Goal: Task Accomplishment & Management: Manage account settings

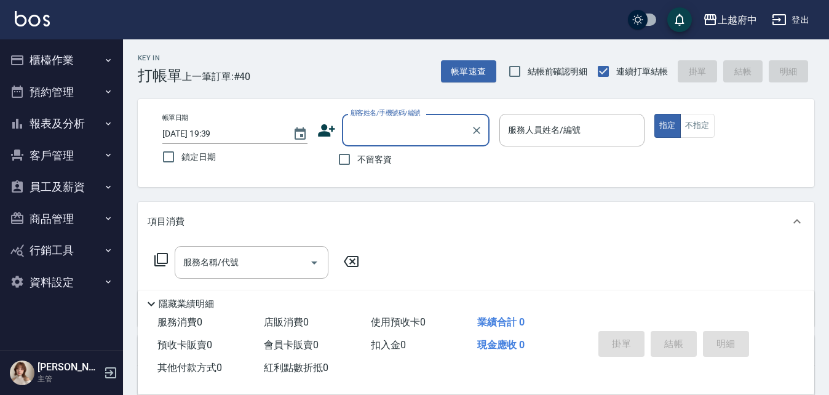
type input "ㄒ"
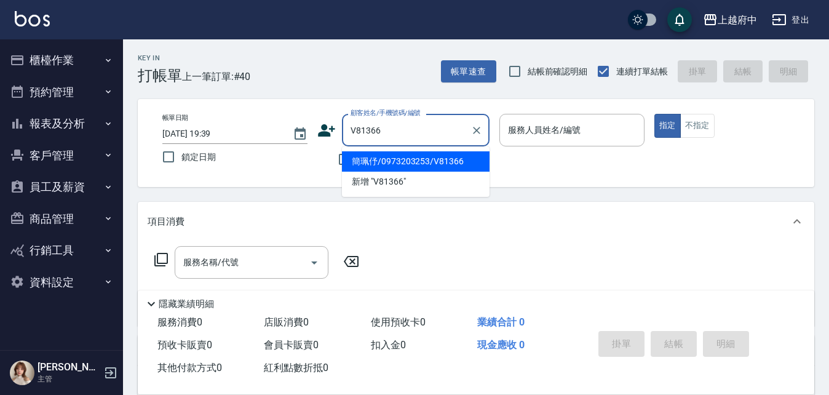
click at [423, 165] on li "簡珮伃/0973203253/V81366" at bounding box center [416, 161] width 148 height 20
type input "簡珮伃/0973203253/V81366"
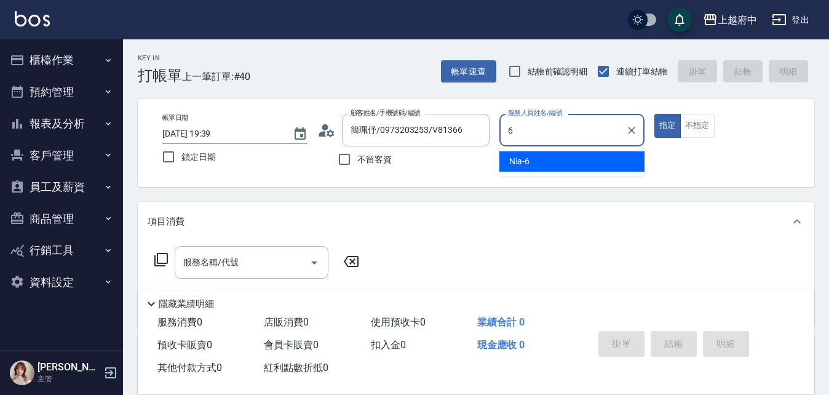
type input "Nia-6"
type button "true"
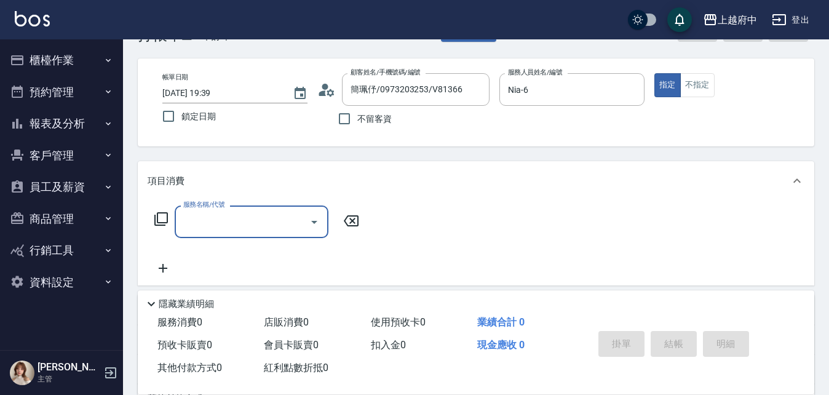
scroll to position [61, 0]
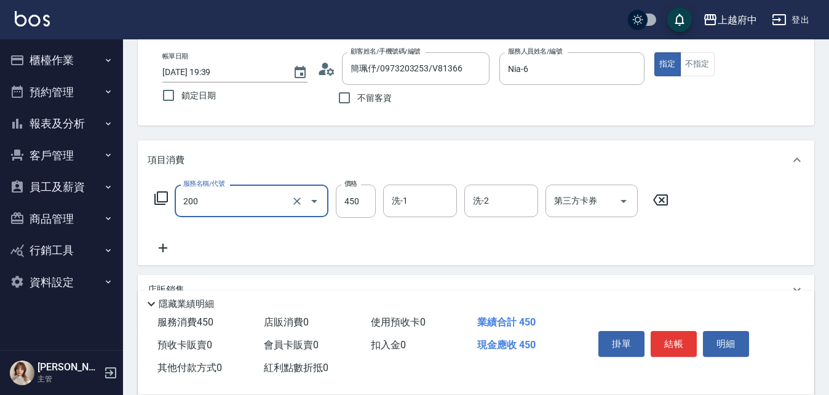
type input "有機洗髮(200)"
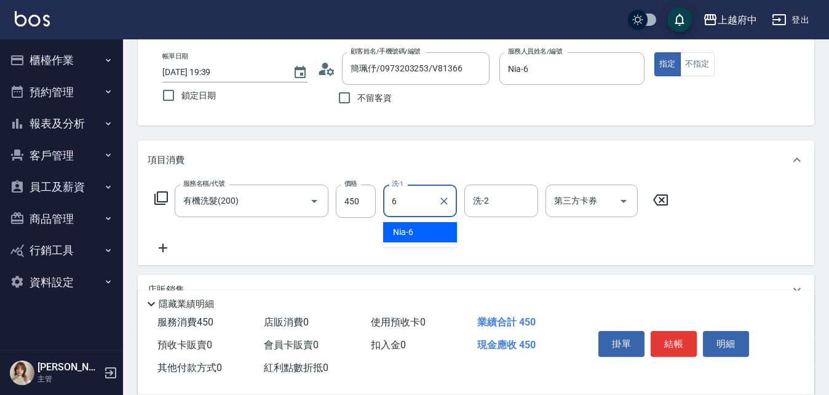
type input "Nia-6"
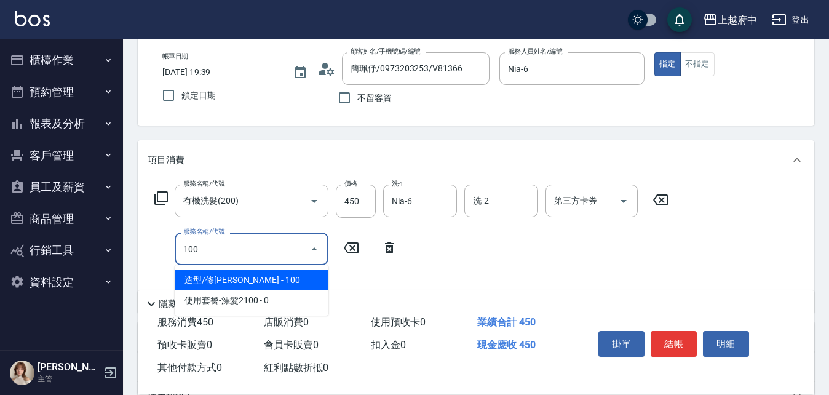
type input "造型/修劉海(100)"
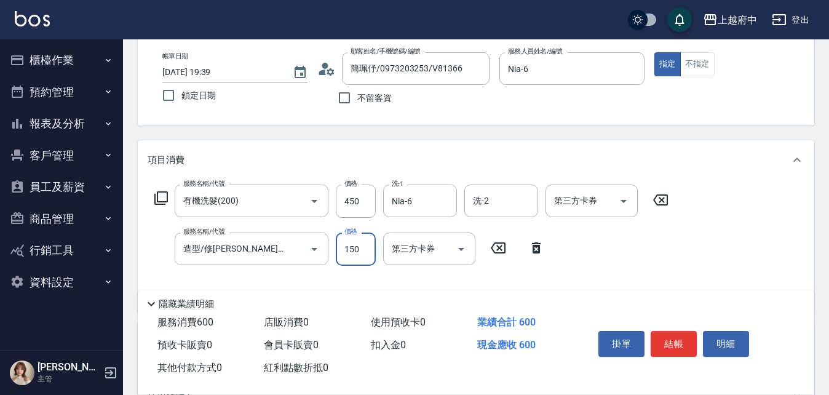
type input "150"
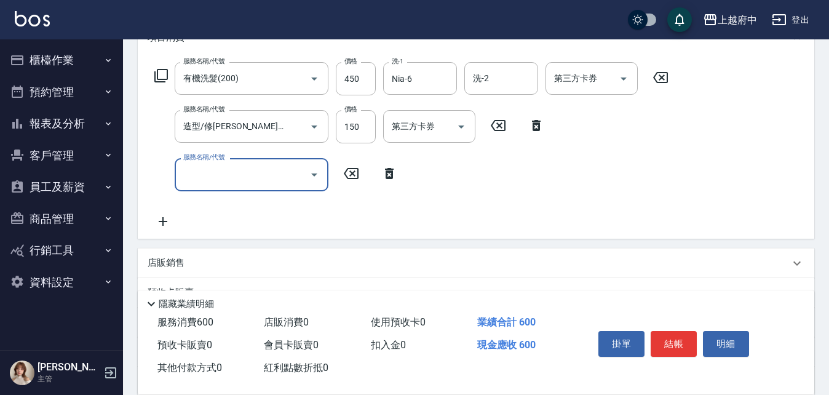
scroll to position [184, 0]
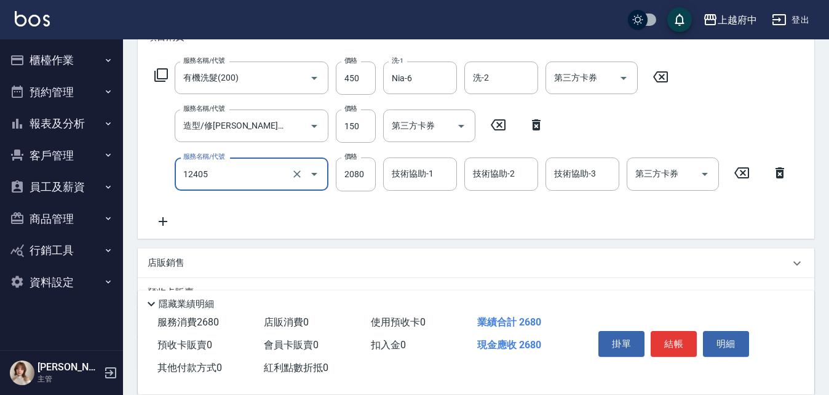
type input "染髮L(12405)"
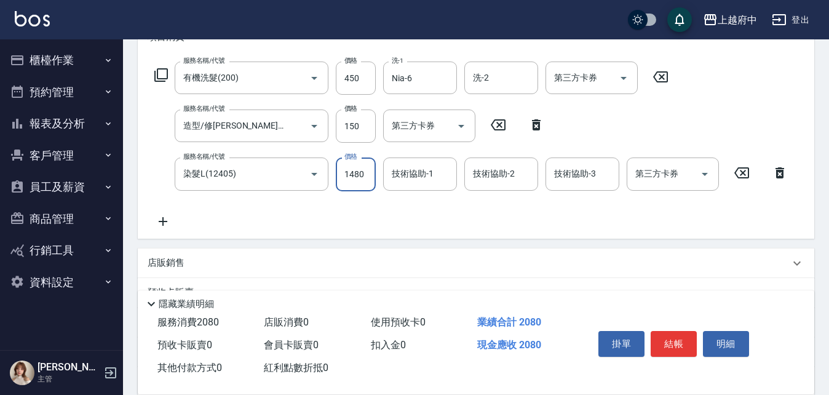
click at [365, 177] on input "1480" at bounding box center [356, 173] width 40 height 33
click at [358, 178] on input "1740" at bounding box center [356, 173] width 40 height 33
type input "1890"
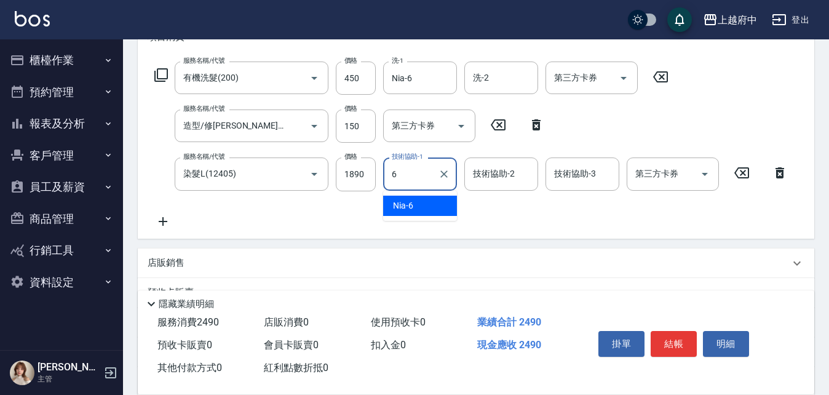
type input "Nia-6"
click at [426, 223] on div "服務名稱/代號 有機洗髮(200) 服務名稱/代號 價格 450 價格 洗-1 Nia-6 洗-1 洗-2 洗-2 第三方卡券 第三方卡券 服務名稱/代號 造…" at bounding box center [471, 144] width 647 height 167
click at [435, 218] on div "服務名稱/代號 有機洗髮(200) 服務名稱/代號 價格 450 價格 洗-1 Nia-6 洗-1 洗-2 洗-2 第三方卡券 第三方卡券 服務名稱/代號 造…" at bounding box center [471, 144] width 647 height 167
click at [441, 214] on div "服務名稱/代號 有機洗髮(200) 服務名稱/代號 價格 450 價格 洗-1 Nia-6 洗-1 洗-2 洗-2 第三方卡券 第三方卡券 服務名稱/代號 造…" at bounding box center [471, 144] width 647 height 167
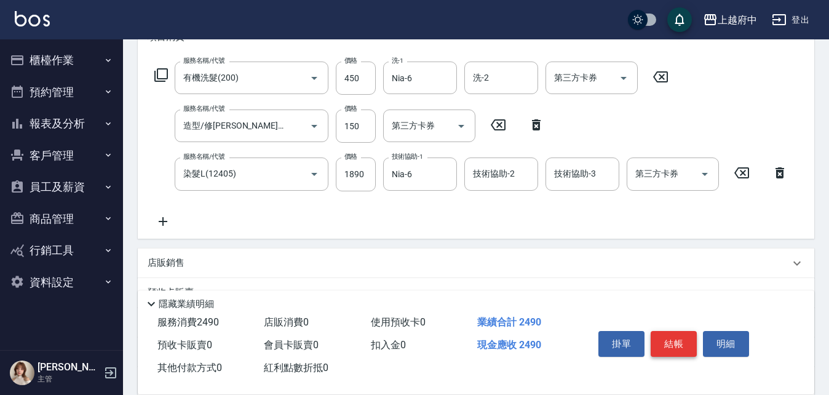
click at [671, 338] on button "結帳" at bounding box center [673, 344] width 46 height 26
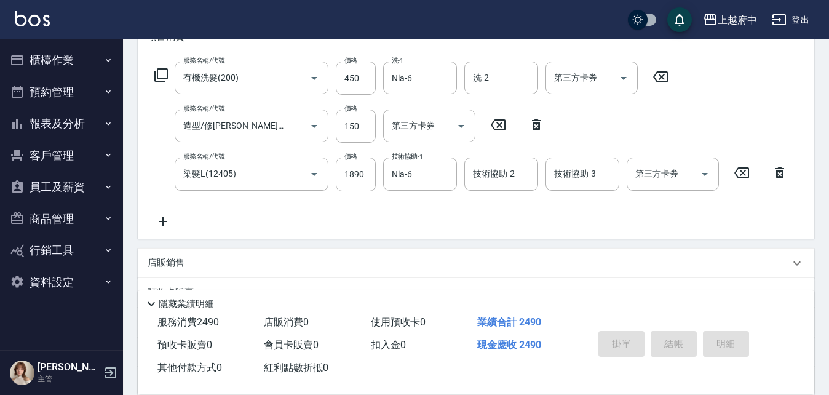
type input "2025/08/23 19:42"
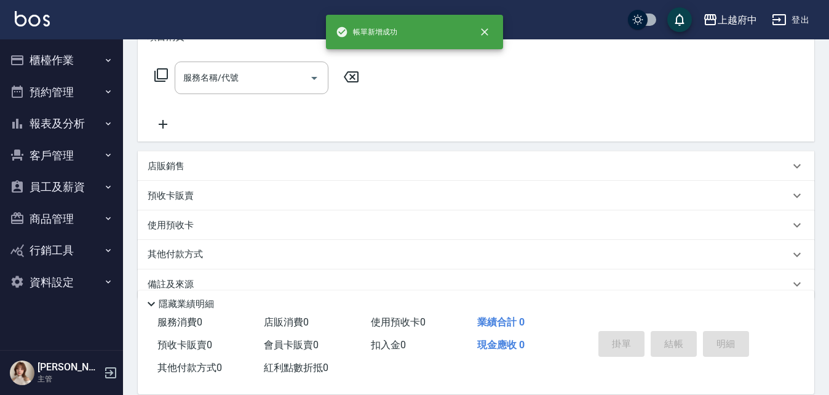
scroll to position [0, 0]
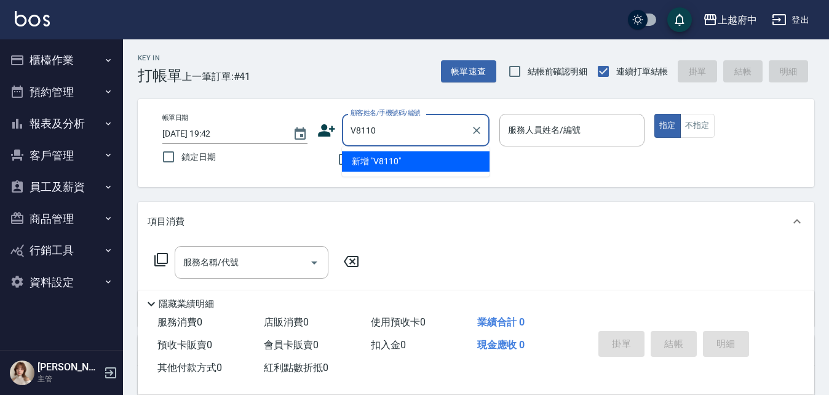
click at [360, 129] on input "V8110" at bounding box center [406, 130] width 118 height 22
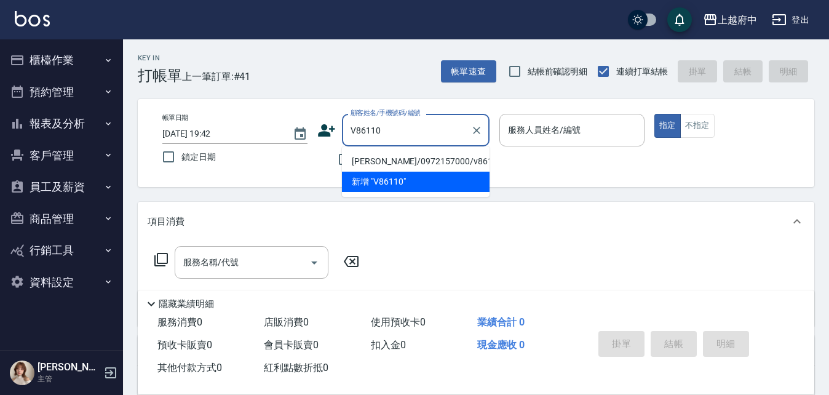
click at [386, 164] on li "賴彥瑾/0972157000/v86110" at bounding box center [416, 161] width 148 height 20
type input "賴彥瑾/0972157000/v86110"
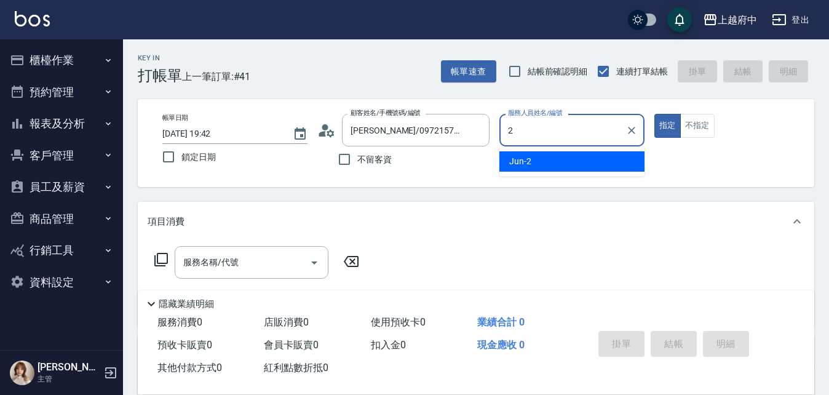
type input "Jun-2"
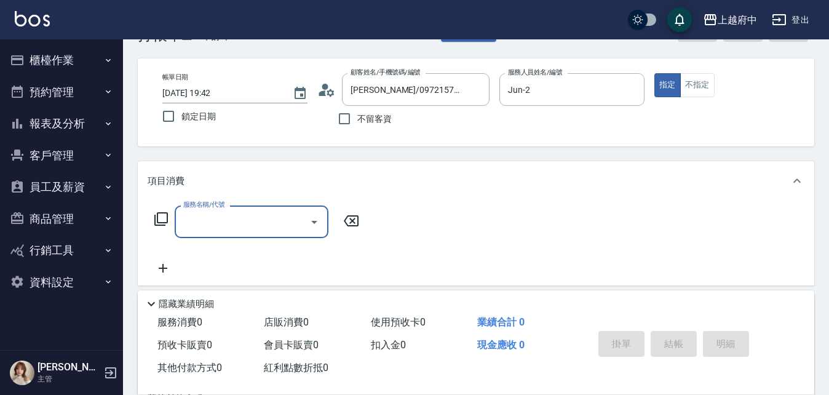
scroll to position [61, 0]
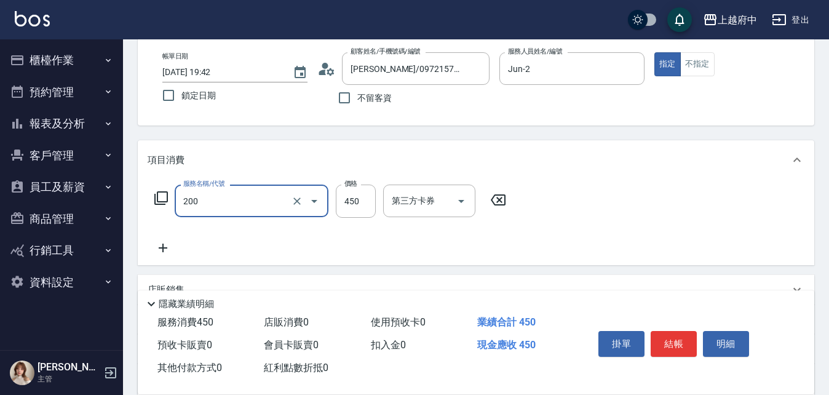
type input "有機洗髮(200)"
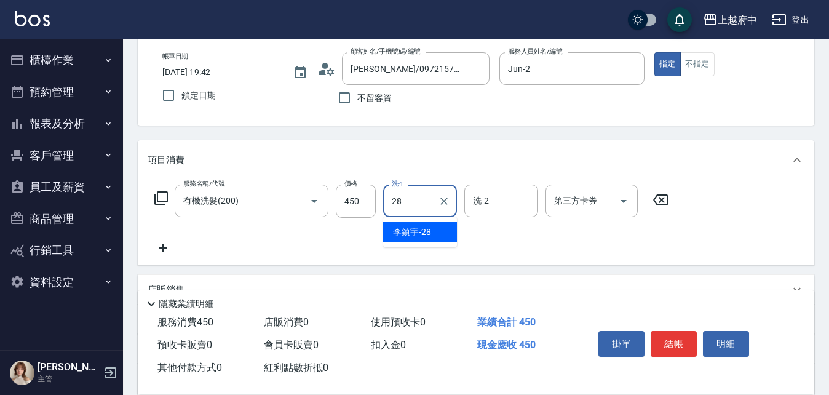
type input "李鎮宇-28"
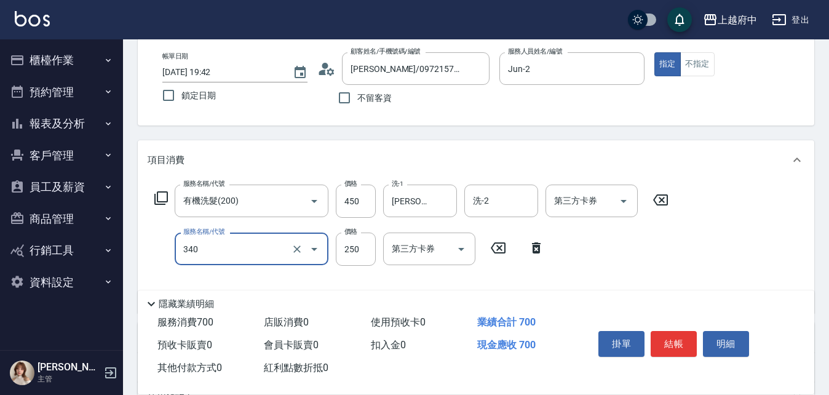
type input "剪髮(340)"
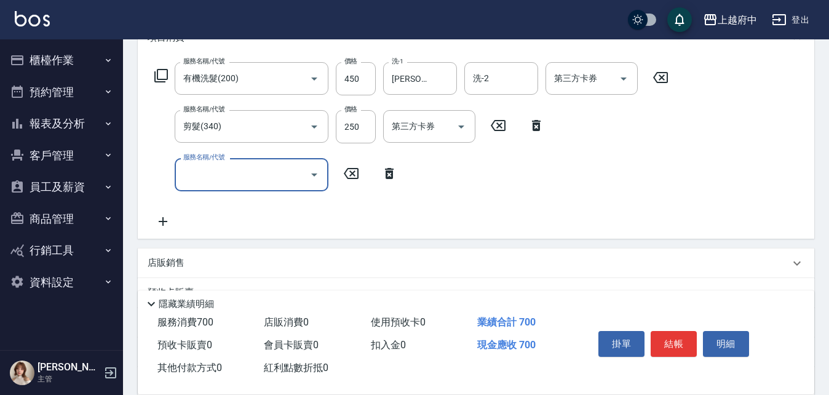
scroll to position [184, 0]
type input "染髮XL(12406)"
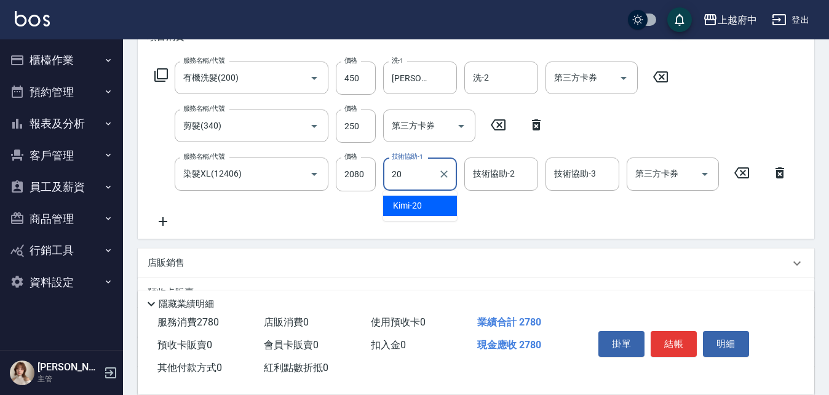
type input "Kimi-20"
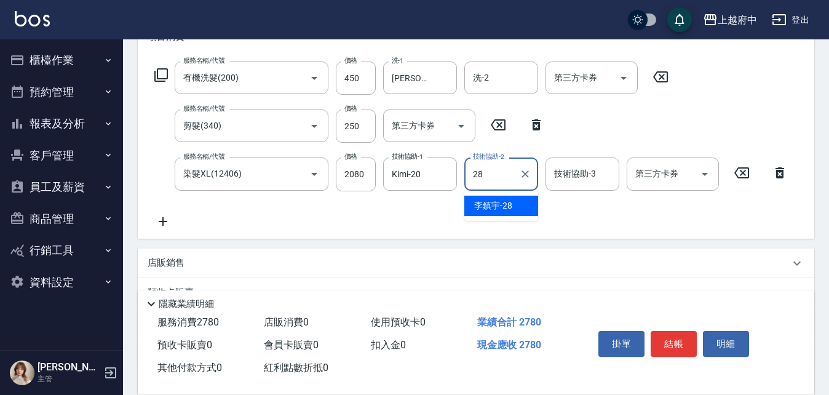
type input "李鎮宇-28"
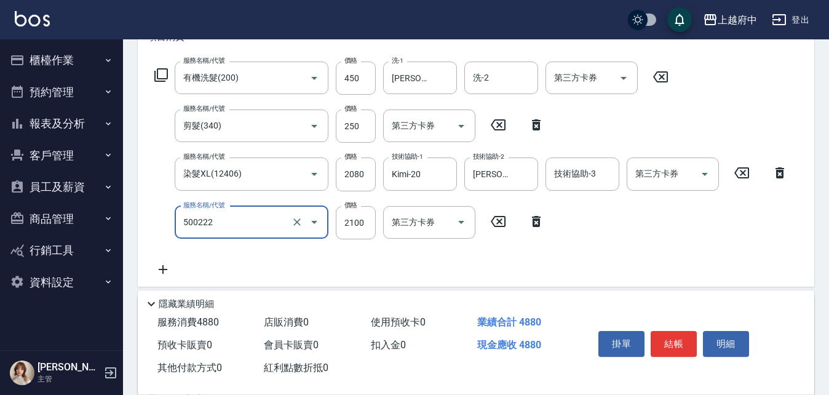
type input "漂髮 長(500222)"
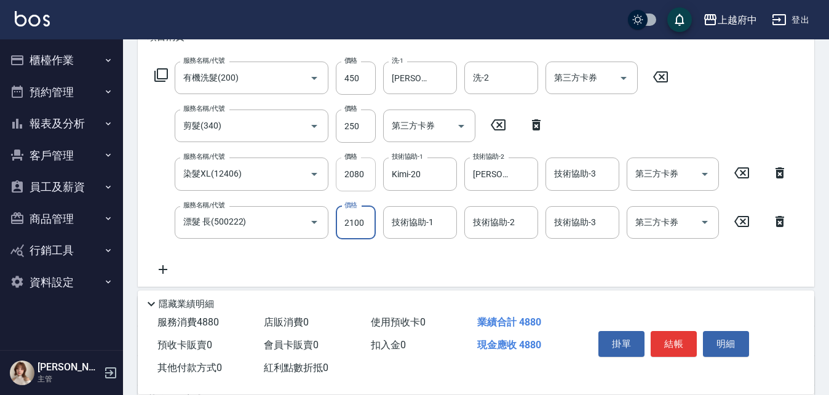
click at [360, 176] on input "2080" at bounding box center [356, 173] width 40 height 33
type input "1400"
click at [364, 222] on input "2100" at bounding box center [356, 222] width 40 height 33
type input "1400"
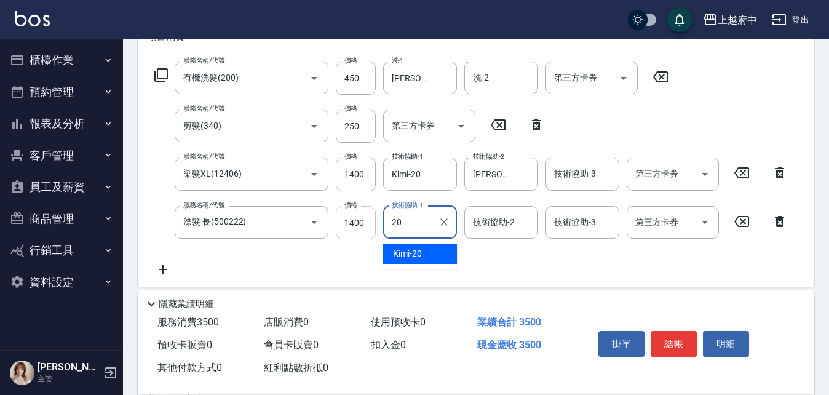
type input "Kimi-20"
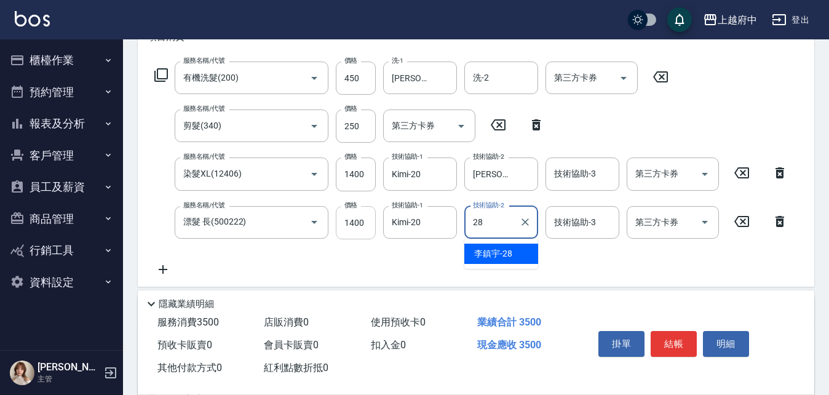
type input "李鎮宇-28"
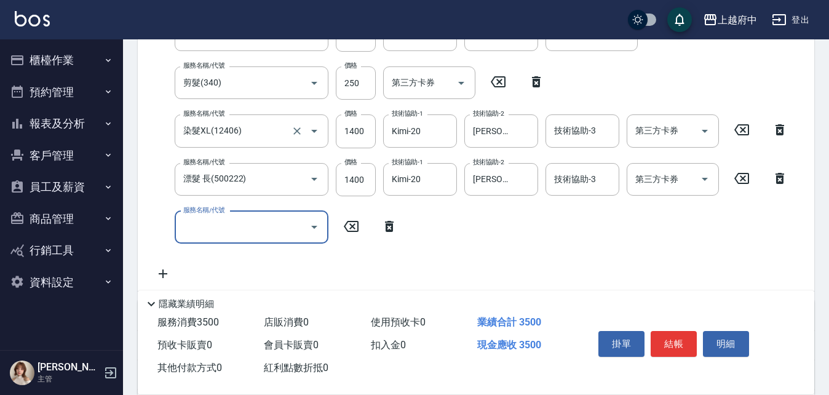
scroll to position [246, 0]
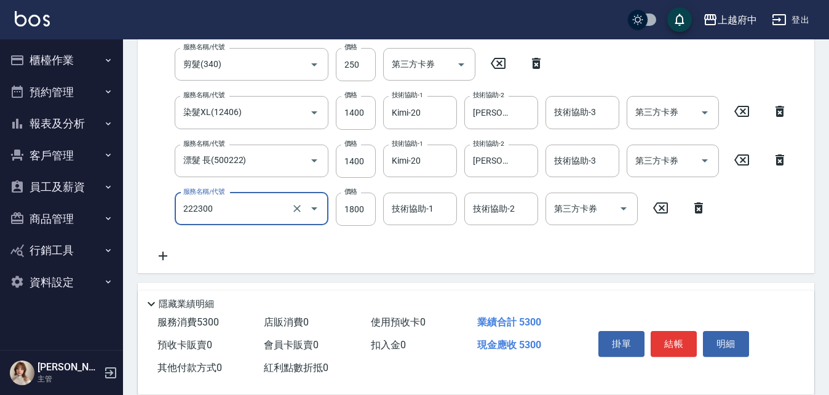
type input "結構三段式(222300)"
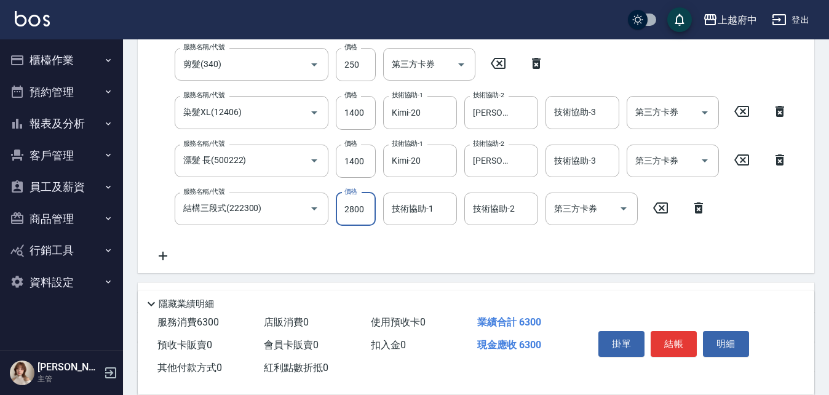
type input "2800"
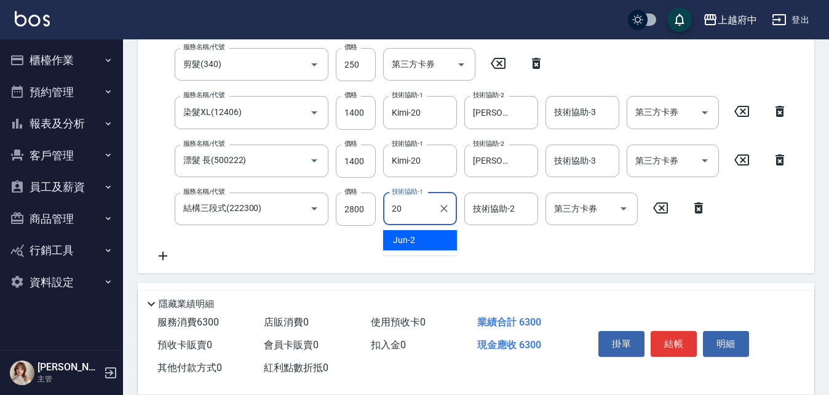
type input "Kimi-20"
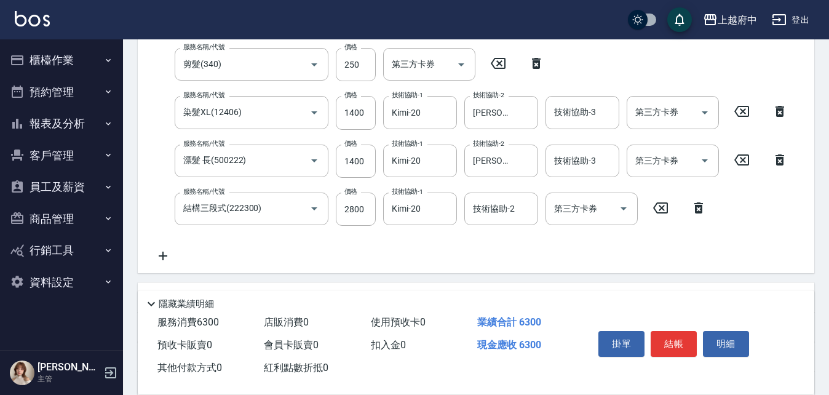
click at [430, 256] on div "服務名稱/代號 有機洗髮(200) 服務名稱/代號 價格 450 價格 洗-1 李鎮宇-28 洗-1 洗-2 洗-2 第三方卡券 第三方卡券 服務名稱/代號 …" at bounding box center [471, 131] width 647 height 263
click at [671, 335] on button "結帳" at bounding box center [673, 344] width 46 height 26
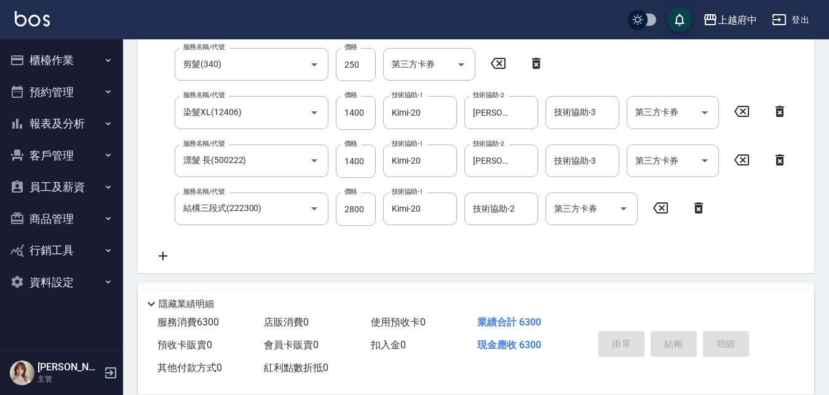
type input "2025/08/23 19:45"
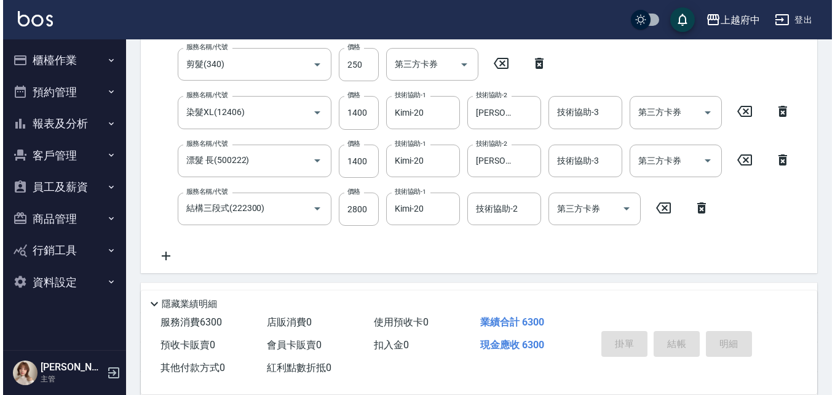
scroll to position [0, 0]
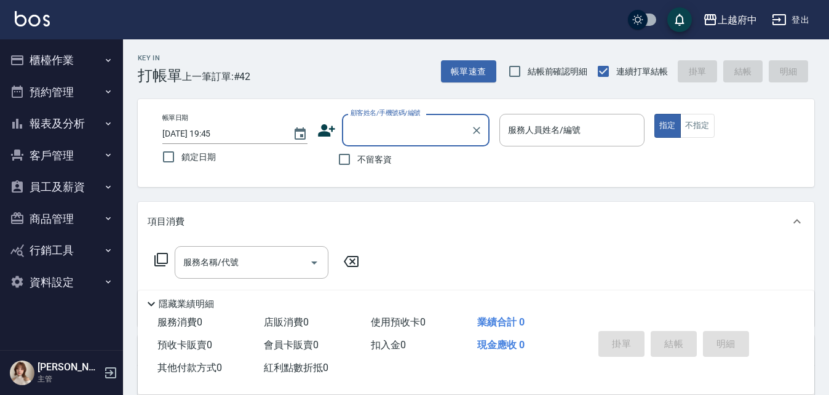
click at [50, 52] on button "櫃檯作業" at bounding box center [61, 60] width 113 height 32
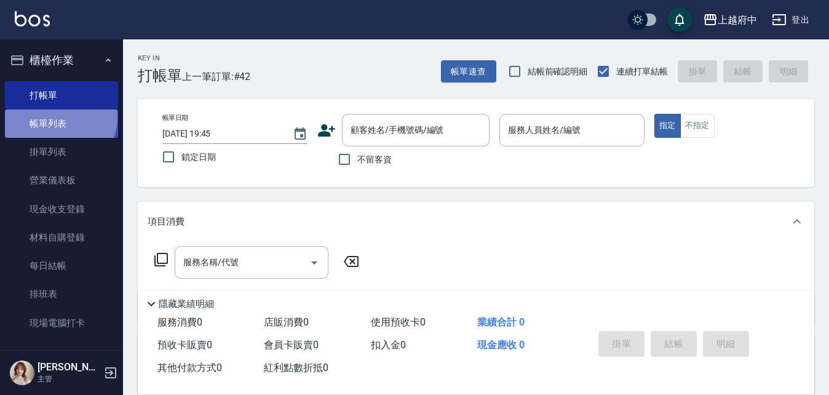
click at [59, 117] on link "帳單列表" at bounding box center [61, 123] width 113 height 28
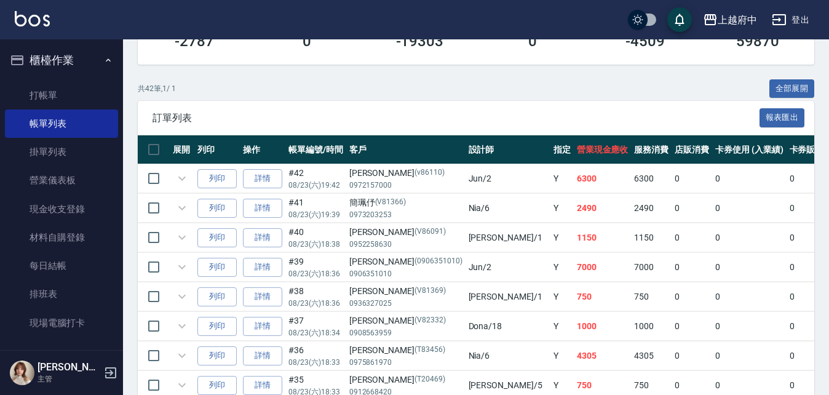
scroll to position [246, 0]
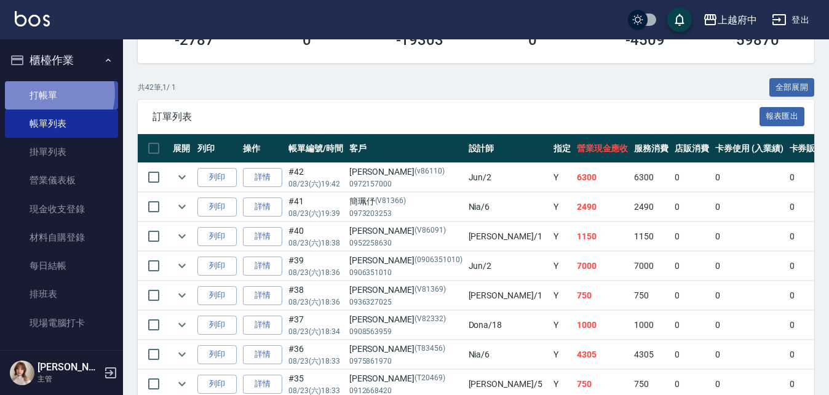
click at [52, 93] on link "打帳單" at bounding box center [61, 95] width 113 height 28
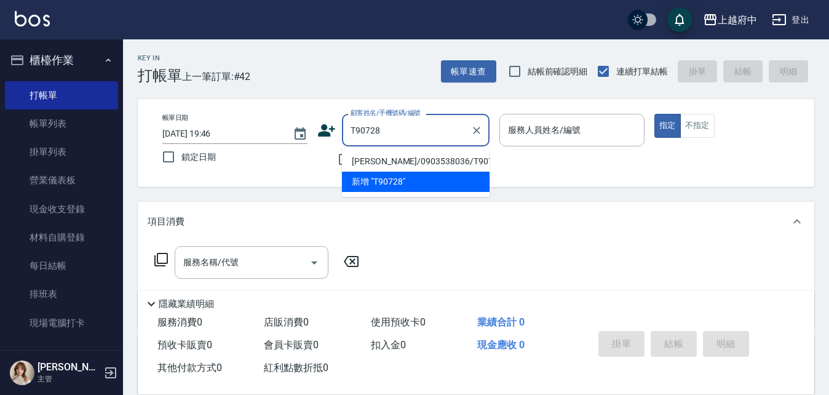
drag, startPoint x: 390, startPoint y: 162, endPoint x: 395, endPoint y: 158, distance: 6.5
click at [390, 160] on li "蕭君芮/0903538036/T90728" at bounding box center [416, 161] width 148 height 20
type input "蕭君芮/0903538036/T90728"
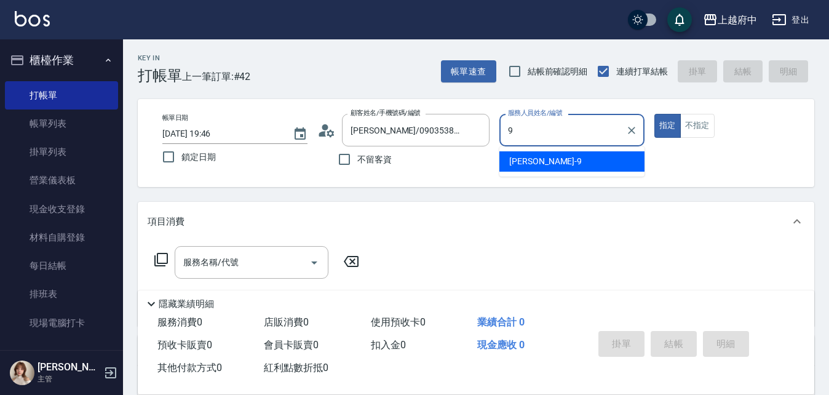
type input "David-9"
type button "true"
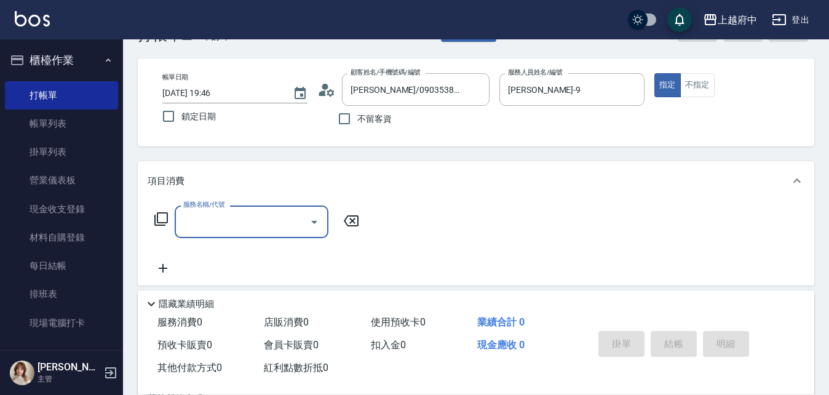
scroll to position [61, 0]
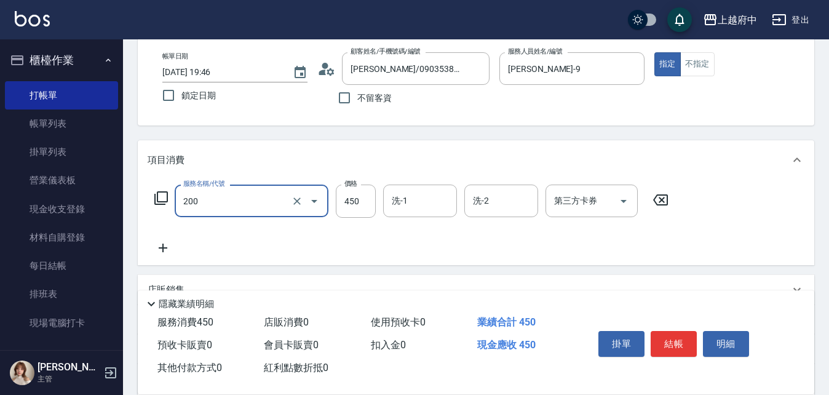
type input "有機洗髮(200)"
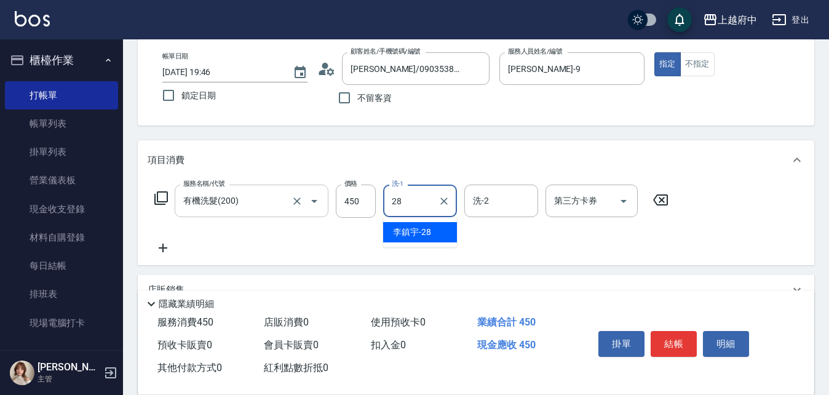
type input "李鎮宇-28"
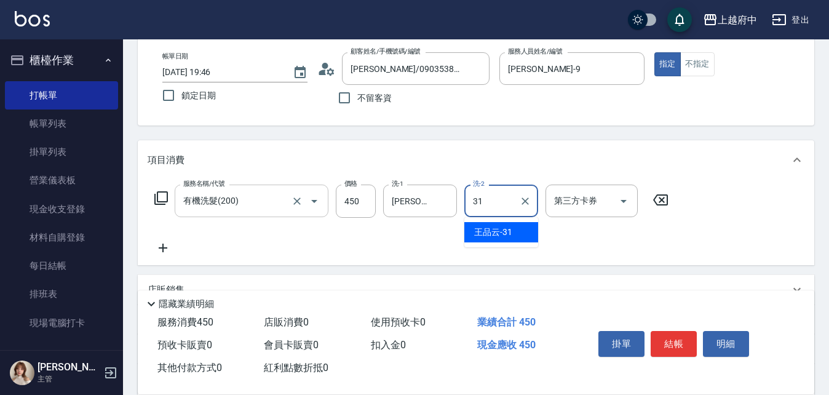
type input "王品云-31"
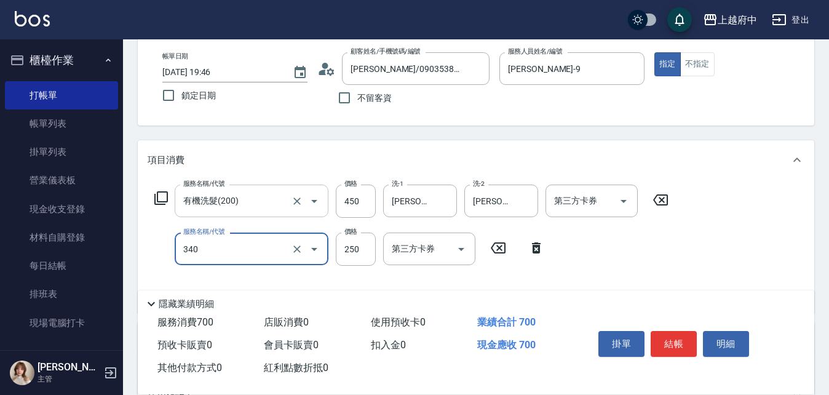
type input "剪髮(340)"
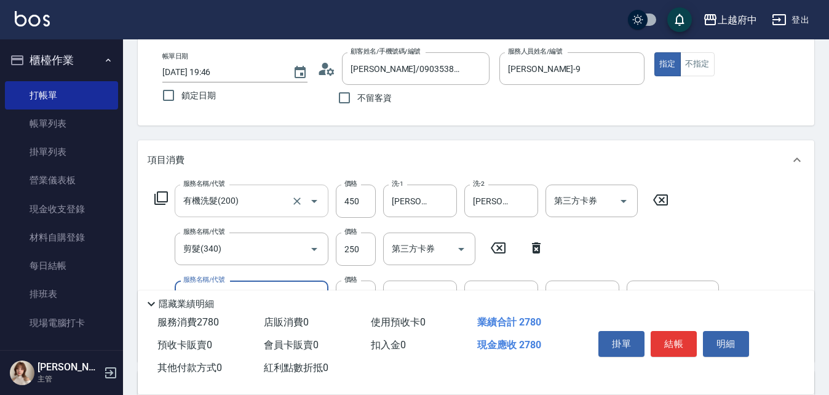
type input "染髮L(12405)"
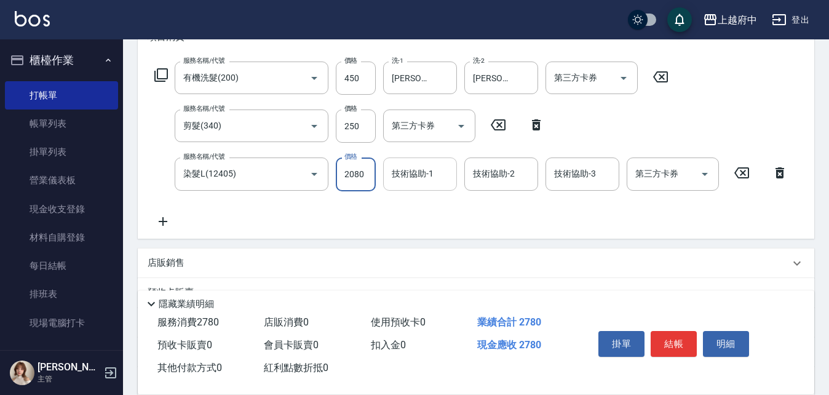
scroll to position [246, 0]
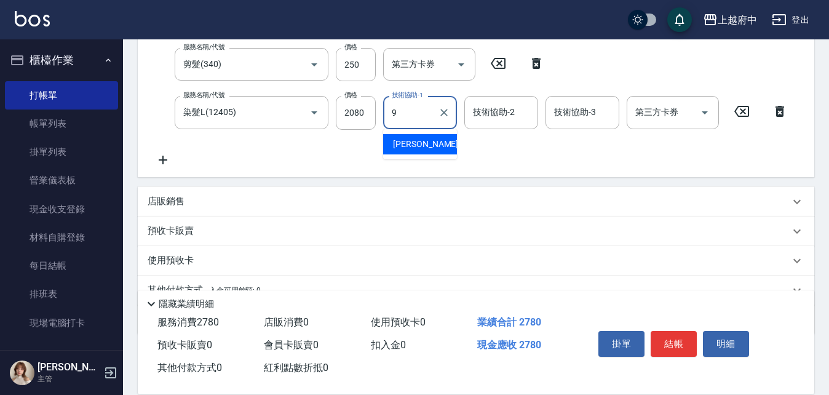
type input "David-9"
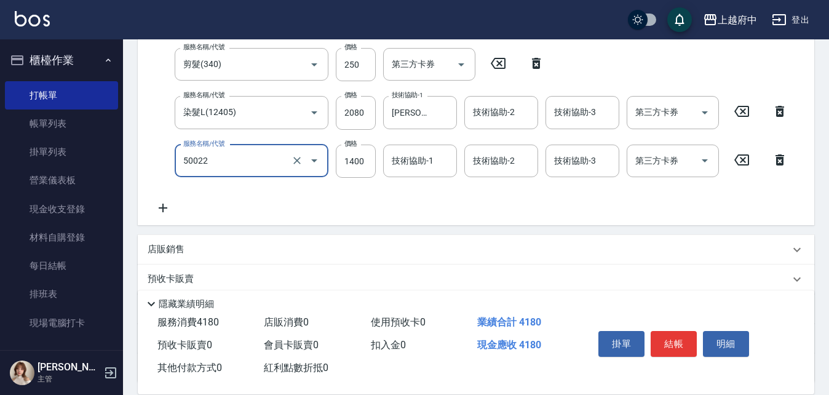
type input "漂髮 中(50022)"
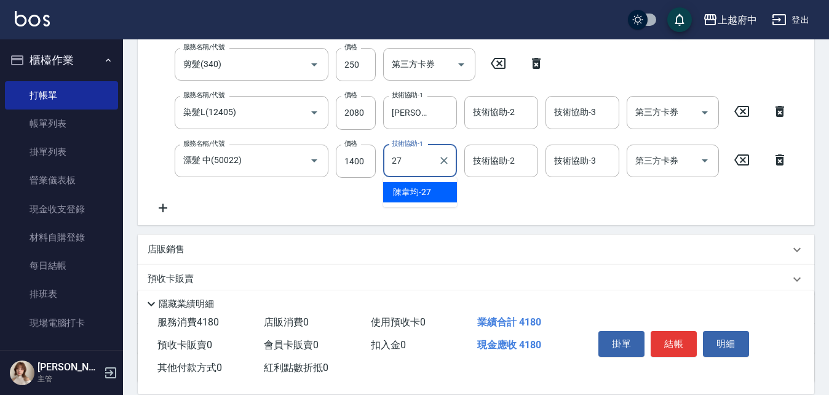
type input "陳韋均-27"
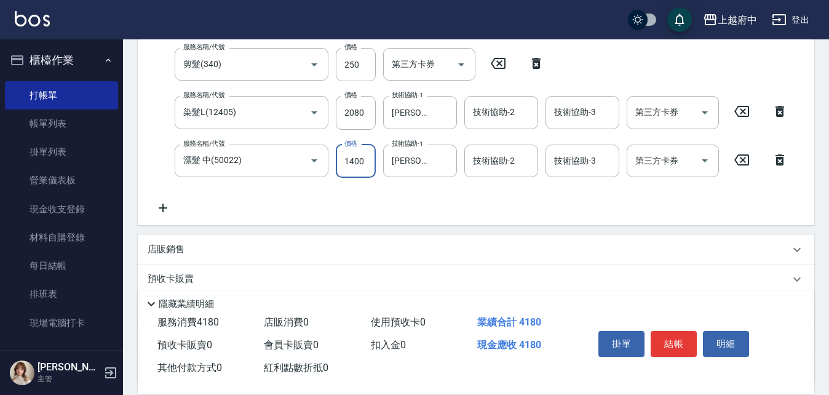
click at [368, 157] on input "1400" at bounding box center [356, 160] width 40 height 33
type input "2000"
click at [359, 108] on input "2080" at bounding box center [356, 112] width 40 height 33
click at [360, 114] on input "2250" at bounding box center [356, 112] width 40 height 33
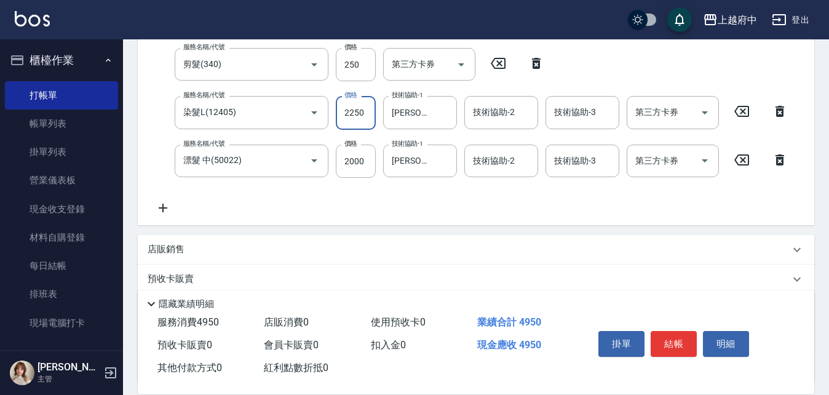
click at [360, 114] on input "2250" at bounding box center [356, 112] width 40 height 33
type input "2000"
click at [360, 168] on input "2000" at bounding box center [356, 160] width 40 height 33
type input "2250"
click at [456, 194] on div "服務名稱/代號 有機洗髮(200) 服務名稱/代號 價格 450 價格 洗-1 李鎮宇-28 洗-1 洗-2 王品云-31 洗-2 第三方卡券 第三方卡券 服…" at bounding box center [471, 107] width 647 height 215
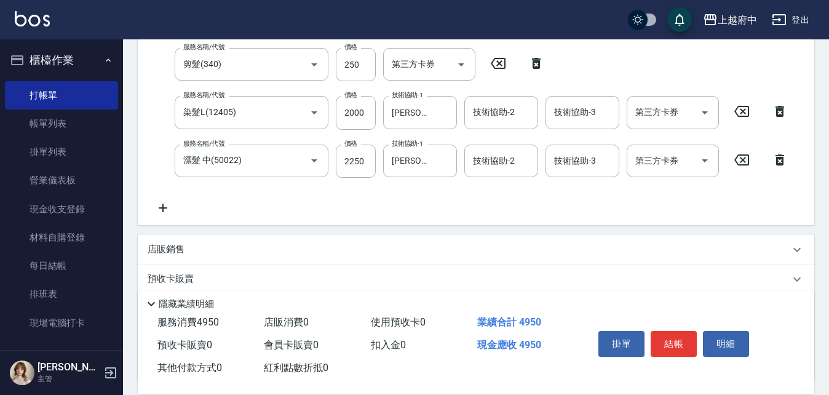
click at [163, 208] on icon at bounding box center [163, 207] width 9 height 9
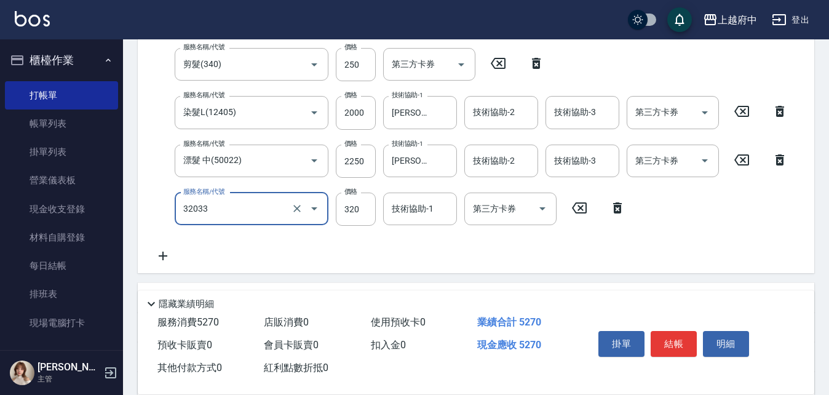
type input "頭皮隔離液(32033)"
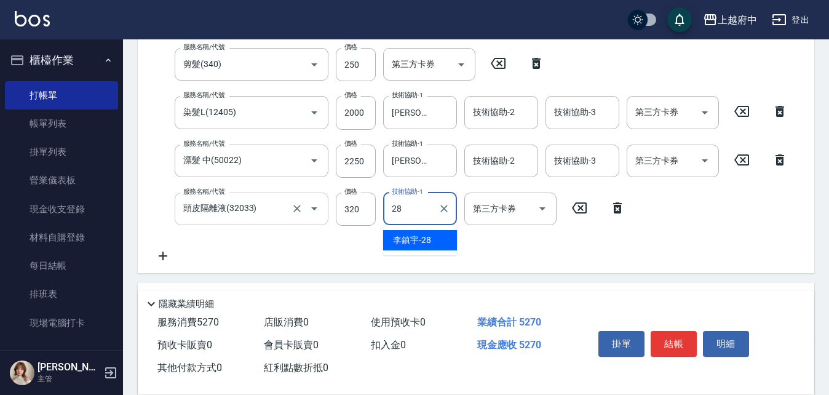
type input "李鎮宇-28"
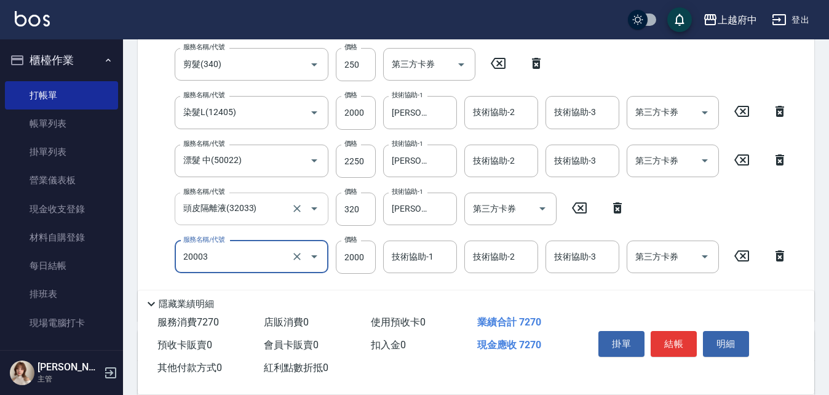
type input "M3D護髮(20003)"
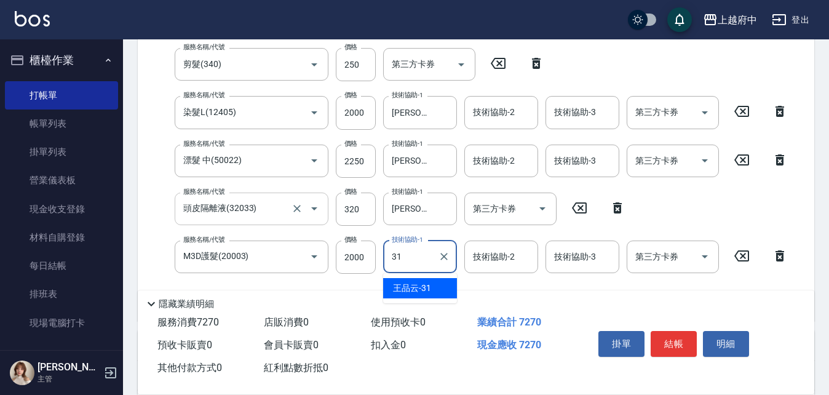
type input "王品云-31"
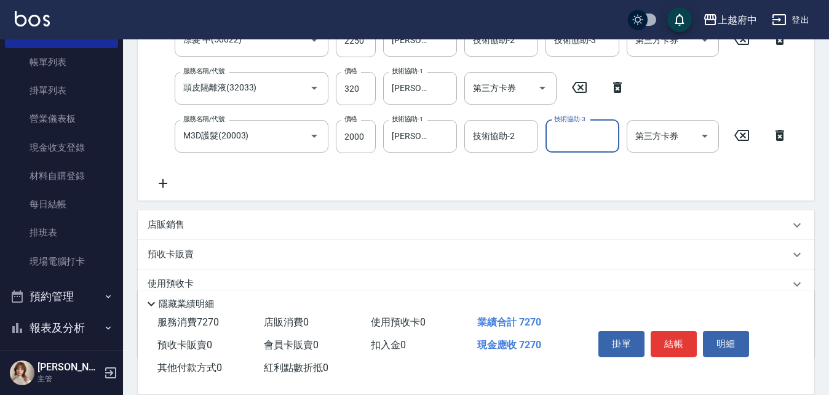
scroll to position [369, 0]
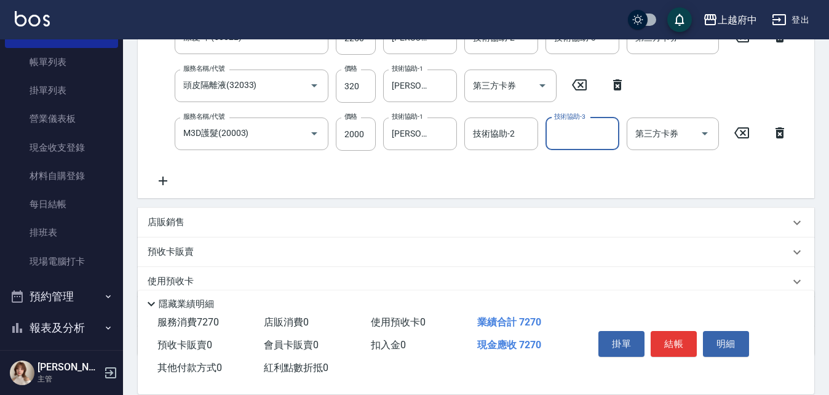
drag, startPoint x: 166, startPoint y: 215, endPoint x: 174, endPoint y: 222, distance: 10.9
click at [167, 213] on div "店販銷售" at bounding box center [476, 223] width 676 height 30
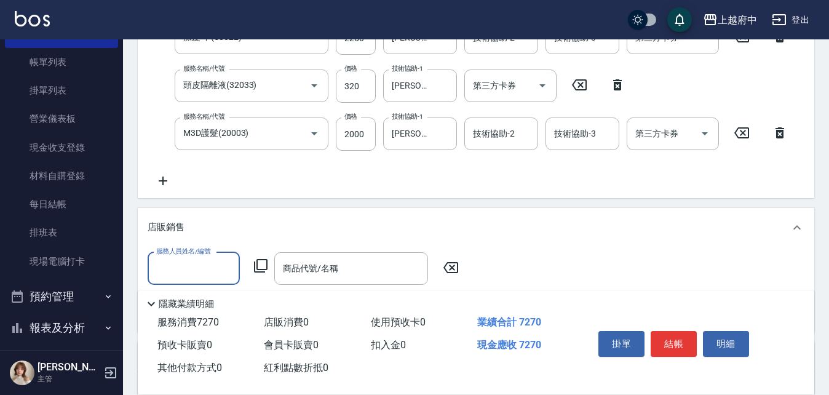
scroll to position [0, 0]
type input "David-9"
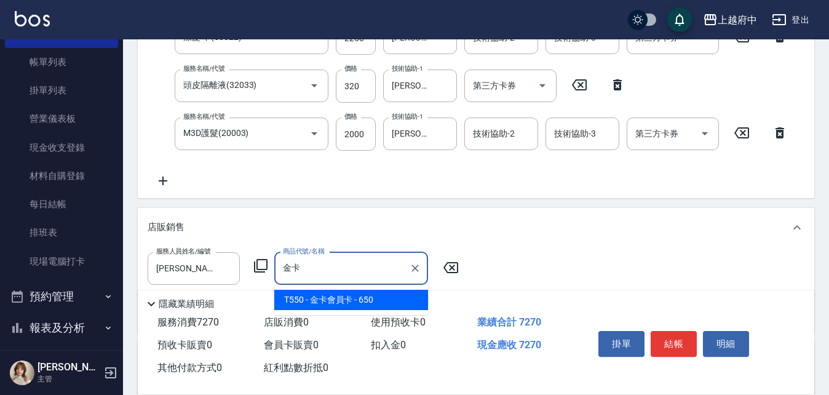
click at [337, 298] on span "T550 - 金卡會員卡 - 650" at bounding box center [351, 299] width 154 height 20
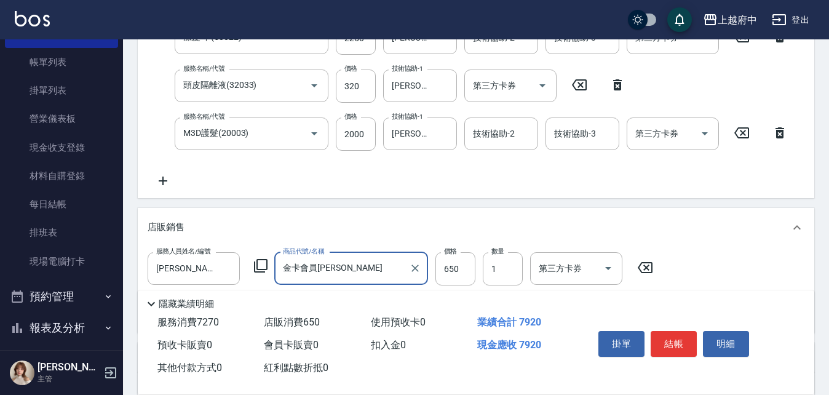
type input "金卡會員卡"
click at [683, 251] on div "服務人員姓名/編號 David-9 服務人員姓名/編號 商品代號/名稱 金卡會員卡 商品代號/名稱 價格 650 價格 數量 1 數量 第三方卡券 第三方卡券" at bounding box center [476, 289] width 676 height 85
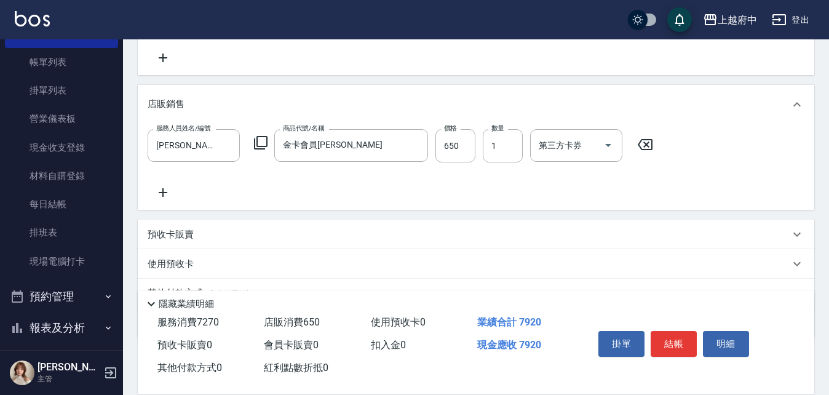
scroll to position [553, 0]
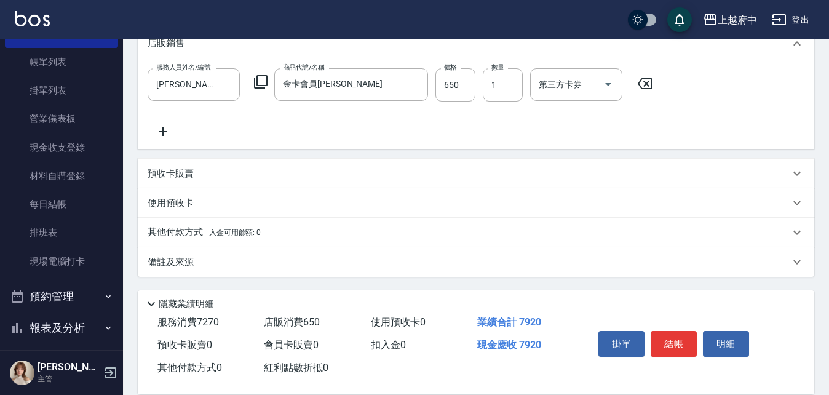
click at [175, 232] on p "其他付款方式 入金可用餘額: 0" at bounding box center [204, 233] width 113 height 14
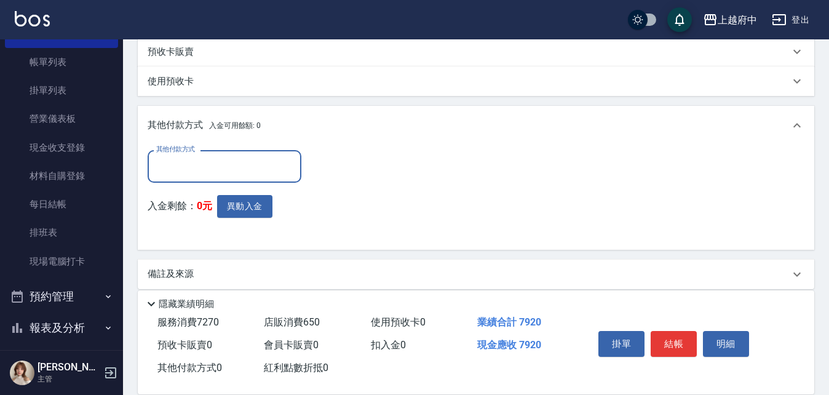
scroll to position [675, 0]
click at [216, 169] on input "其他付款方式" at bounding box center [224, 165] width 143 height 22
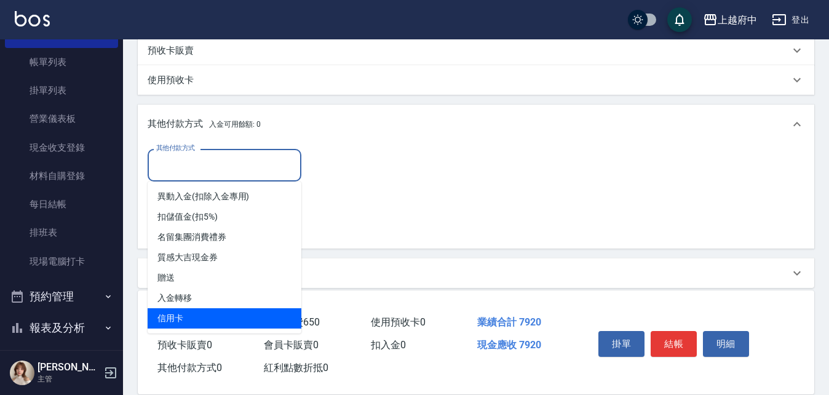
drag, startPoint x: 174, startPoint y: 321, endPoint x: 186, endPoint y: 314, distance: 14.0
click at [172, 321] on span "信用卡" at bounding box center [225, 318] width 154 height 20
type input "信用卡"
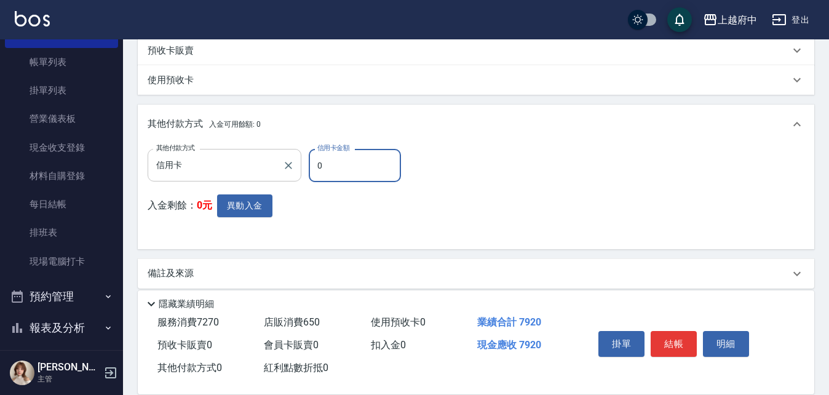
drag, startPoint x: 342, startPoint y: 169, endPoint x: 294, endPoint y: 176, distance: 48.5
click at [294, 176] on div "其他付款方式 信用卡 其他付款方式 信用卡金額 0 信用卡金額" at bounding box center [278, 165] width 261 height 33
type input "7920"
click at [343, 214] on div "入金剩餘： 0元 異動入金" at bounding box center [278, 216] width 261 height 45
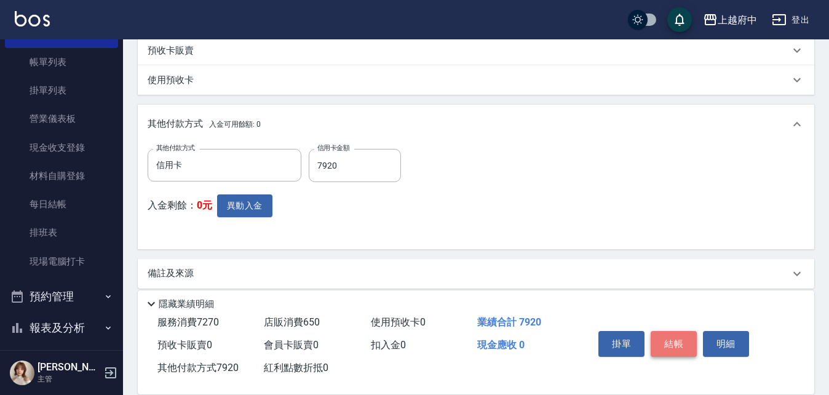
click at [674, 336] on button "結帳" at bounding box center [673, 344] width 46 height 26
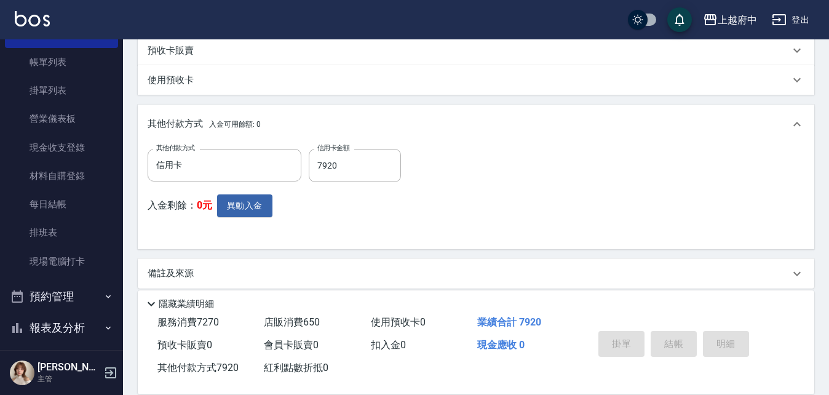
type input "2025/08/23 19:48"
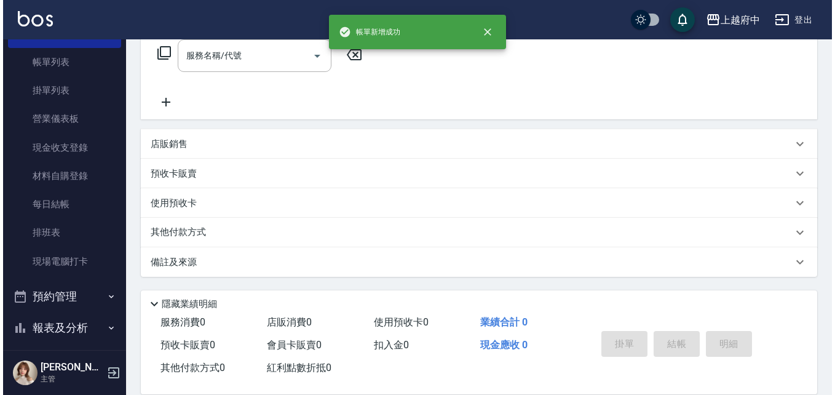
scroll to position [0, 0]
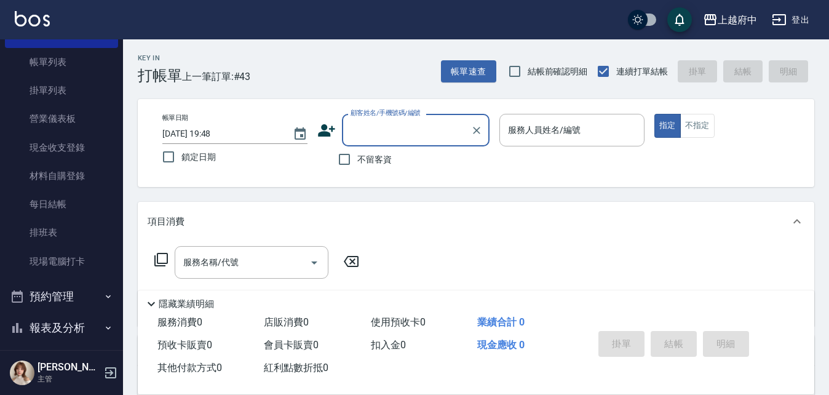
click at [370, 132] on input "顧客姓名/手機號碼/編號" at bounding box center [406, 130] width 118 height 22
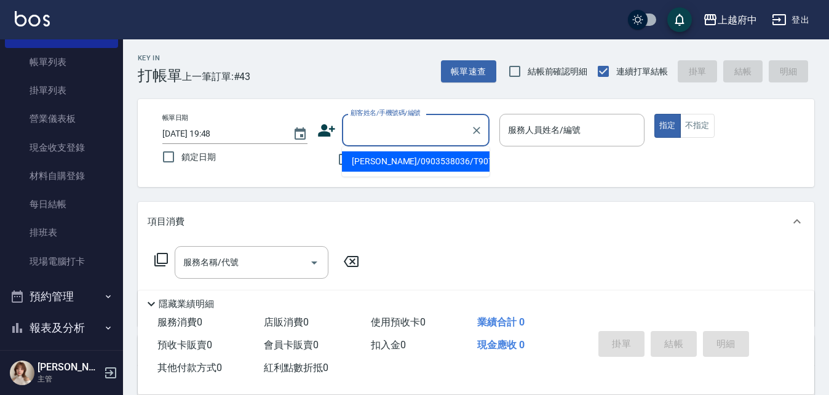
click at [323, 140] on div "顧客姓名/手機號碼/編號 顧客姓名/手機號碼/編號" at bounding box center [403, 130] width 172 height 33
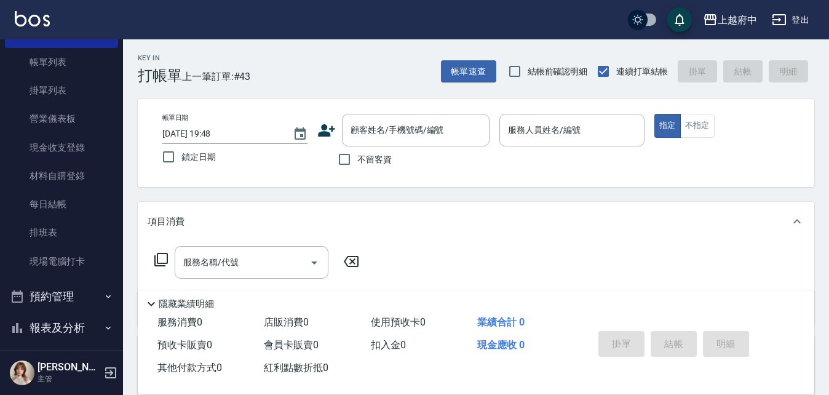
click at [326, 133] on icon at bounding box center [326, 130] width 17 height 12
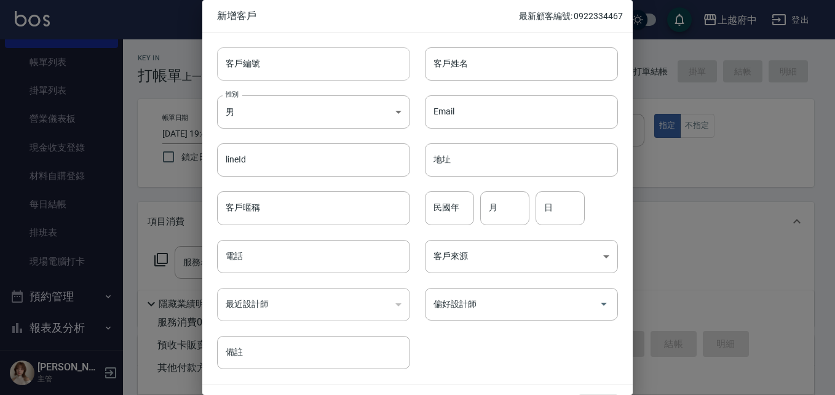
click at [270, 62] on input "客戶編號" at bounding box center [313, 63] width 193 height 33
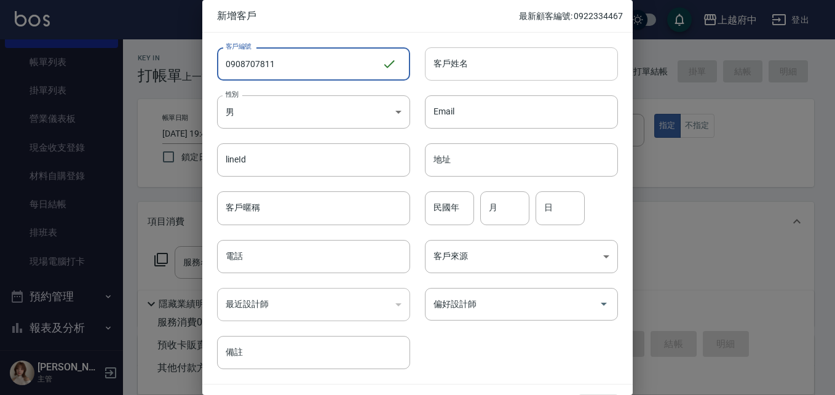
type input "0908707811"
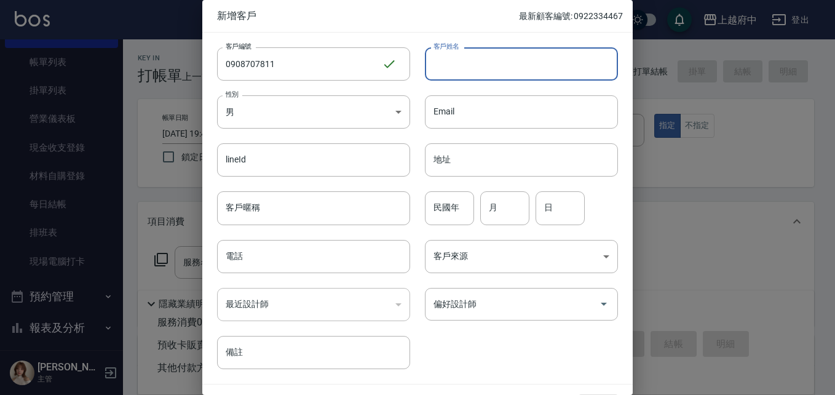
click at [466, 64] on input "客戶姓名" at bounding box center [521, 63] width 193 height 33
type input "羅凡捷"
click at [273, 114] on body "上越府中 登出 櫃檯作業 打帳單 帳單列表 掛單列表 營業儀表板 現金收支登錄 材料自購登錄 每日結帳 排班表 現場電腦打卡 預約管理 預約管理 單日預約紀錄…" at bounding box center [417, 300] width 835 height 601
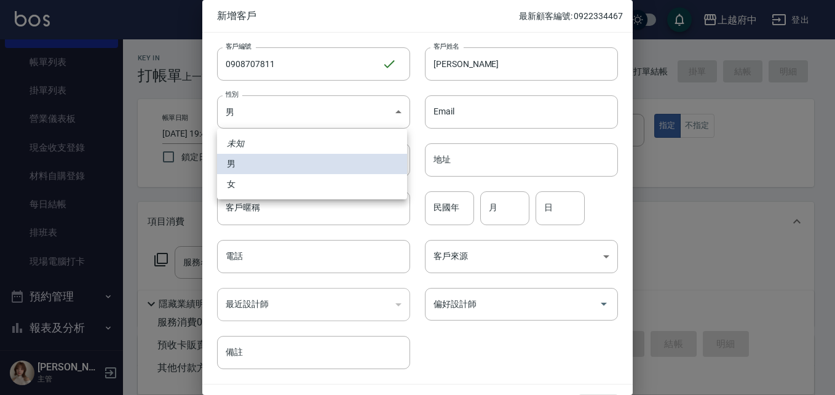
click at [232, 175] on li "女" at bounding box center [312, 184] width 190 height 20
type input "FEMALE"
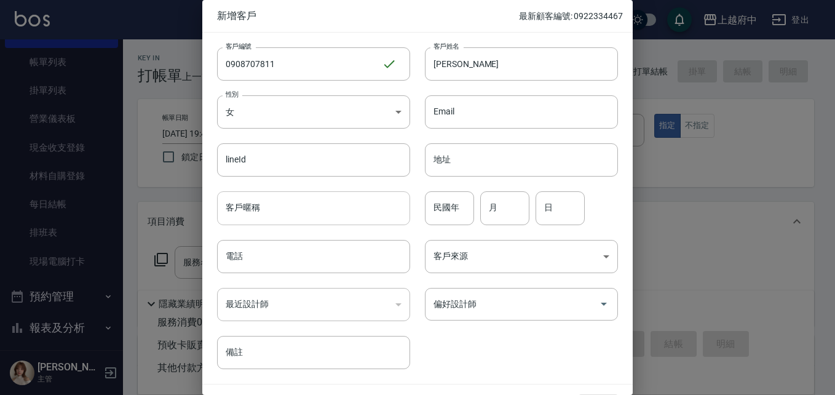
click at [264, 203] on input "客戶暱稱" at bounding box center [313, 207] width 193 height 33
click at [452, 213] on input "民國年" at bounding box center [449, 207] width 49 height 33
type input "98"
type input "2"
type input "18"
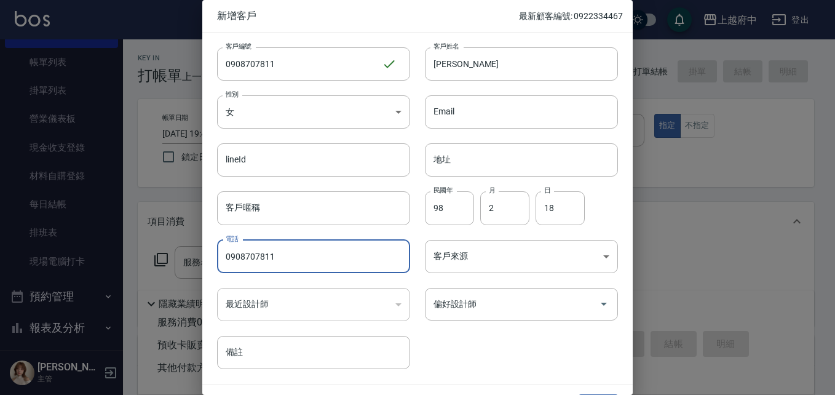
type input "0908707811"
click at [516, 350] on div "客戶編號 0908707811 ​ 客戶編號 客戶姓名 羅凡捷 客戶姓名 性別 女 FEMALE 性別 Email Email lineId lineId 地…" at bounding box center [409, 201] width 415 height 336
click at [526, 346] on div "客戶編號 0908707811 ​ 客戶編號 客戶姓名 羅凡捷 客戶姓名 性別 女 FEMALE 性別 Email Email lineId lineId 地…" at bounding box center [409, 201] width 415 height 336
click at [494, 353] on div "客戶編號 0908707811 ​ 客戶編號 客戶姓名 羅凡捷 客戶姓名 性別 女 FEMALE 性別 Email Email lineId lineId 地…" at bounding box center [409, 201] width 415 height 336
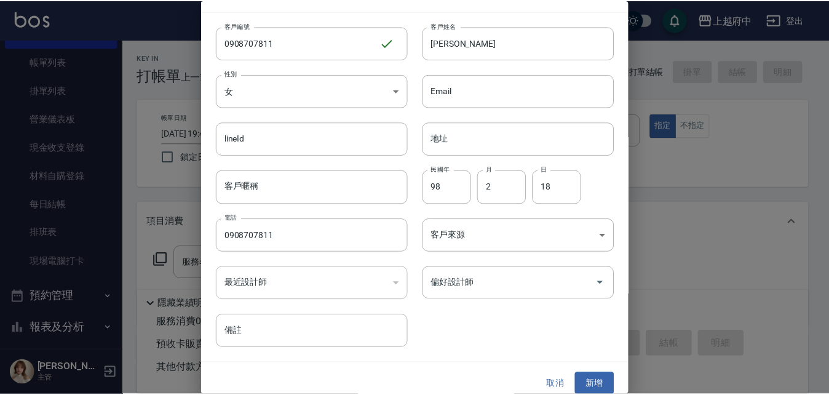
scroll to position [31, 0]
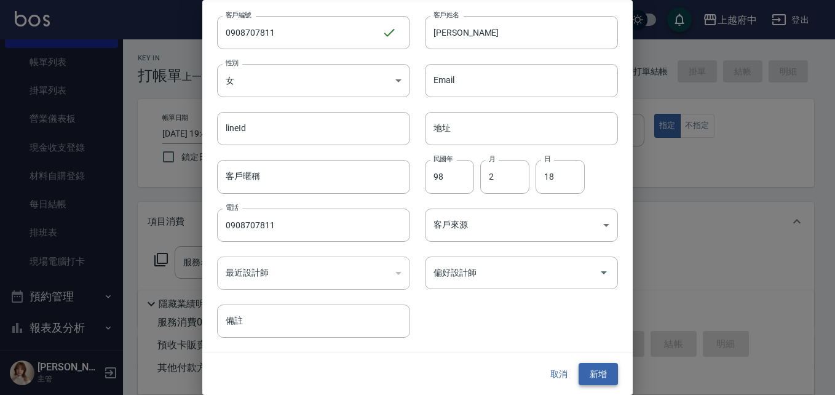
click at [594, 366] on button "新增" at bounding box center [597, 374] width 39 height 23
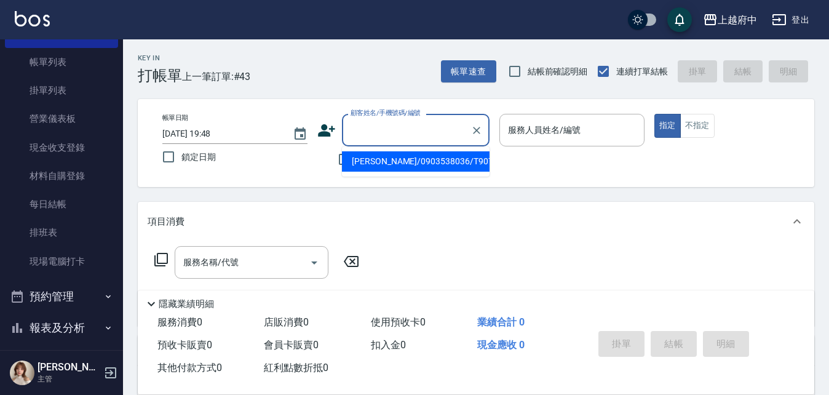
drag, startPoint x: 398, startPoint y: 138, endPoint x: 395, endPoint y: 130, distance: 8.4
click at [395, 132] on input "顧客姓名/手機號碼/編號" at bounding box center [406, 130] width 118 height 22
type input "0"
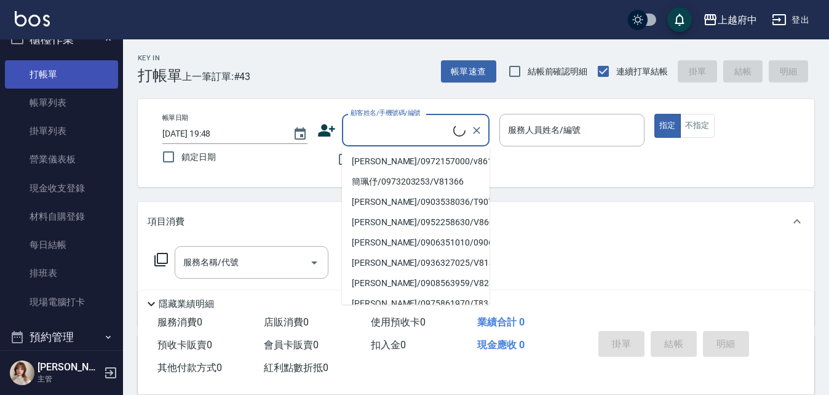
scroll to position [0, 0]
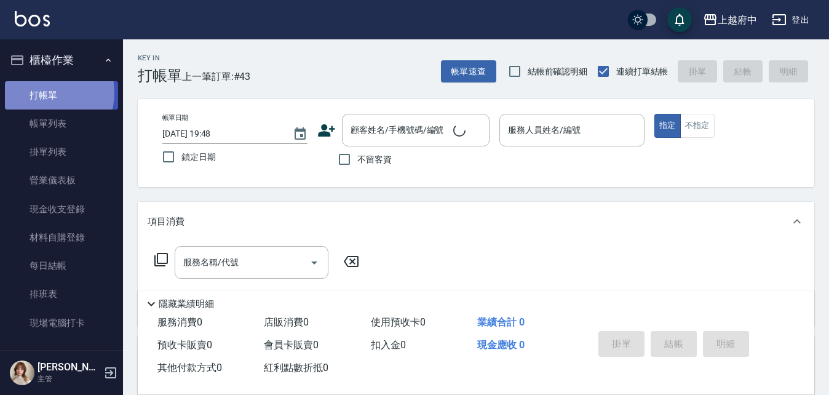
click at [42, 92] on link "打帳單" at bounding box center [61, 95] width 113 height 28
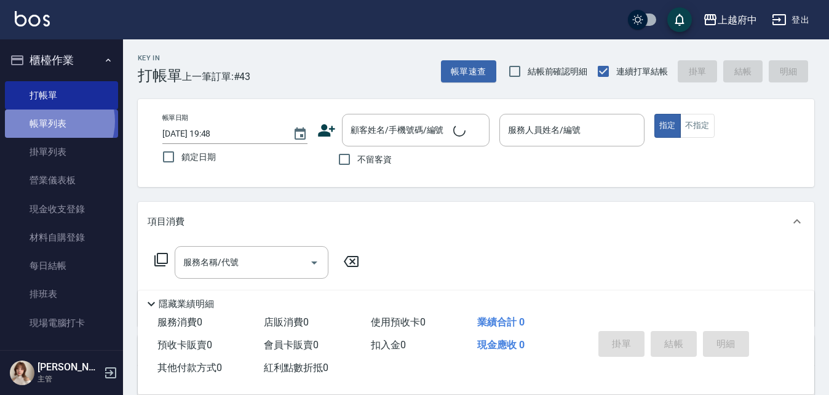
click at [52, 121] on link "帳單列表" at bounding box center [61, 123] width 113 height 28
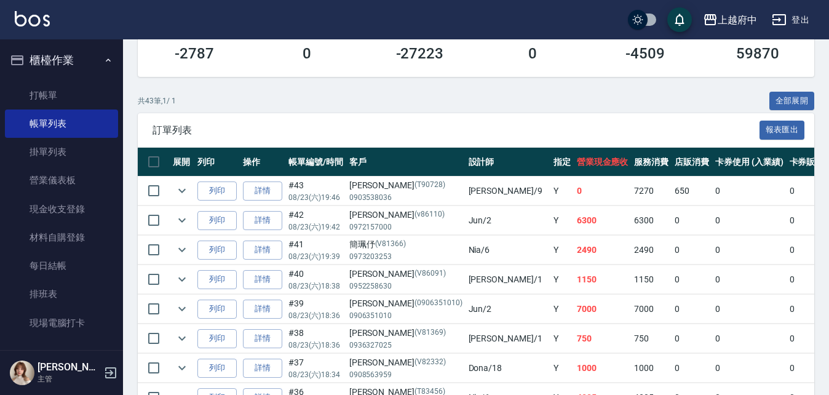
scroll to position [246, 0]
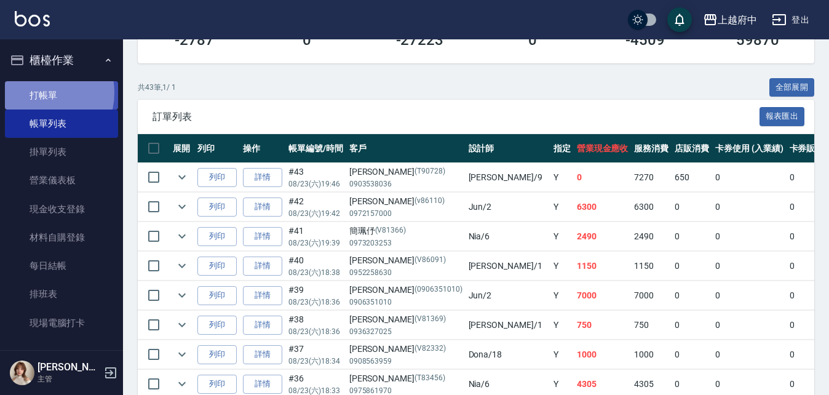
click at [41, 92] on link "打帳單" at bounding box center [61, 95] width 113 height 28
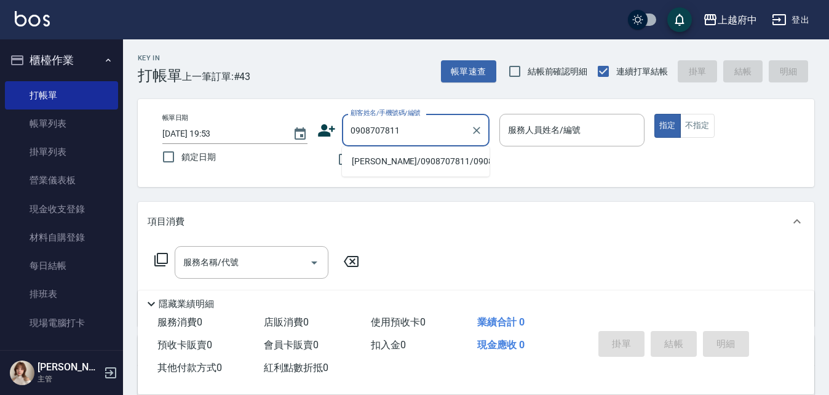
click at [404, 167] on li "羅凡捷/0908707811/0908707811" at bounding box center [416, 161] width 148 height 20
type input "羅凡捷/0908707811/0908707811"
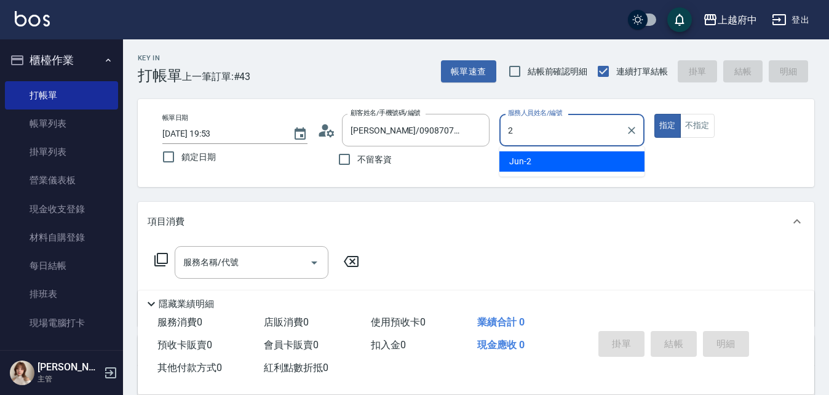
type input "Jun-2"
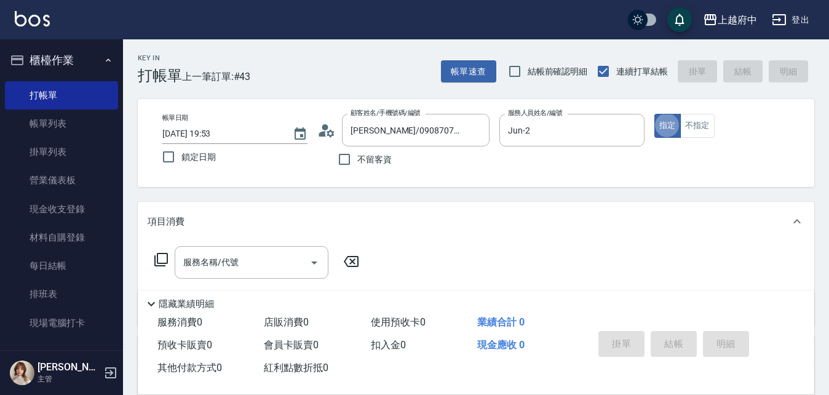
type button "true"
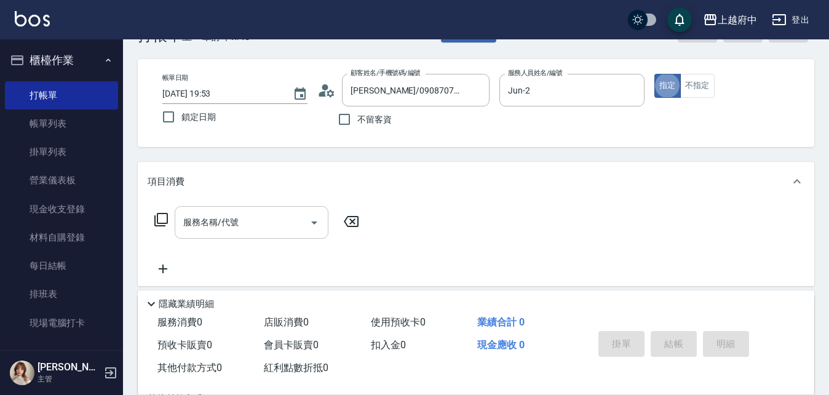
scroll to position [61, 0]
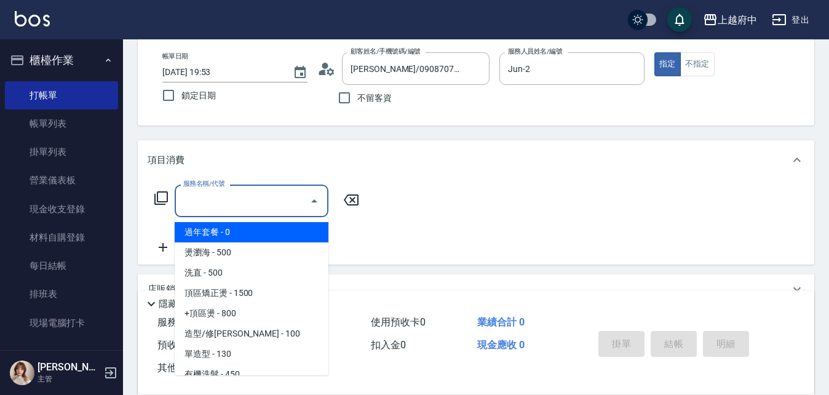
click at [250, 204] on input "服務名稱/代號" at bounding box center [242, 201] width 124 height 22
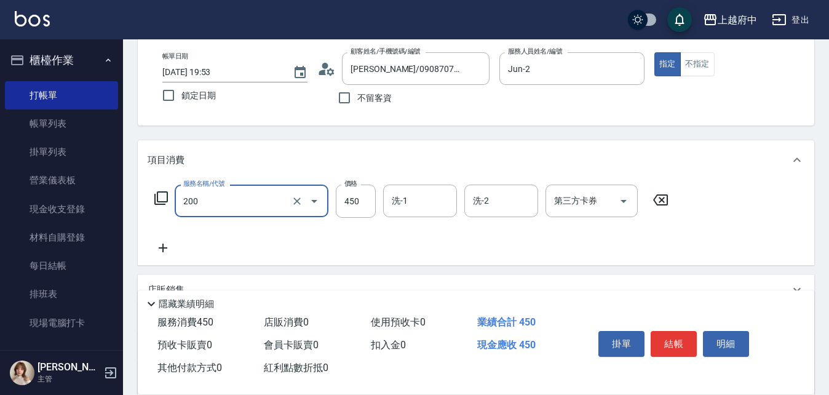
type input "有機洗髮(200)"
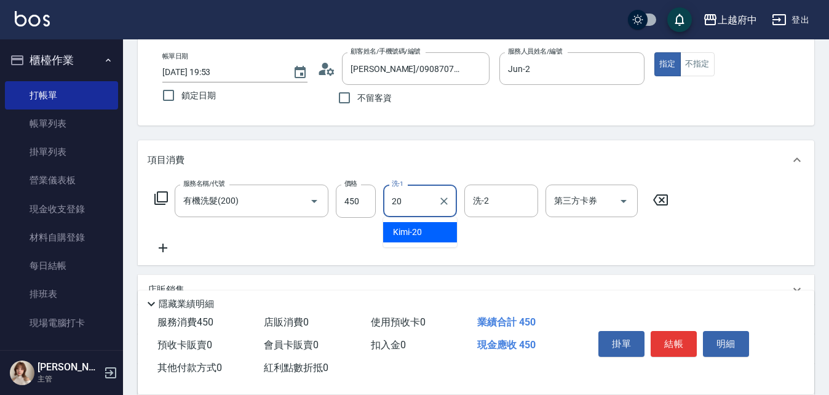
type input "Kimi-20"
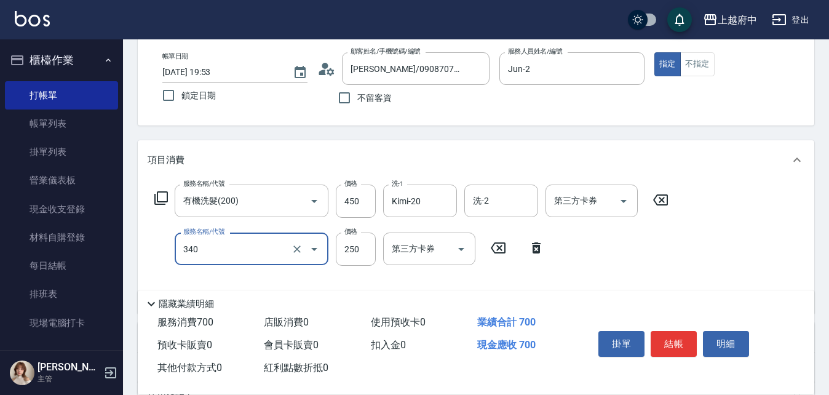
type input "剪髮(340)"
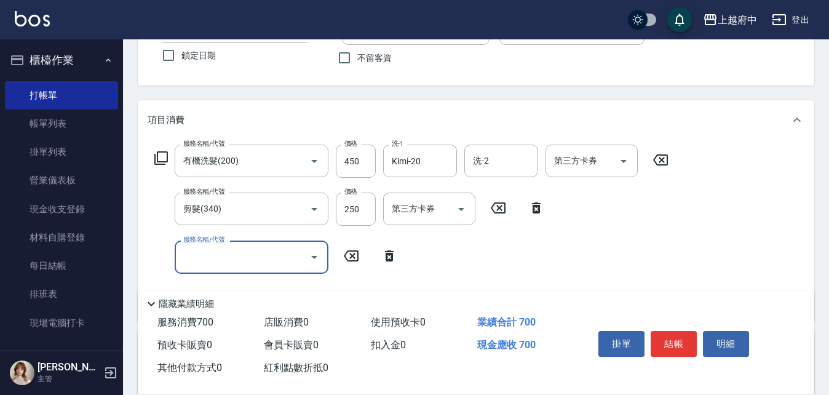
scroll to position [123, 0]
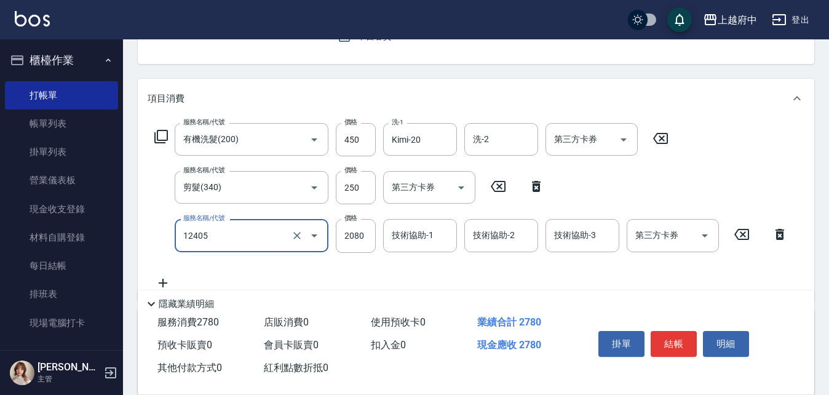
type input "染髮L(12405)"
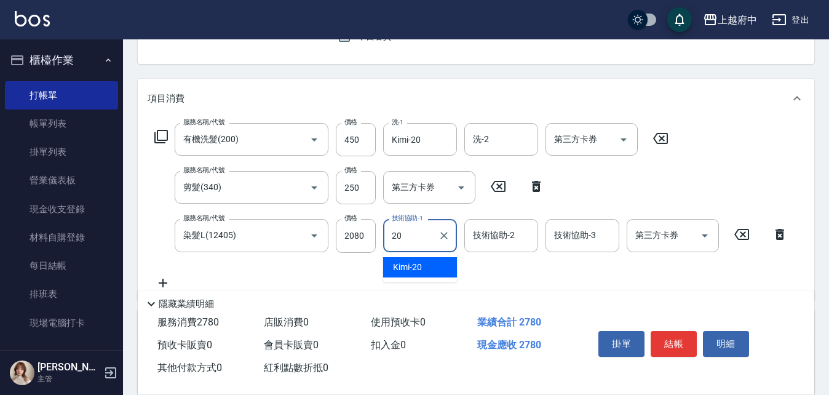
type input "Kimi-20"
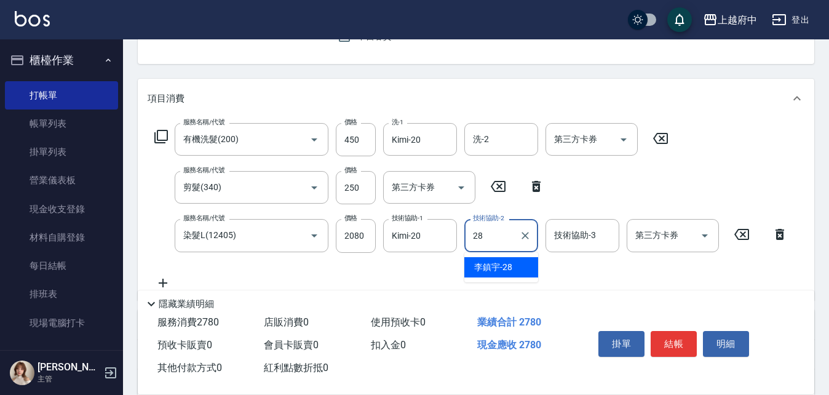
type input "李鎮宇-28"
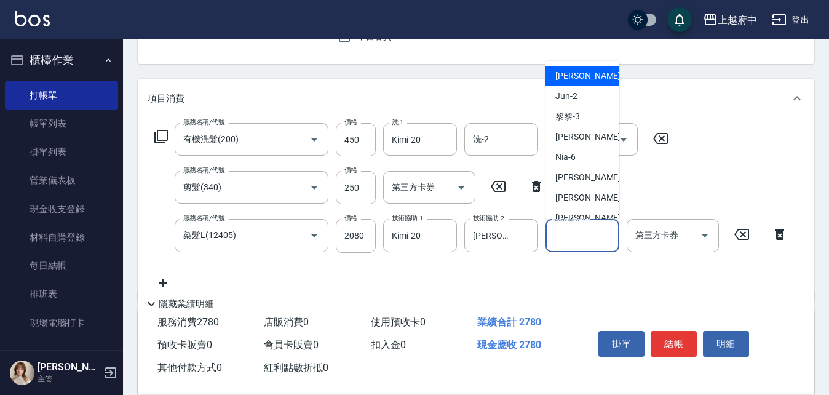
click at [570, 240] on input "技術協助-3" at bounding box center [582, 235] width 63 height 22
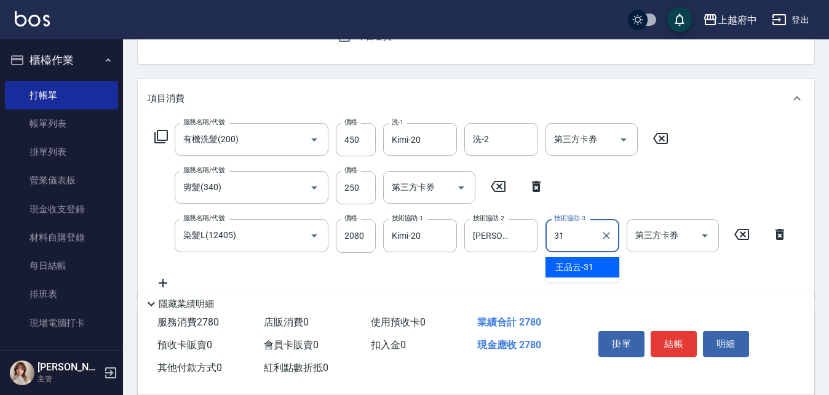
type input "王品云-31"
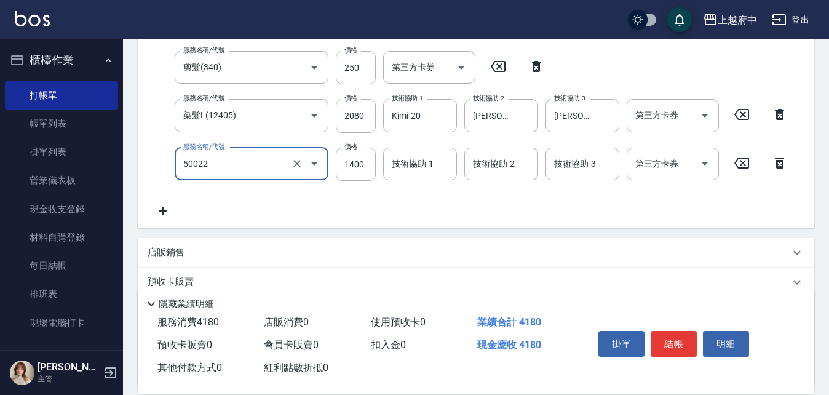
scroll to position [246, 0]
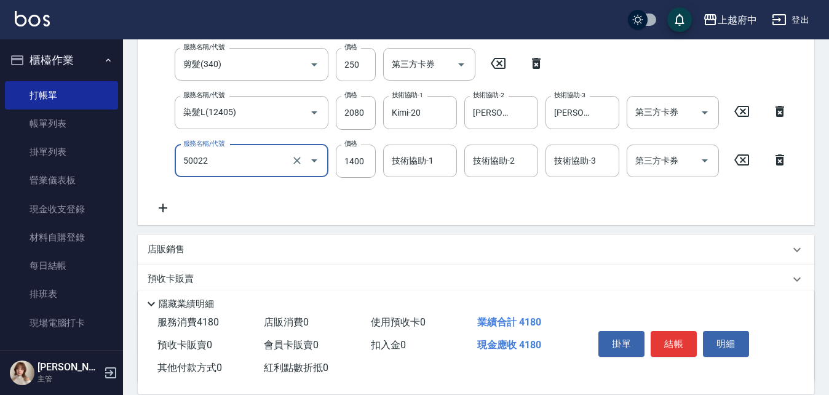
type input "2"
type input "漂髮 長(500222)"
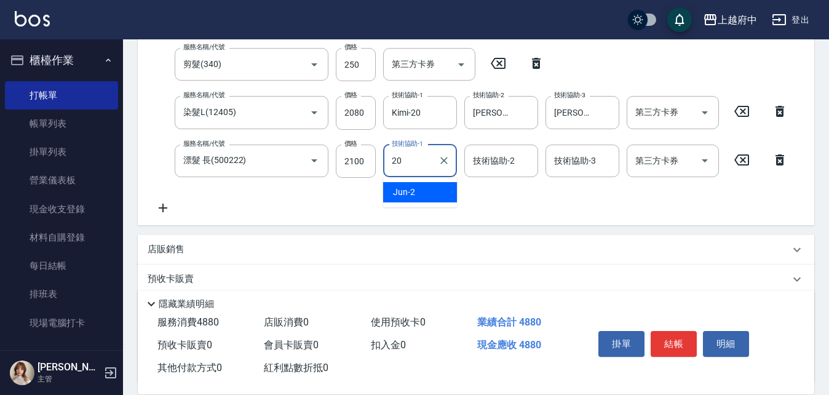
type input "Kimi-20"
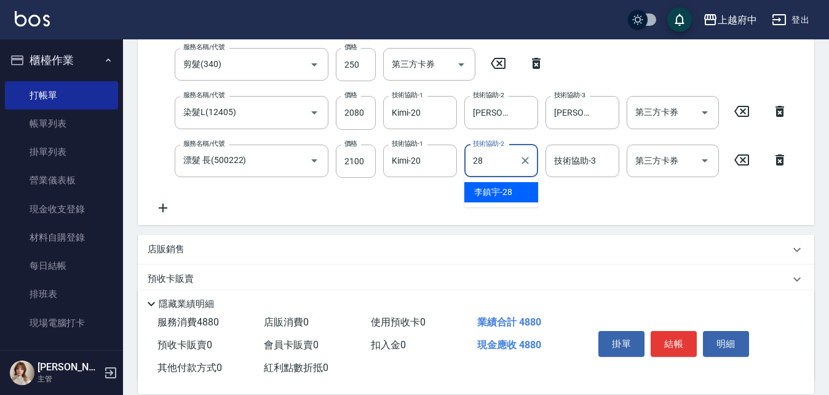
type input "李鎮宇-28"
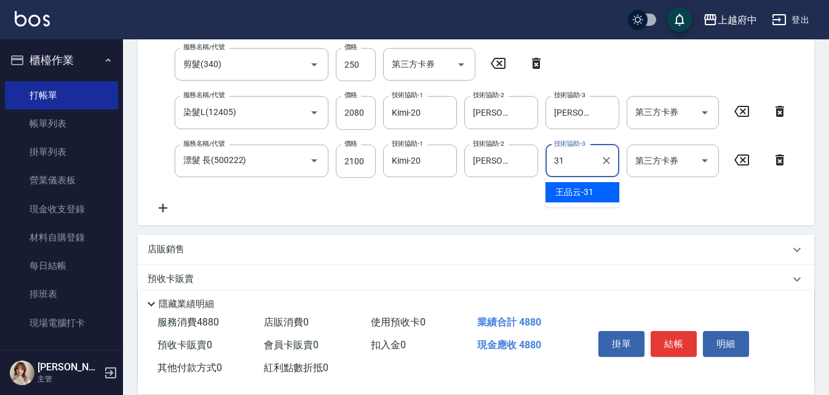
type input "王品云-31"
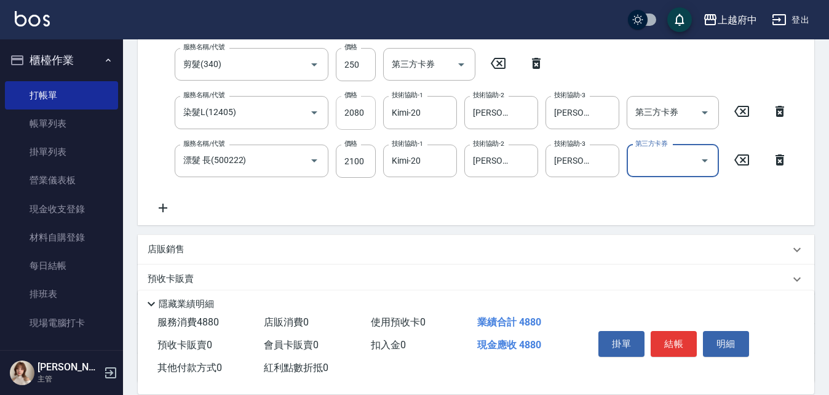
click at [348, 119] on input "2080" at bounding box center [356, 112] width 40 height 33
type input "1500"
click at [355, 107] on input "2080" at bounding box center [356, 112] width 40 height 33
type input "1500"
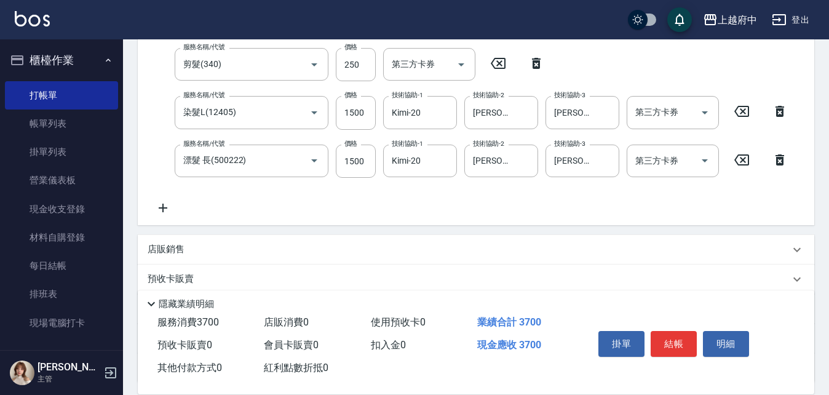
click at [172, 202] on icon at bounding box center [163, 207] width 31 height 15
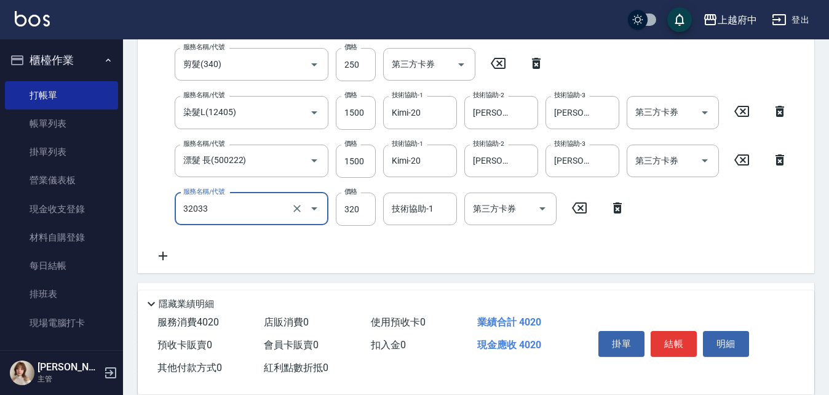
type input "頭皮隔離液(32033)"
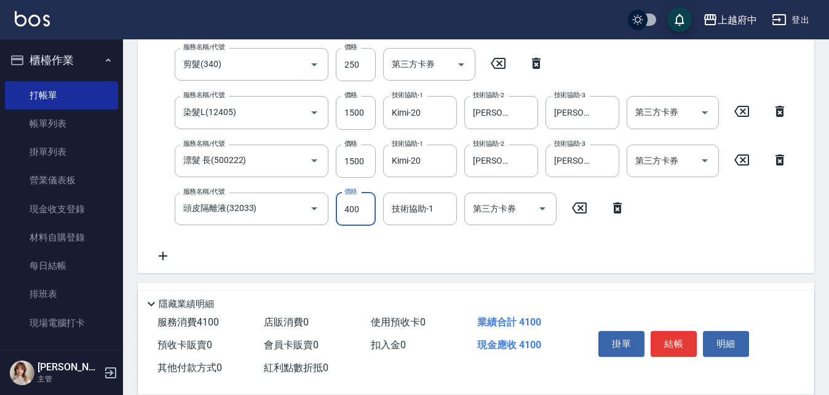
type input "400"
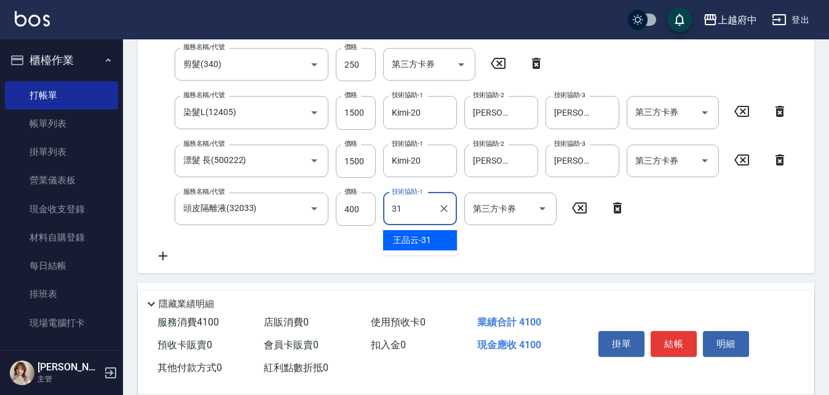
type input "王品云-31"
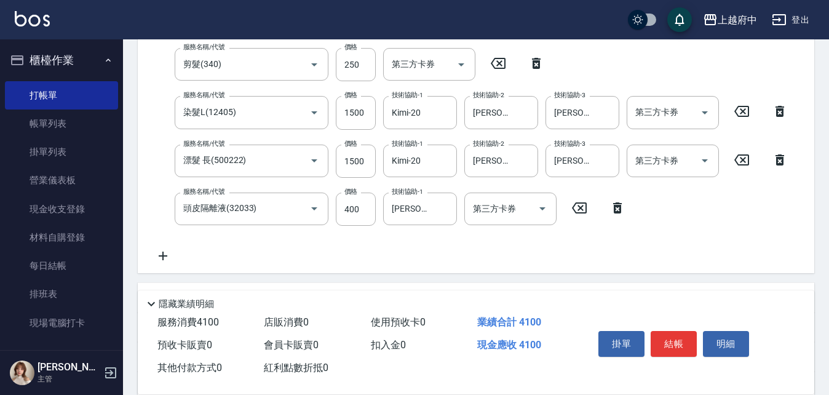
click at [466, 243] on div "服務名稱/代號 有機洗髮(200) 服務名稱/代號 價格 450 價格 洗-1 Kimi-20 洗-1 洗-2 洗-2 第三方卡券 第三方卡券 服務名稱/代號…" at bounding box center [471, 131] width 647 height 263
click at [436, 251] on div "服務名稱/代號 有機洗髮(200) 服務名稱/代號 價格 450 價格 洗-1 Kimi-20 洗-1 洗-2 洗-2 第三方卡券 第三方卡券 服務名稱/代號…" at bounding box center [471, 131] width 647 height 263
click at [459, 245] on div "服務名稱/代號 有機洗髮(200) 服務名稱/代號 價格 450 價格 洗-1 Kimi-20 洗-1 洗-2 洗-2 第三方卡券 第三方卡券 服務名稱/代號…" at bounding box center [471, 131] width 647 height 263
click at [684, 334] on button "結帳" at bounding box center [673, 344] width 46 height 26
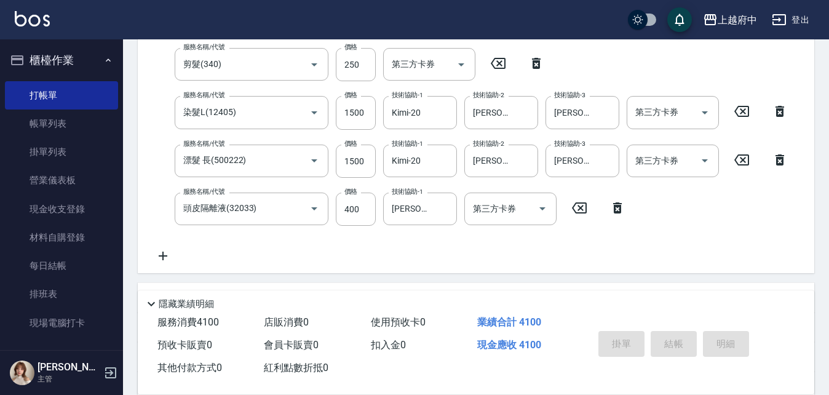
type input "2025/08/23 19:55"
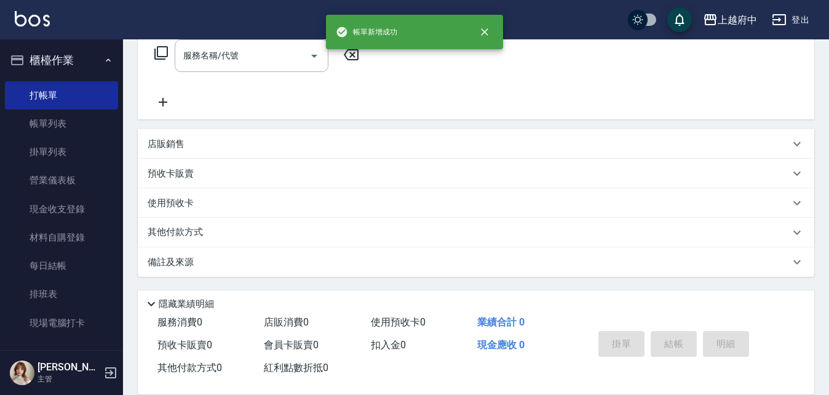
scroll to position [0, 0]
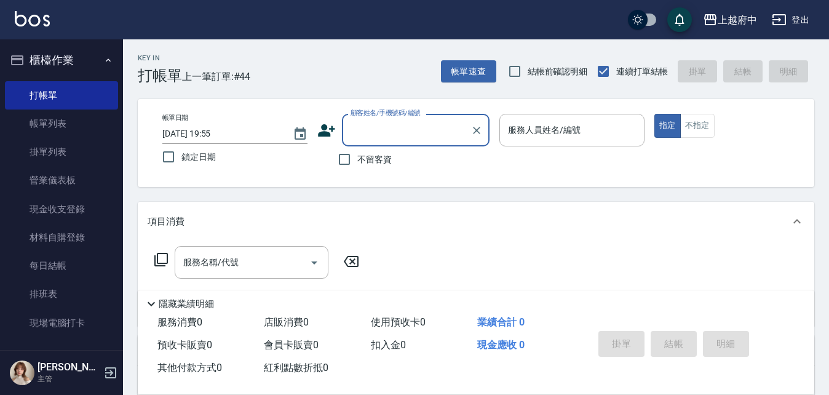
type input "ㄔ"
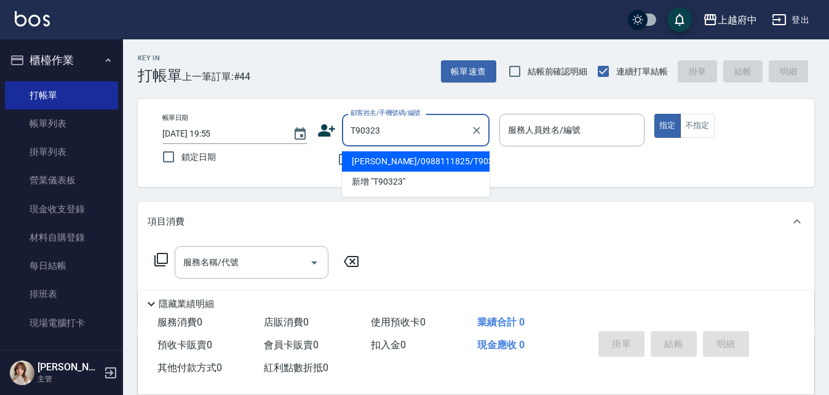
click at [400, 157] on li "江羿萱/0988111825/T90323" at bounding box center [416, 161] width 148 height 20
type input "江羿萱/0988111825/T90323"
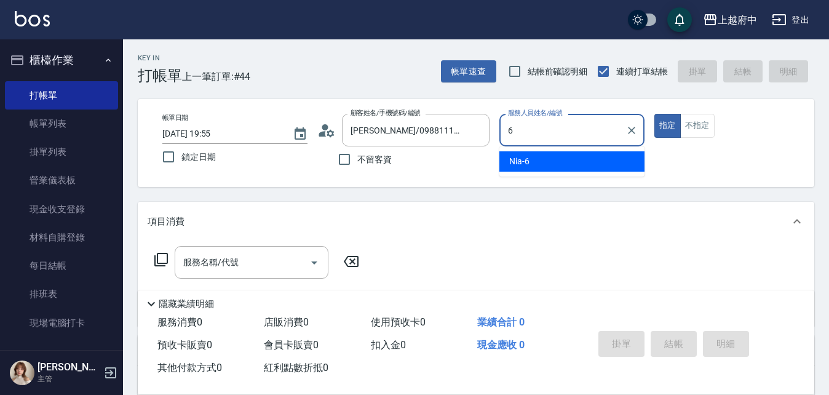
type input "Nia-6"
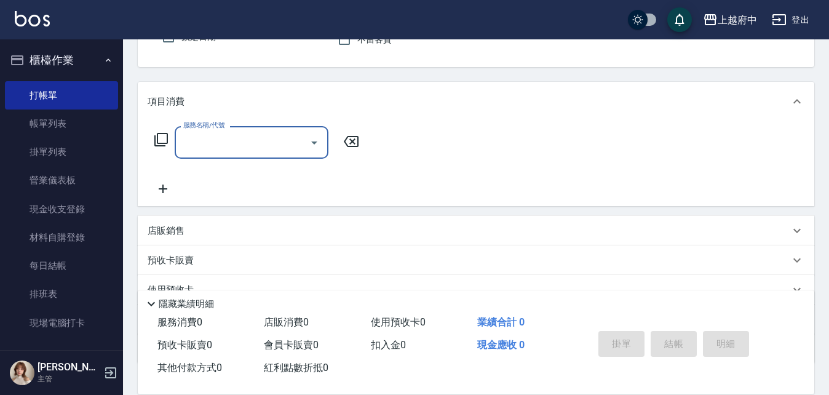
scroll to position [123, 0]
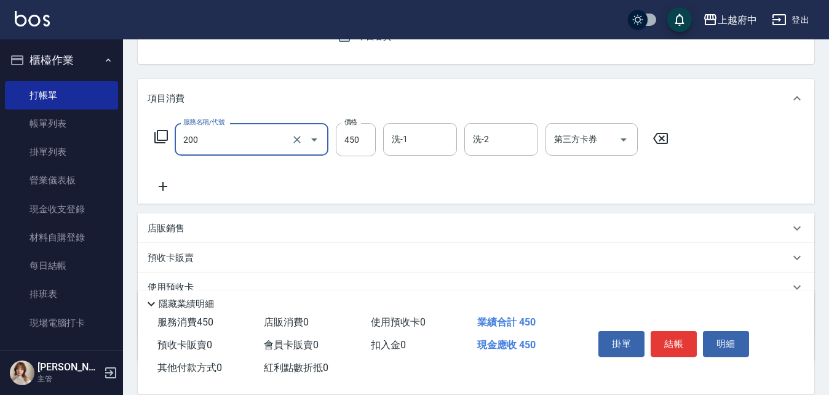
type input "有機洗髮(200)"
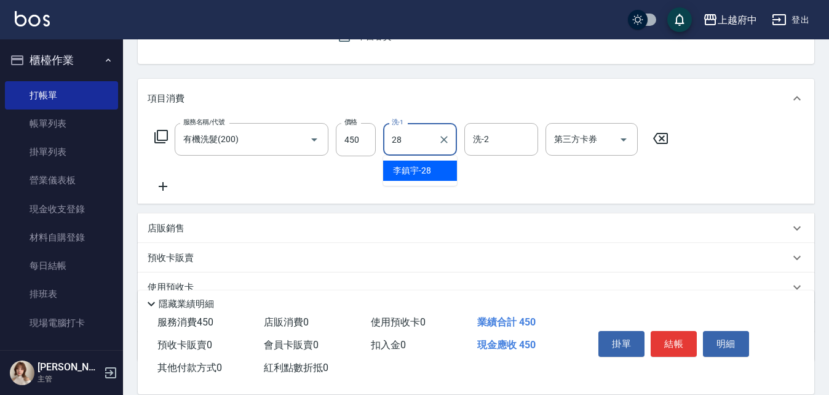
type input "李鎮宇-28"
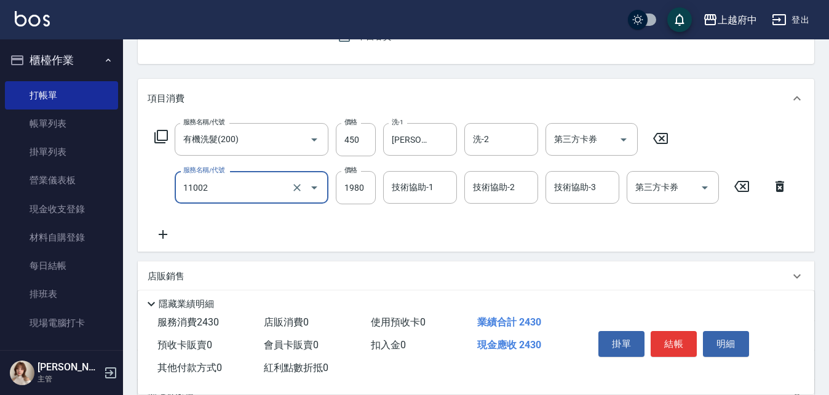
type input "染髮S(11002)"
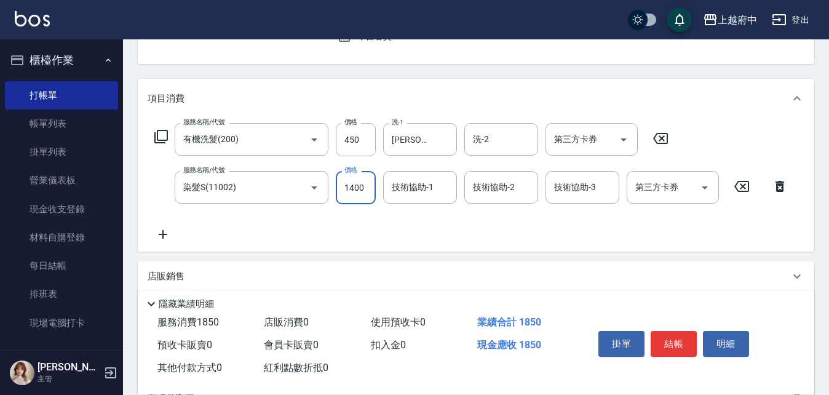
type input "1400"
click at [420, 195] on input "技術協助-1" at bounding box center [419, 187] width 63 height 22
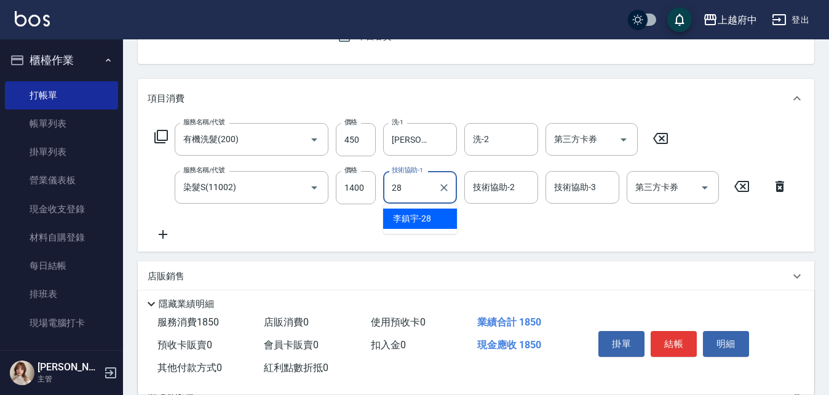
type input "李鎮宇-28"
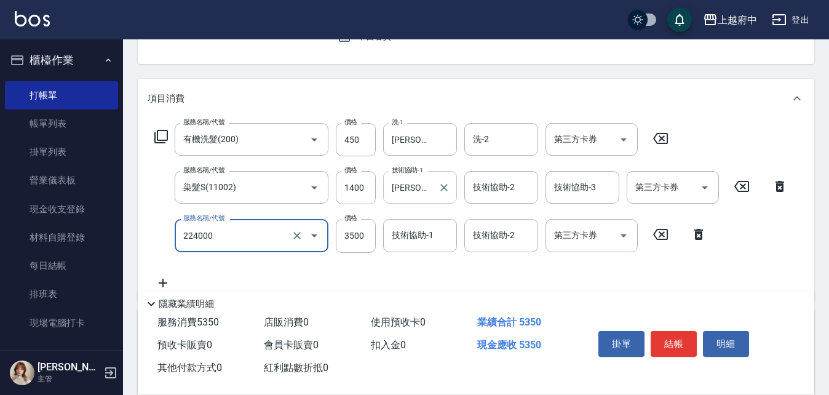
type input "KT 髮洸繚(224000)"
type input "3600"
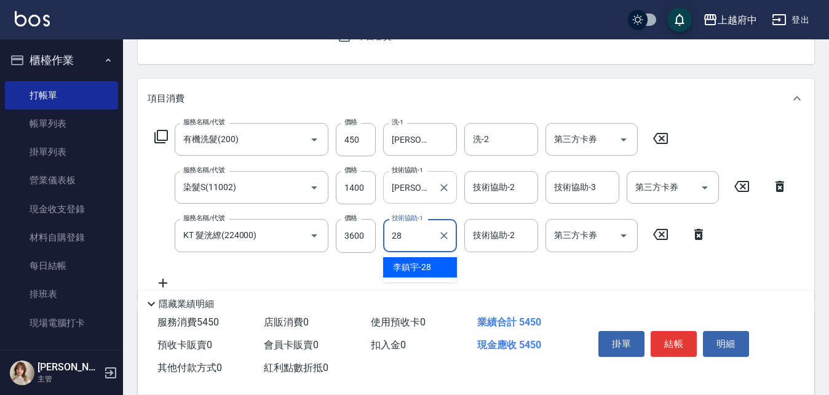
type input "李鎮宇-28"
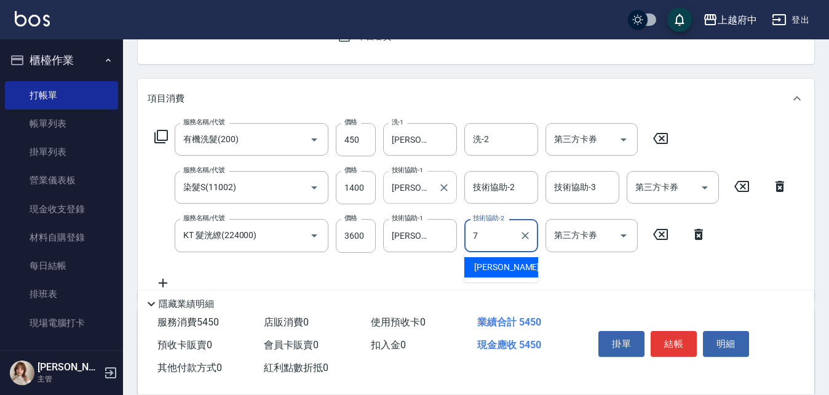
type input "Fanny-7"
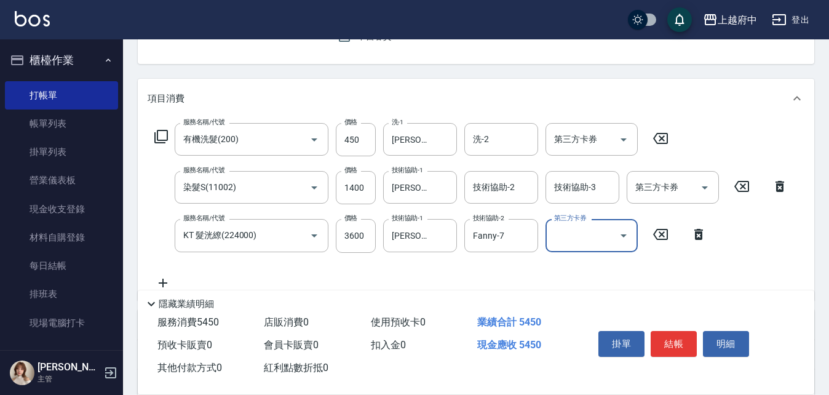
click at [443, 271] on div "服務名稱/代號 有機洗髮(200) 服務名稱/代號 價格 450 價格 洗-1 李鎮宇-28 洗-1 洗-2 洗-2 第三方卡券 第三方卡券 服務名稱/代號 …" at bounding box center [471, 206] width 647 height 167
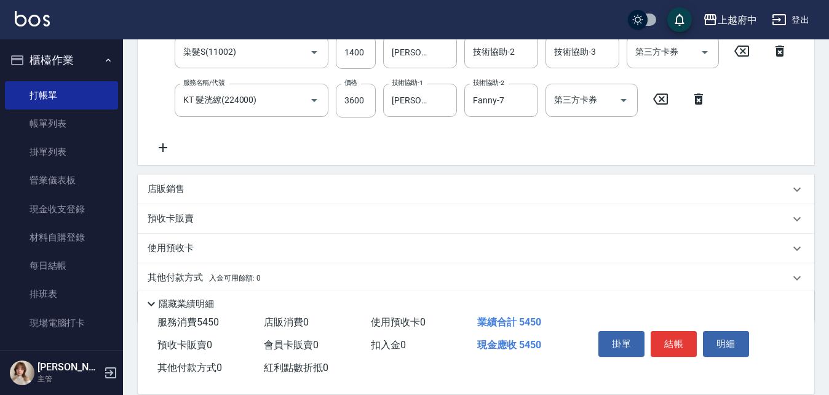
scroll to position [304, 0]
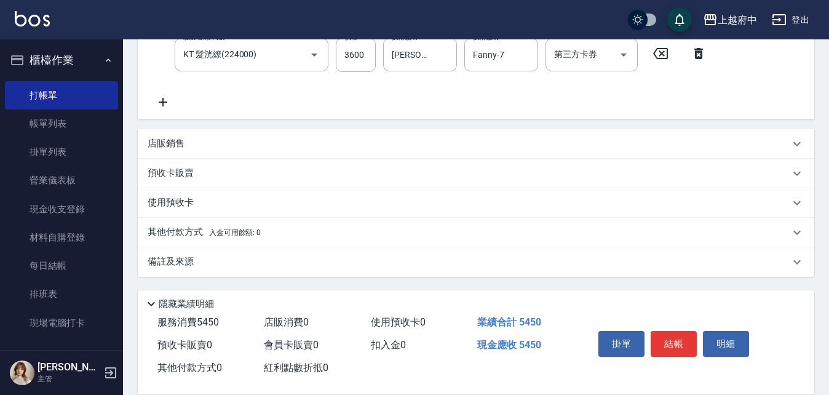
click at [176, 234] on p "其他付款方式 入金可用餘額: 0" at bounding box center [204, 233] width 113 height 14
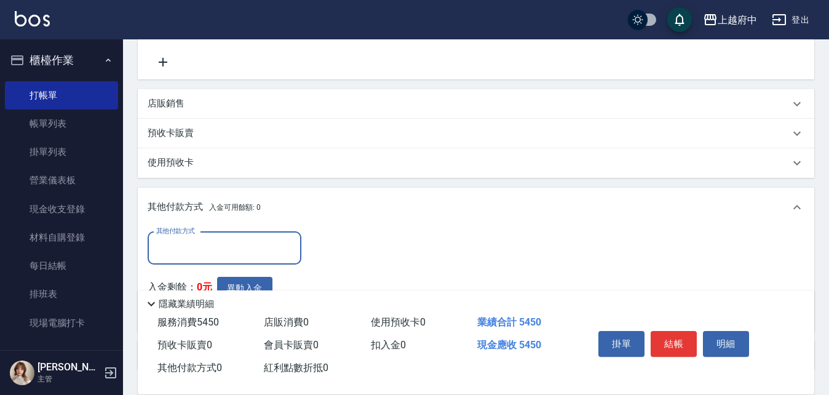
scroll to position [365, 0]
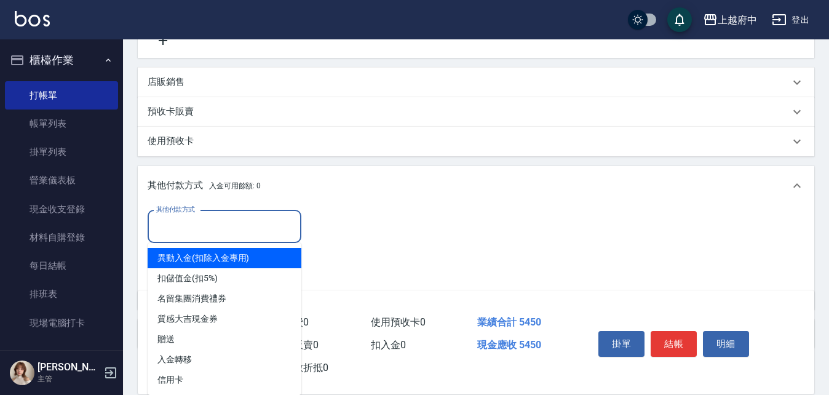
click at [215, 217] on input "其他付款方式" at bounding box center [224, 227] width 143 height 22
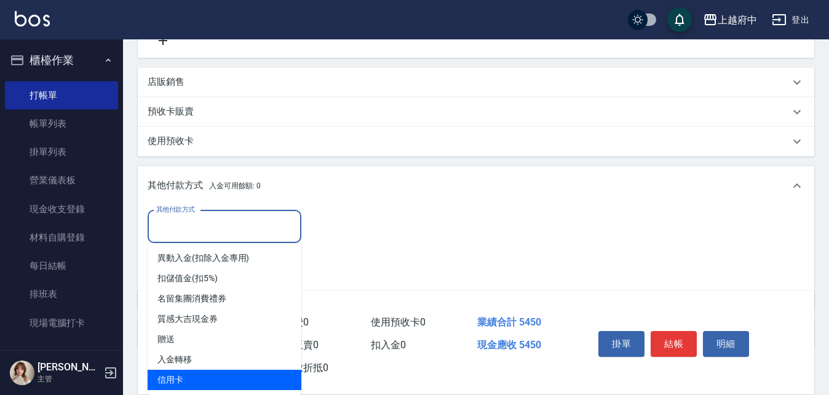
click at [160, 381] on span "信用卡" at bounding box center [225, 379] width 154 height 20
type input "信用卡"
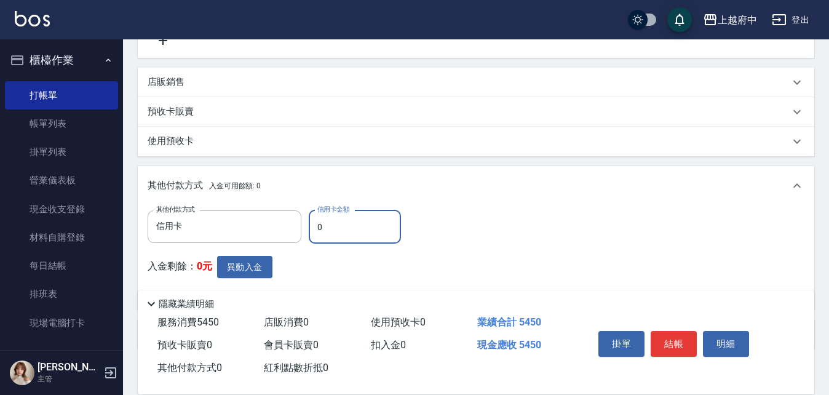
drag, startPoint x: 336, startPoint y: 227, endPoint x: 305, endPoint y: 224, distance: 31.0
click at [305, 224] on div "其他付款方式 信用卡 其他付款方式 信用卡金額 0 信用卡金額" at bounding box center [278, 226] width 261 height 33
type input "5450"
click at [503, 251] on div "其他付款方式 信用卡 其他付款方式 信用卡金額 5450 信用卡金額 入金剩餘： 0元 異動入金" at bounding box center [476, 255] width 656 height 90
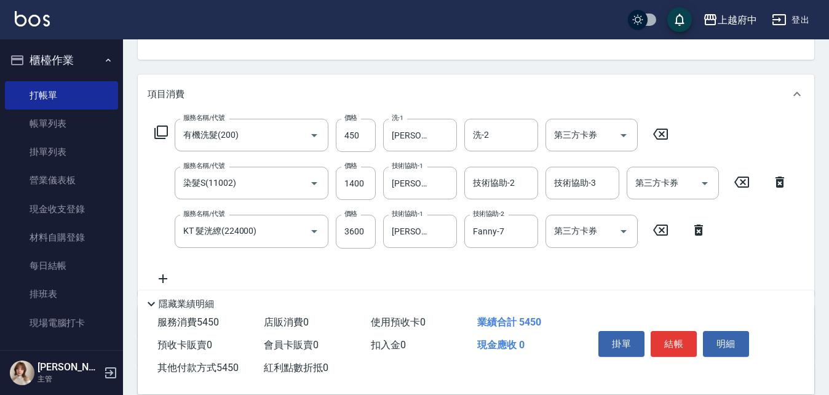
scroll to position [304, 0]
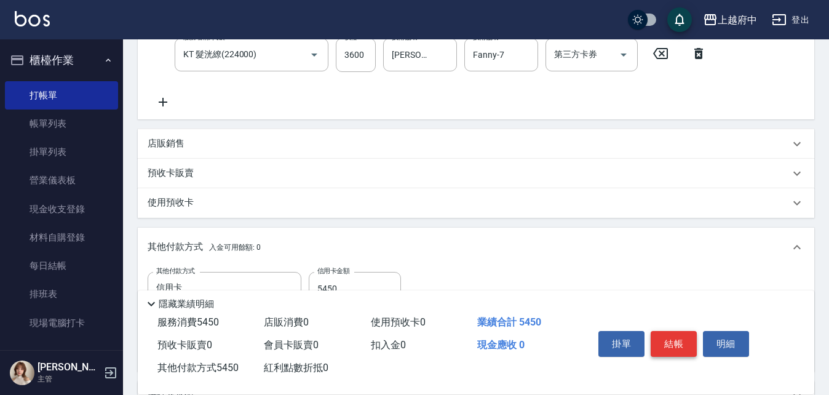
click at [674, 339] on button "結帳" at bounding box center [673, 344] width 46 height 26
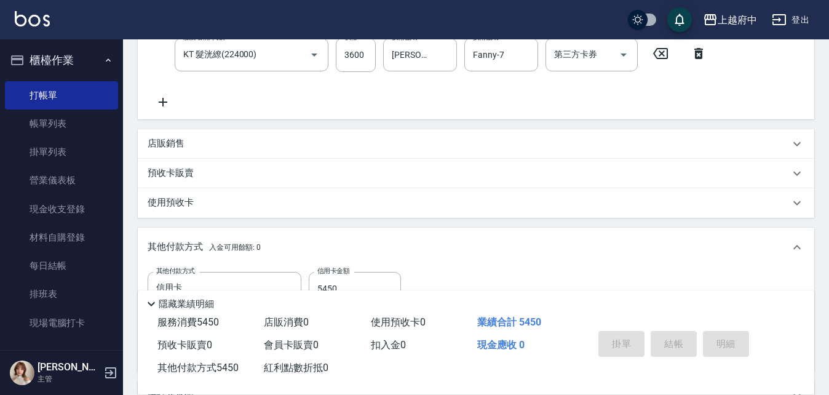
type input "2025/08/23 19:57"
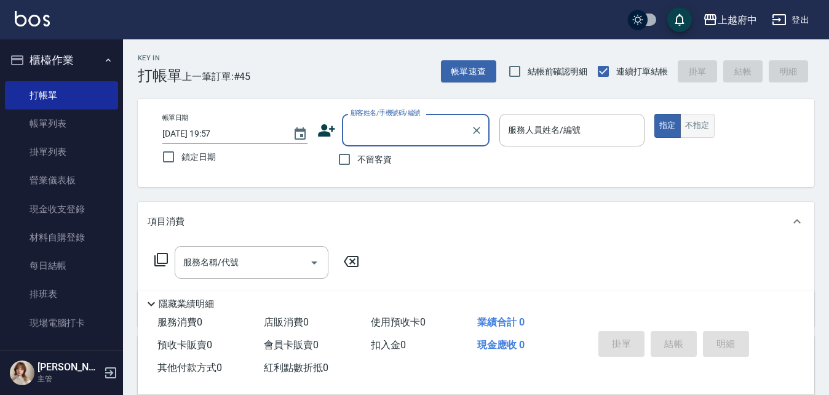
drag, startPoint x: 696, startPoint y: 119, endPoint x: 703, endPoint y: 114, distance: 8.9
click at [699, 116] on button "不指定" at bounding box center [697, 126] width 34 height 24
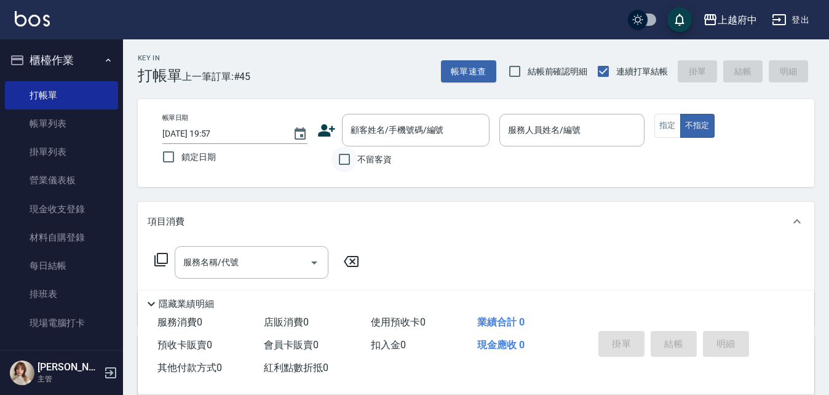
click at [344, 162] on input "不留客資" at bounding box center [344, 159] width 26 height 26
checkbox input "true"
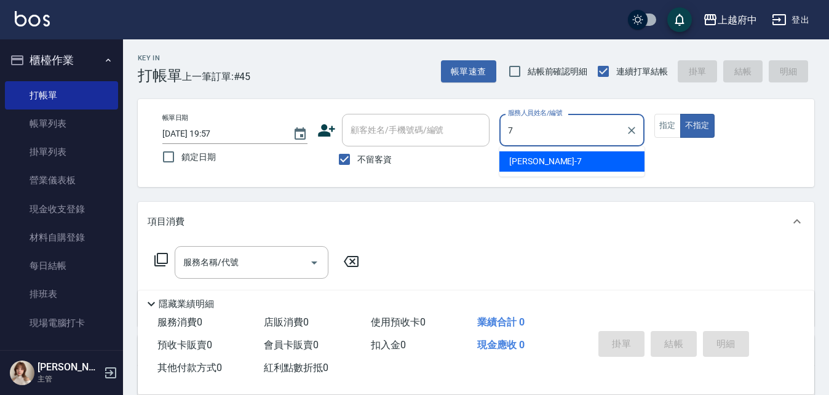
type input "Fanny-7"
type button "false"
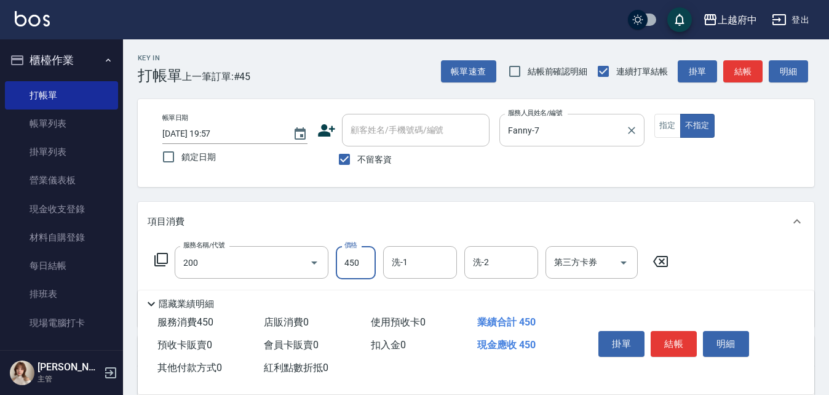
type input "有機洗髮(200)"
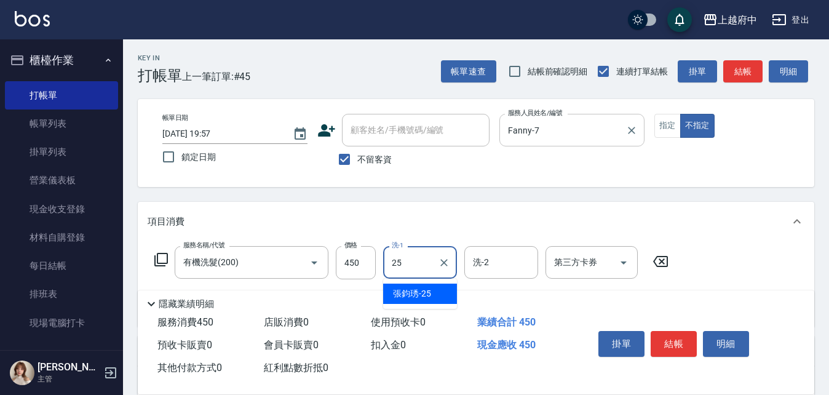
type input "張鈞琇-25"
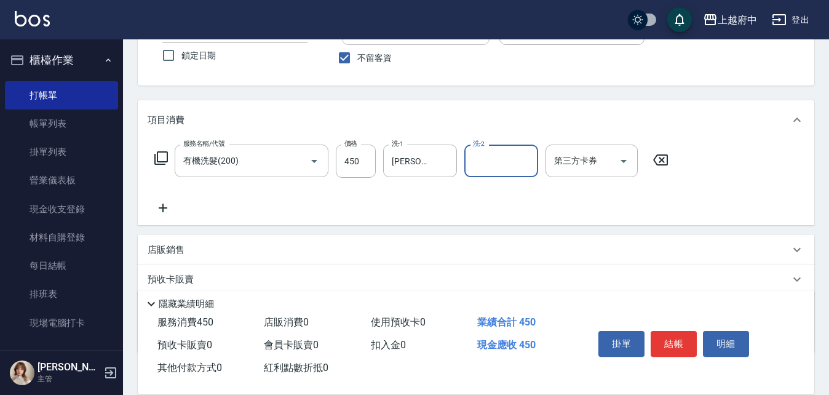
scroll to position [123, 0]
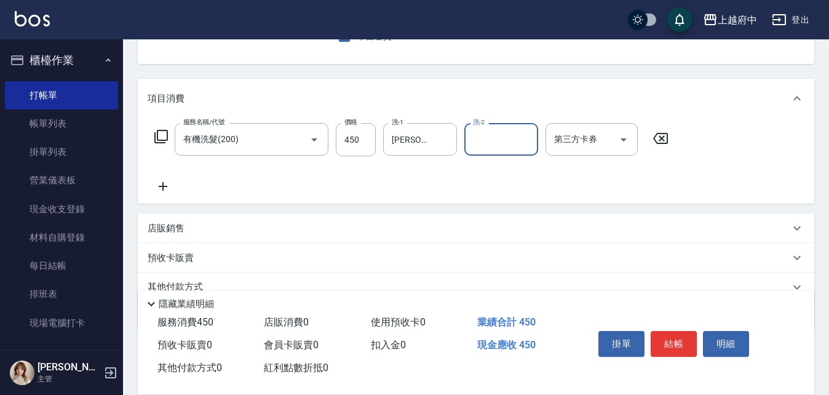
click at [540, 186] on div "服務名稱/代號 有機洗髮(200) 服務名稱/代號 價格 450 價格 洗-1 張鈞琇-25 洗-1 洗-2 洗-2 第三方卡券 第三方卡券" at bounding box center [412, 158] width 528 height 71
click at [677, 335] on button "結帳" at bounding box center [673, 344] width 46 height 26
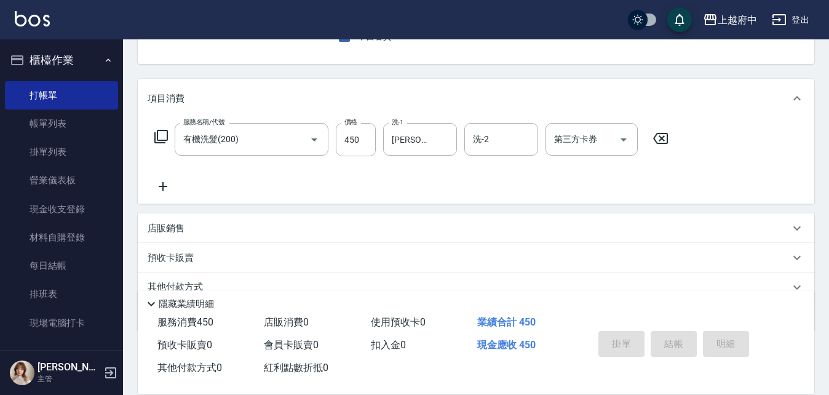
type input "2025/08/23 19:58"
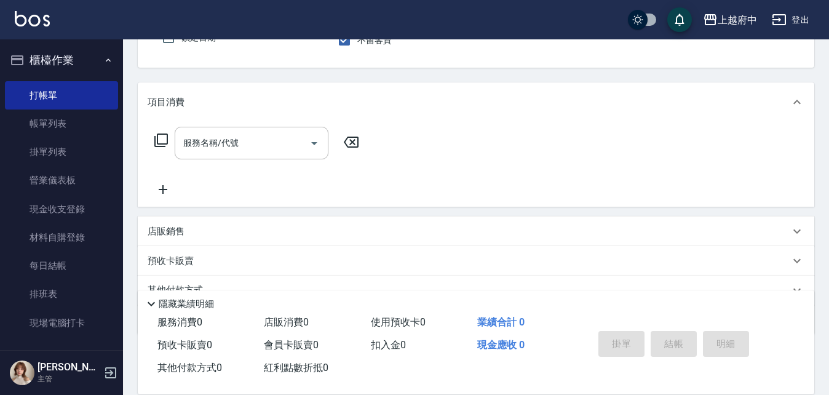
scroll to position [0, 0]
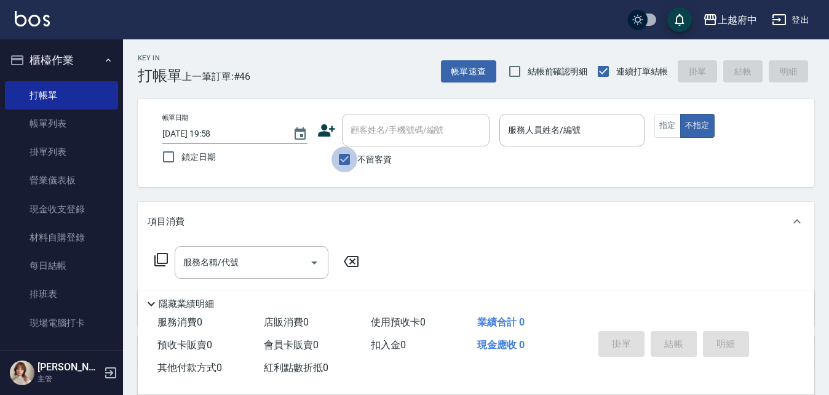
click at [345, 161] on input "不留客資" at bounding box center [344, 159] width 26 height 26
checkbox input "false"
click at [390, 122] on input "顧客姓名/手機號碼/編號" at bounding box center [406, 130] width 118 height 22
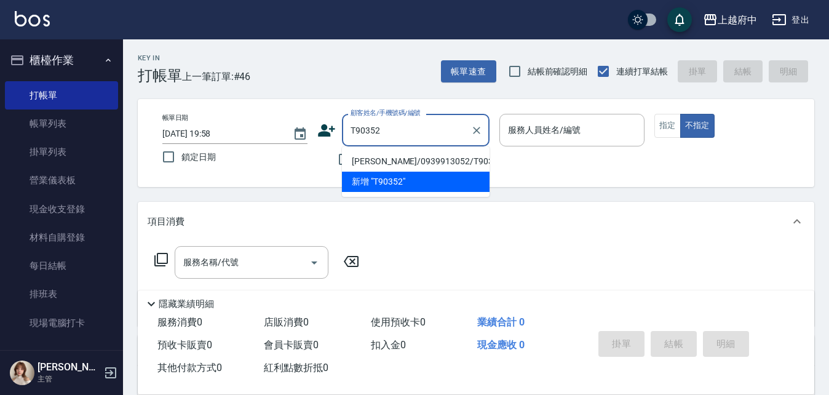
click at [410, 160] on li "杜彥希/0939913052/T90352" at bounding box center [416, 161] width 148 height 20
type input "杜彥希/0939913052/T90352"
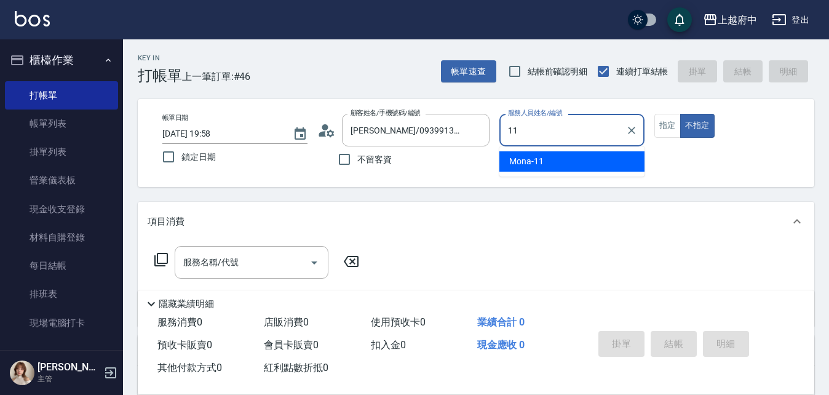
type input "Mona-11"
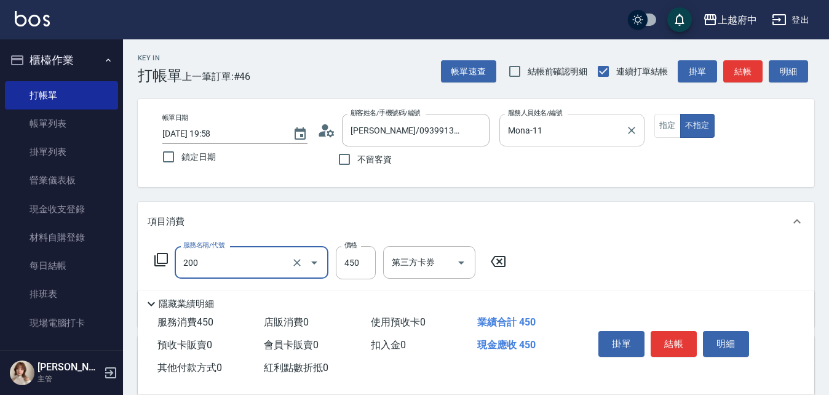
type input "有機洗髮(200)"
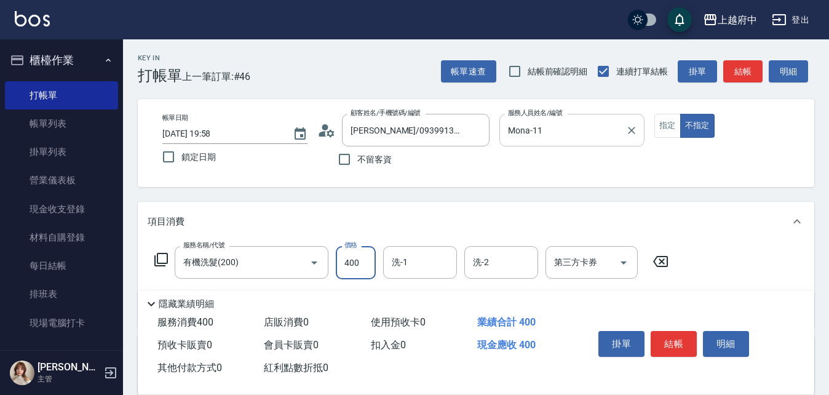
type input "400"
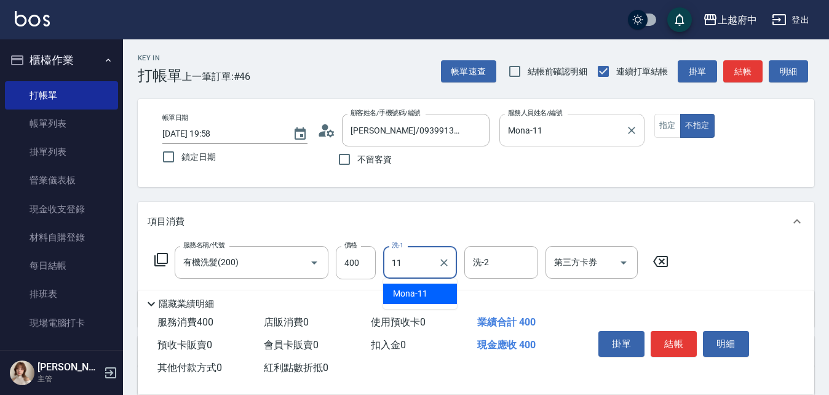
type input "Mona-11"
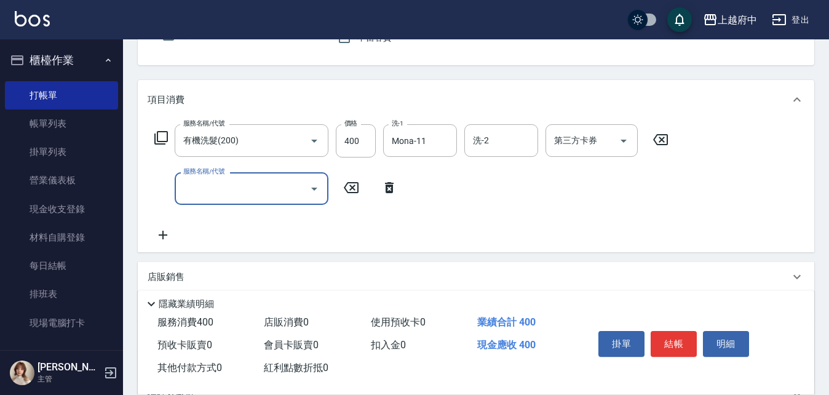
scroll to position [123, 0]
type input "剪髮(340)"
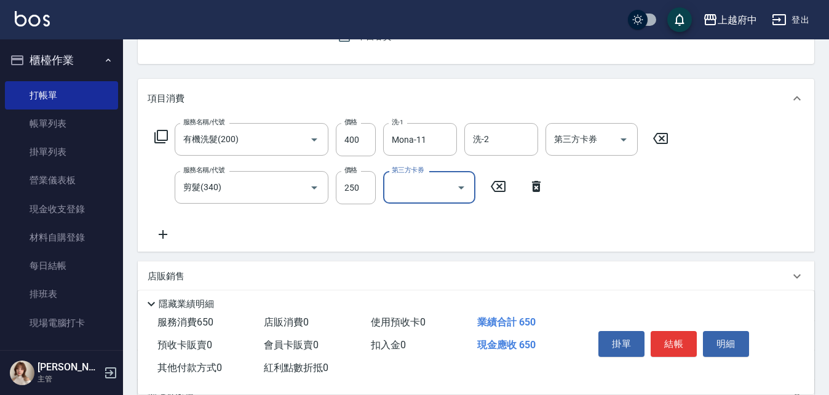
click at [557, 219] on div "服務名稱/代號 有機洗髮(200) 服務名稱/代號 價格 400 價格 洗-1 Mona-11 洗-1 洗-2 洗-2 第三方卡券 第三方卡券 服務名稱/代號…" at bounding box center [412, 182] width 528 height 119
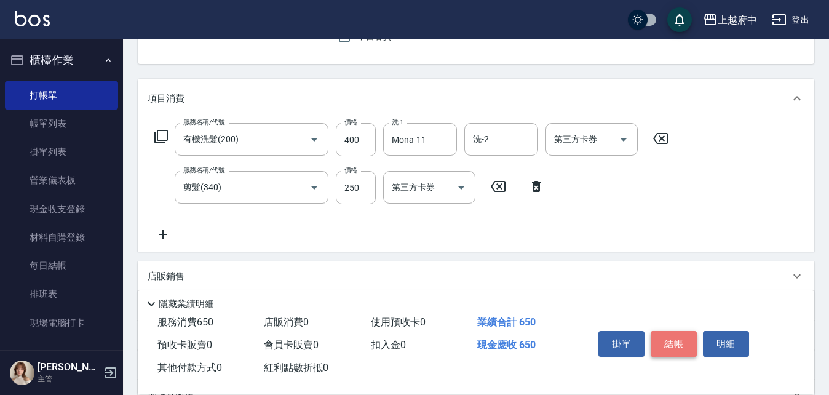
click at [671, 332] on button "結帳" at bounding box center [673, 344] width 46 height 26
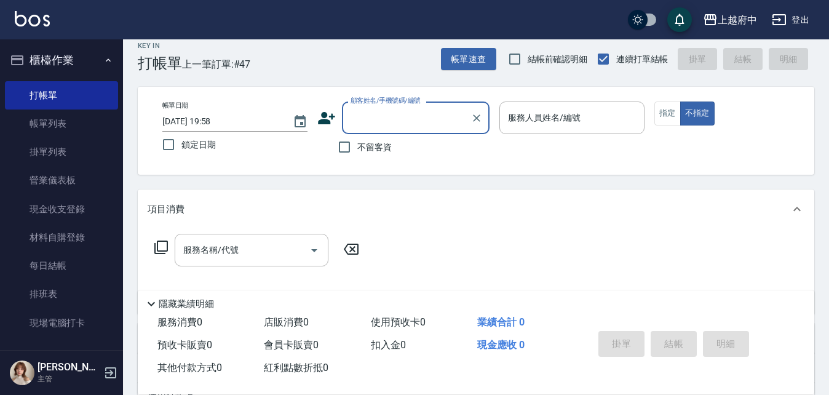
scroll to position [0, 0]
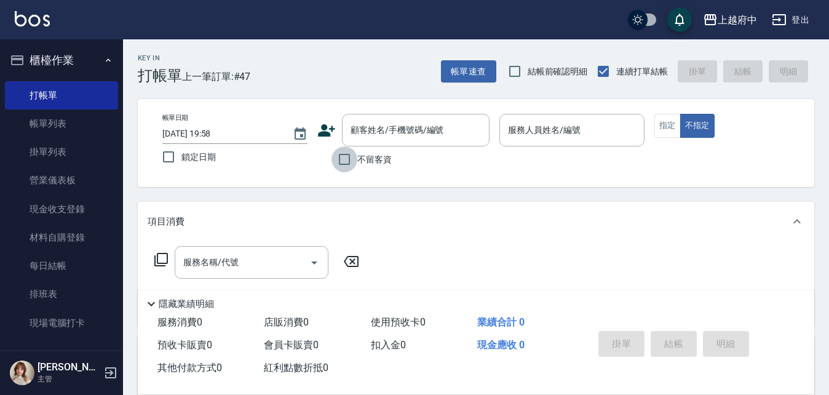
click at [345, 159] on input "不留客資" at bounding box center [344, 159] width 26 height 26
checkbox input "true"
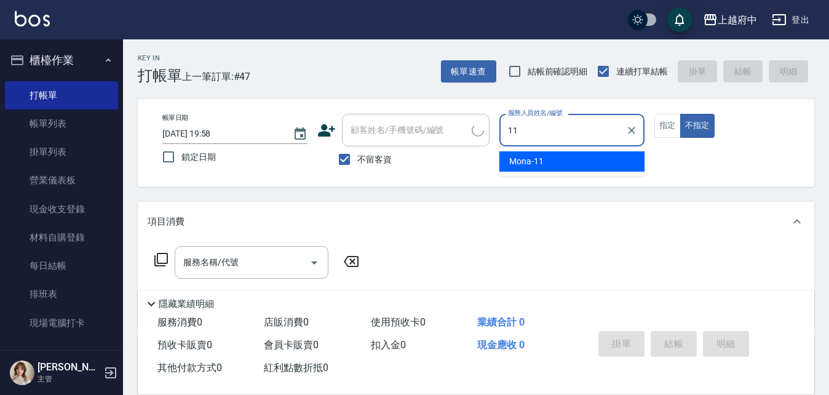
type input "Mona-11"
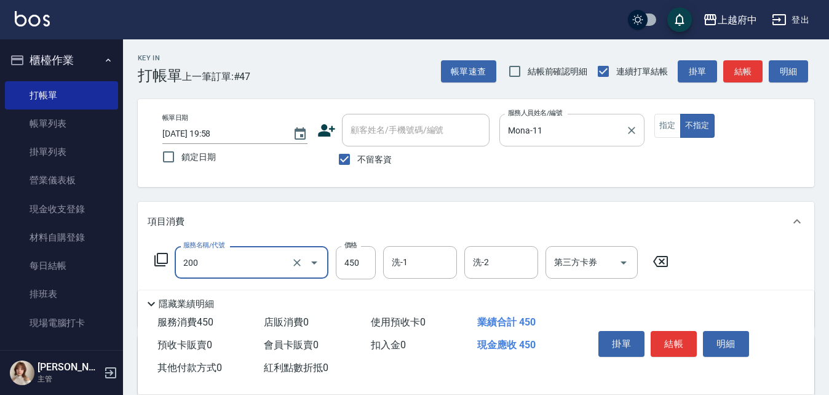
type input "有機洗髮(200)"
type input "400"
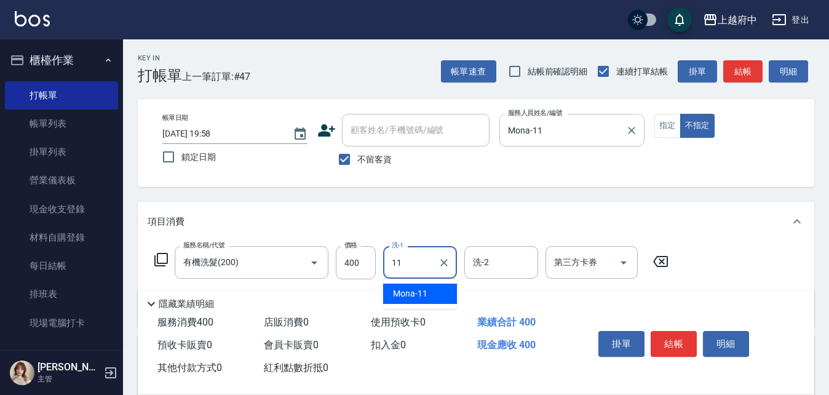
type input "Mona-11"
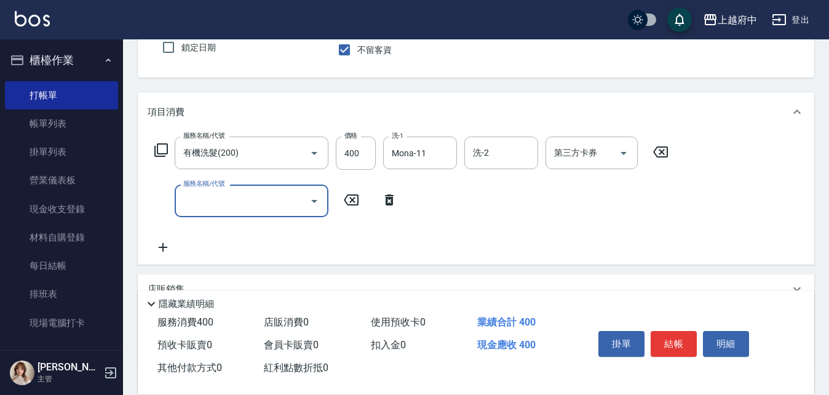
scroll to position [123, 0]
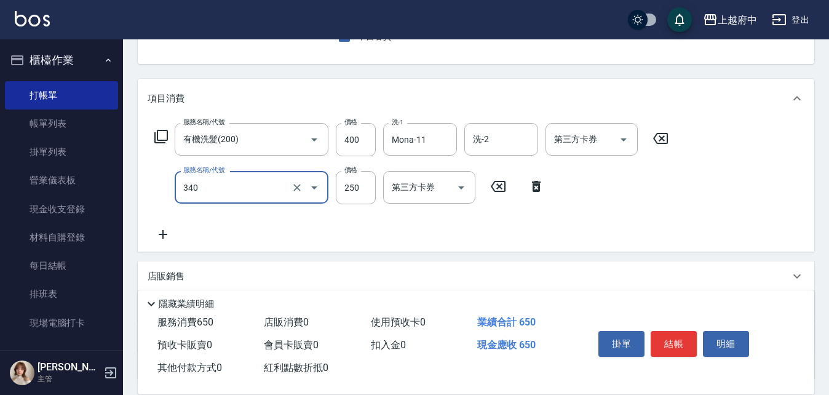
type input "剪髮(340)"
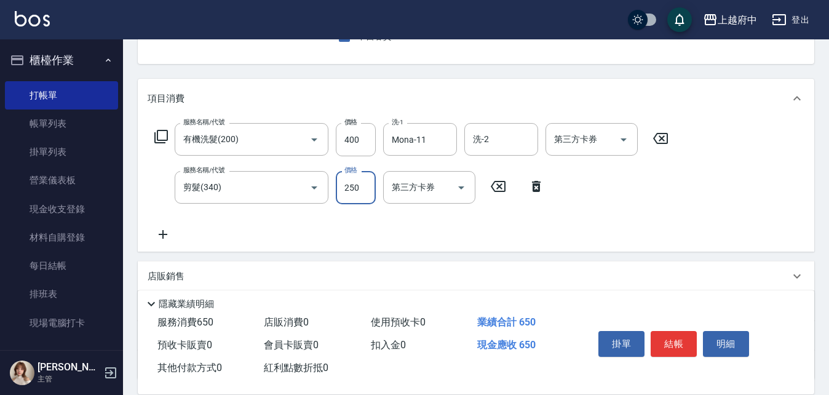
click at [420, 233] on div "服務名稱/代號 有機洗髮(200) 服務名稱/代號 價格 400 價格 洗-1 Mona-11 洗-1 洗-2 洗-2 第三方卡券 第三方卡券 服務名稱/代號…" at bounding box center [412, 182] width 528 height 119
click at [675, 333] on button "結帳" at bounding box center [673, 344] width 46 height 26
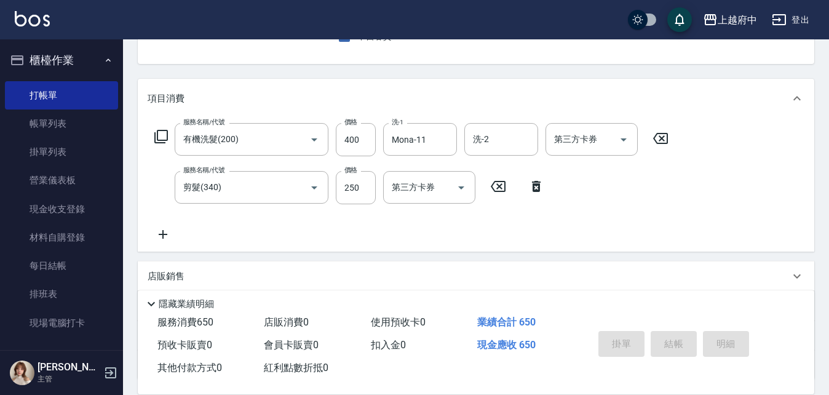
type input "2025/08/23 19:59"
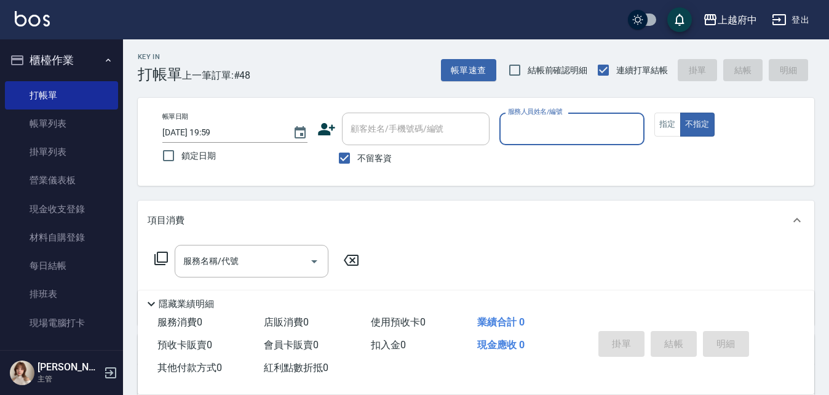
scroll to position [0, 0]
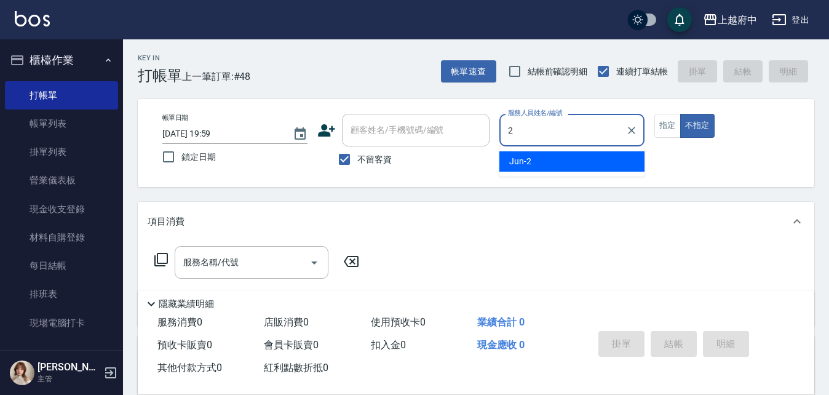
type input "Jun-2"
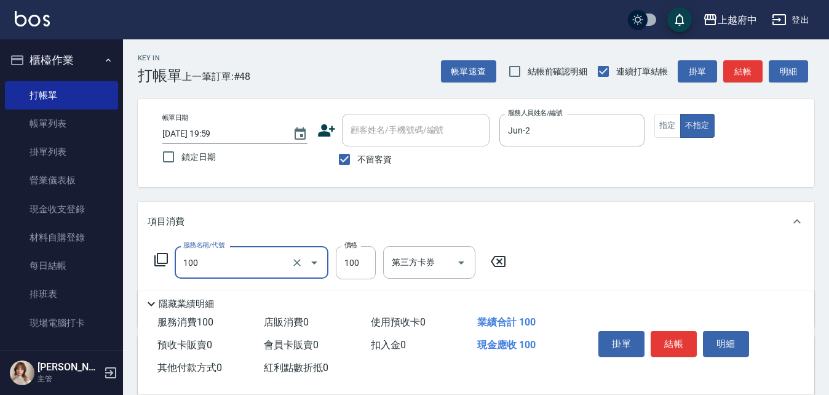
type input "造型/修劉海(100)"
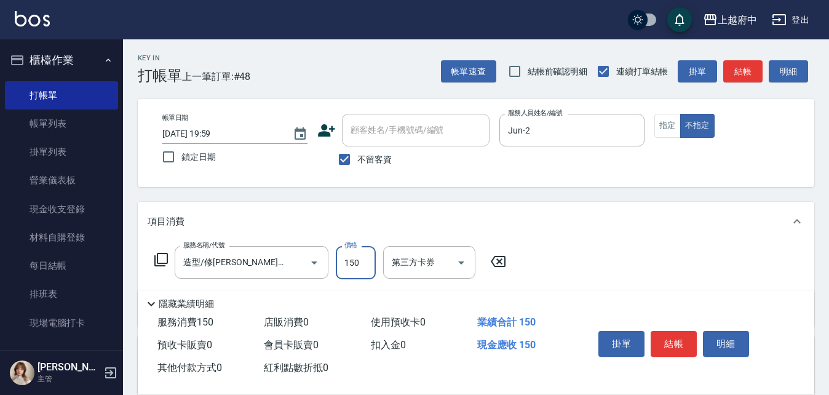
type input "150"
click at [619, 262] on div "服務名稱/代號 造型/修劉海(100) 服務名稱/代號 價格 150 價格 第三方卡券 第三方卡券" at bounding box center [476, 283] width 676 height 85
click at [668, 342] on button "結帳" at bounding box center [673, 344] width 46 height 26
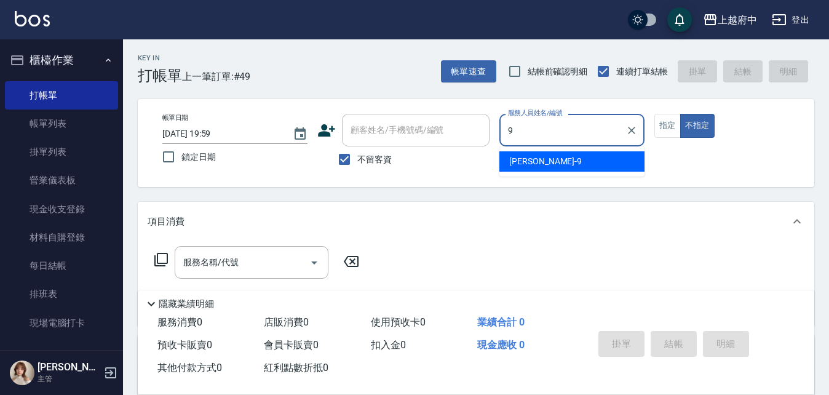
type input "David-9"
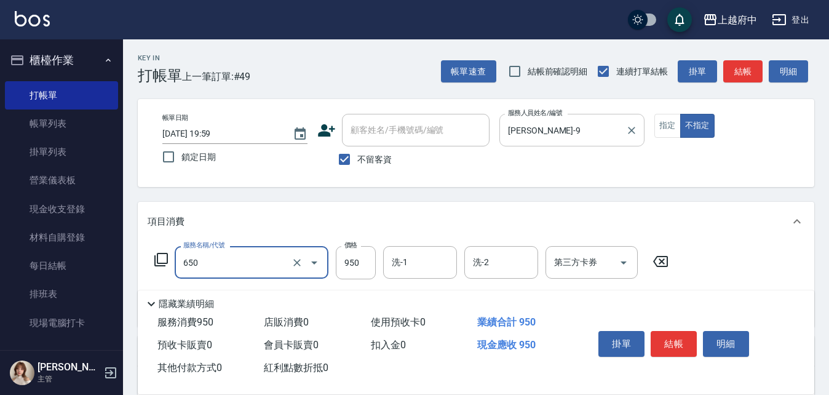
type input "SPA精油洗髮(650)"
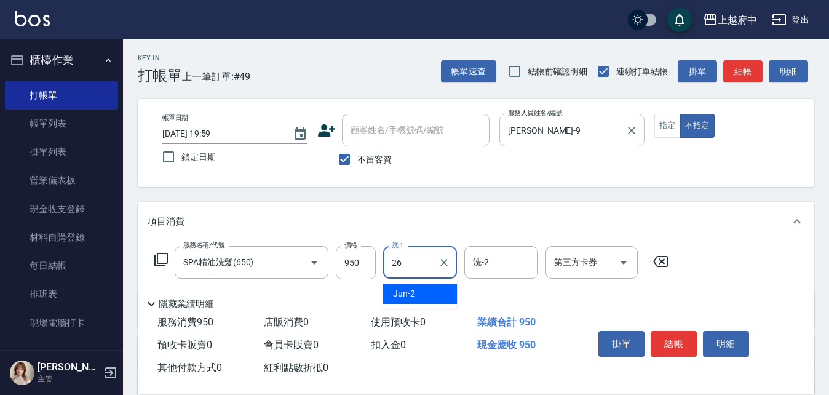
type input "邱子芹-26"
click at [728, 259] on div "服務名稱/代號 SPA精油洗髮(650) 服務名稱/代號 價格 950 價格 洗-1 邱子芹-26 洗-1 洗-2 洗-2 第三方卡券 第三方卡券" at bounding box center [476, 283] width 676 height 85
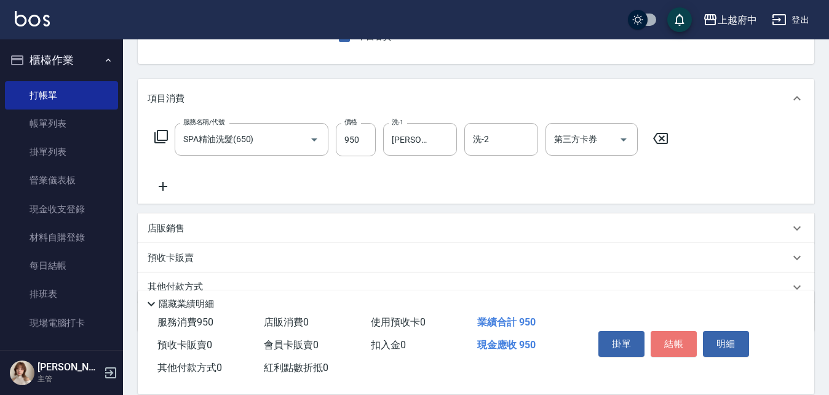
click at [661, 337] on button "結帳" at bounding box center [673, 344] width 46 height 26
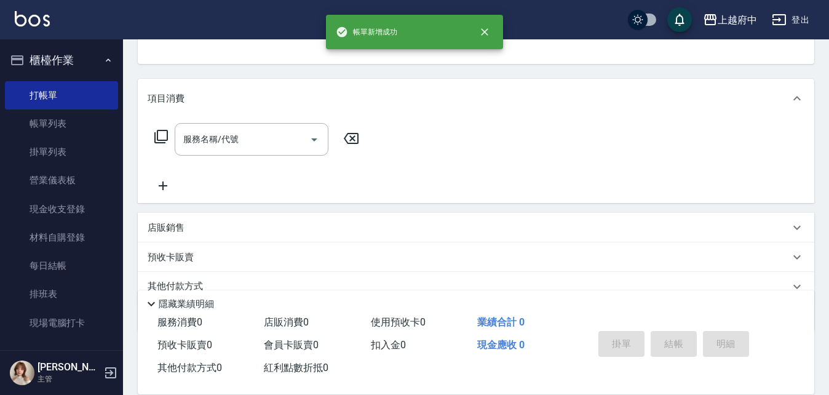
scroll to position [119, 0]
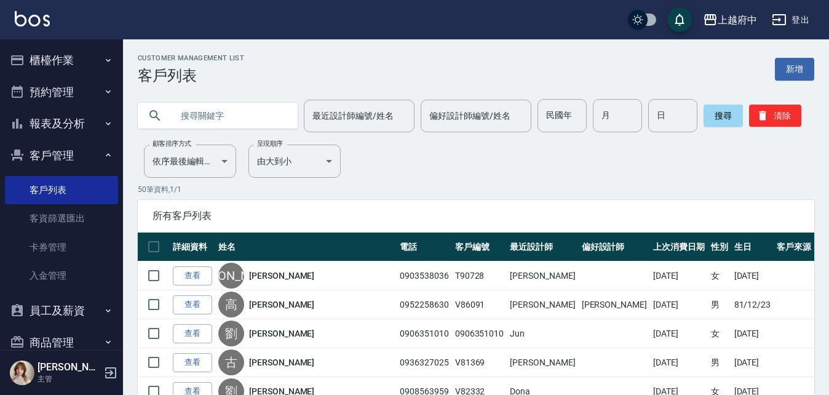
click at [62, 151] on button "客戶管理" at bounding box center [61, 156] width 113 height 32
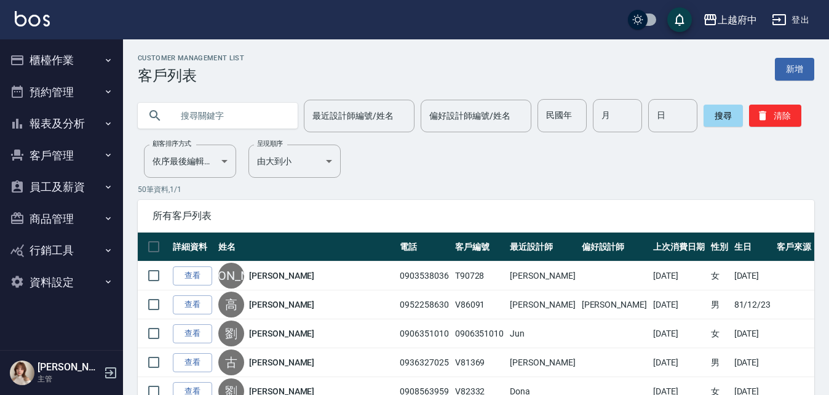
scroll to position [61, 0]
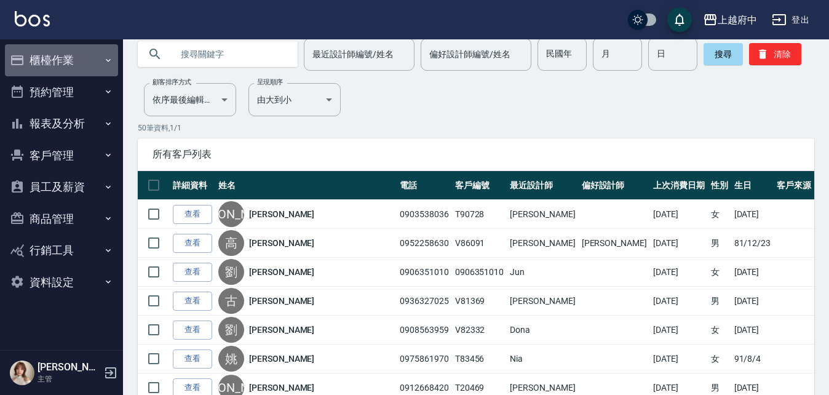
click at [65, 53] on button "櫃檯作業" at bounding box center [61, 60] width 113 height 32
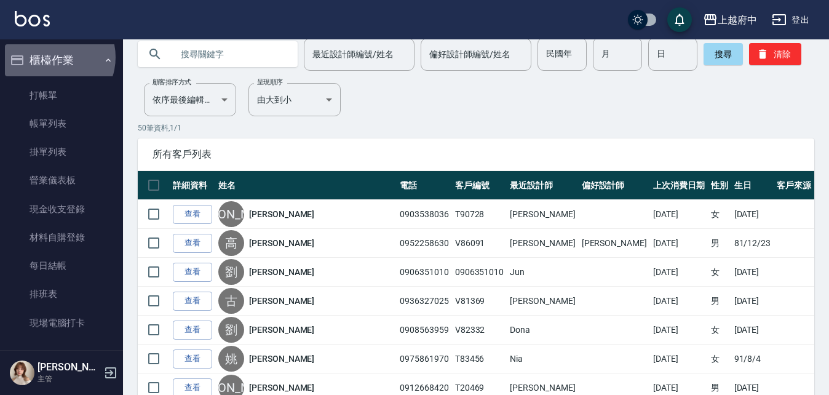
click at [53, 57] on button "櫃檯作業" at bounding box center [61, 60] width 113 height 32
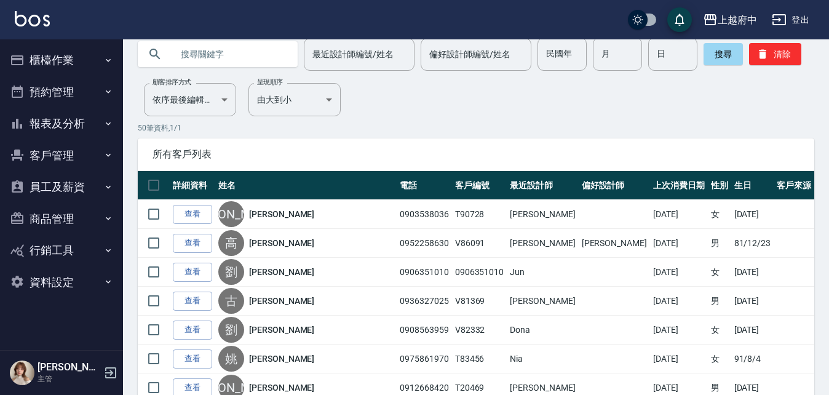
click at [53, 119] on button "報表及分析" at bounding box center [61, 124] width 113 height 32
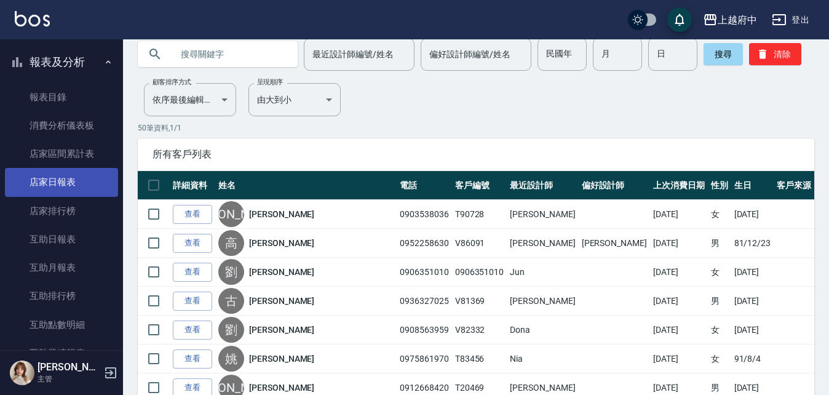
click at [64, 180] on link "店家日報表" at bounding box center [61, 182] width 113 height 28
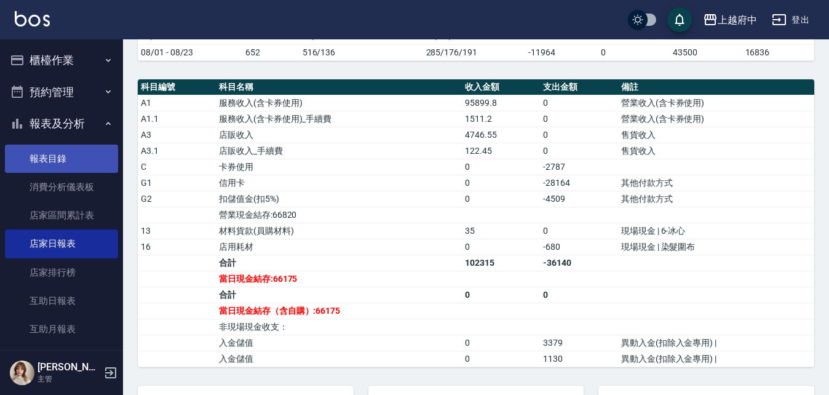
scroll to position [184, 0]
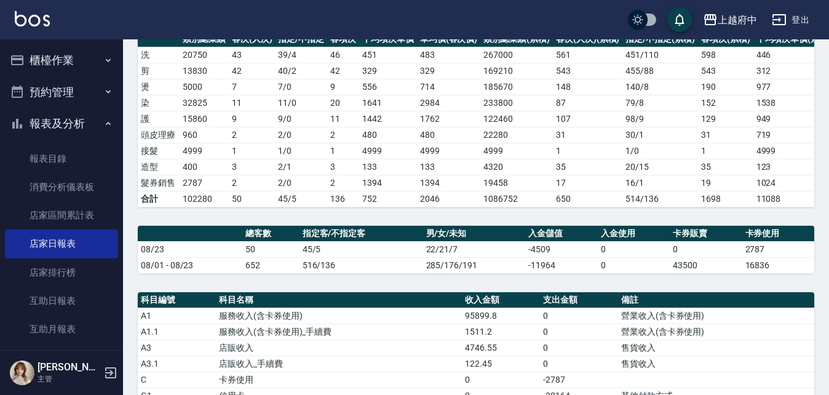
click at [50, 114] on button "報表及分析" at bounding box center [61, 124] width 113 height 32
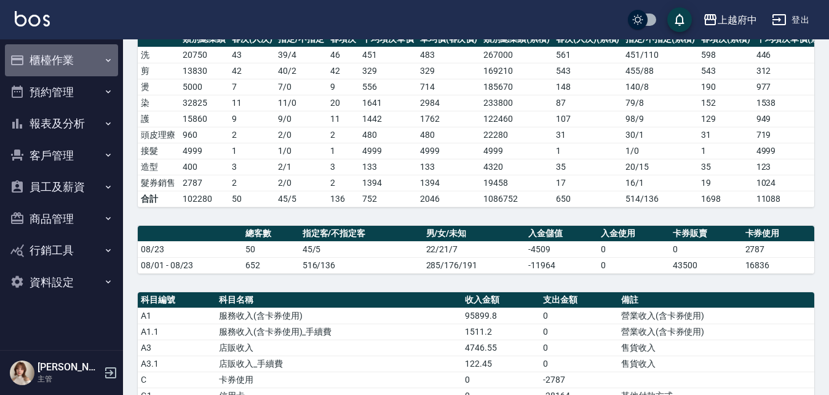
click at [63, 55] on button "櫃檯作業" at bounding box center [61, 60] width 113 height 32
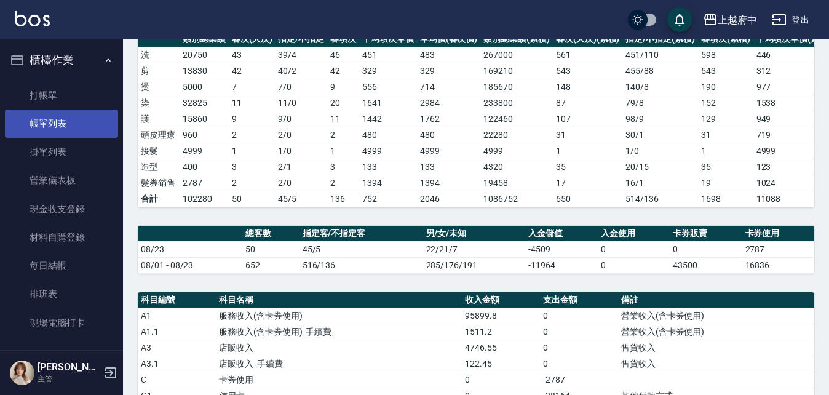
click at [63, 128] on link "帳單列表" at bounding box center [61, 123] width 113 height 28
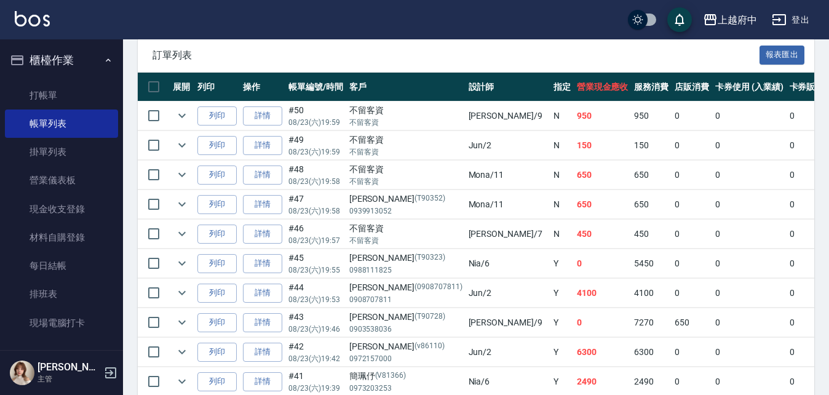
scroll to position [246, 0]
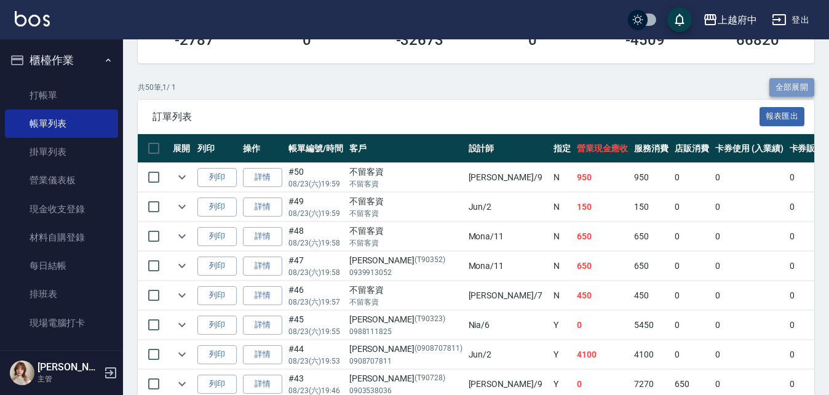
click at [799, 85] on button "全部展開" at bounding box center [791, 87] width 45 height 19
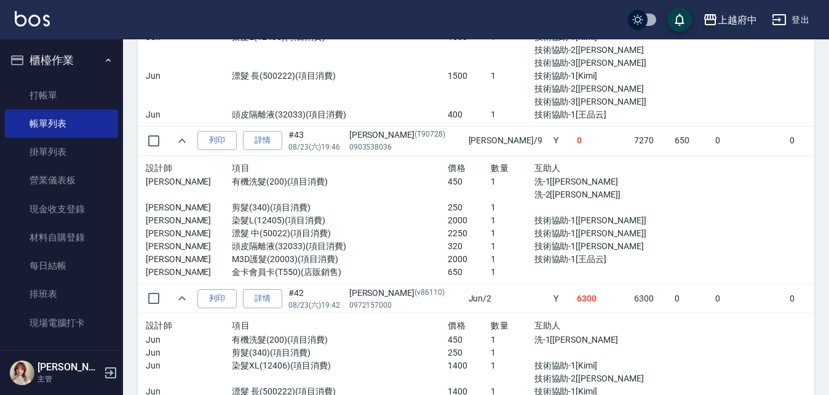
scroll to position [922, 0]
click at [269, 144] on link "詳情" at bounding box center [262, 139] width 39 height 19
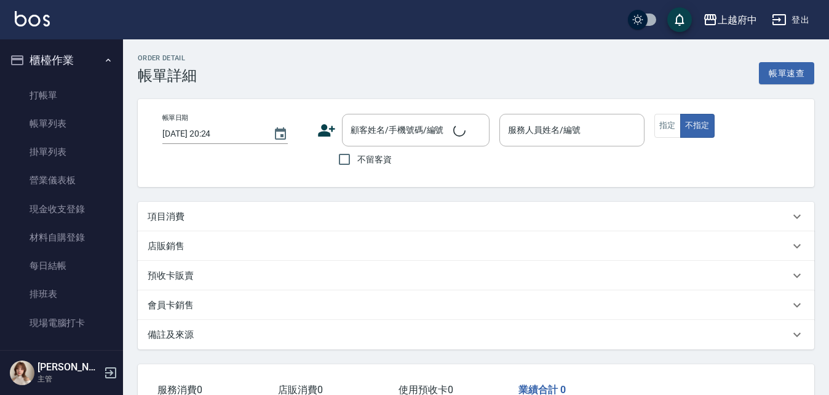
type input "2025/08/23 19:46"
type input "David-9"
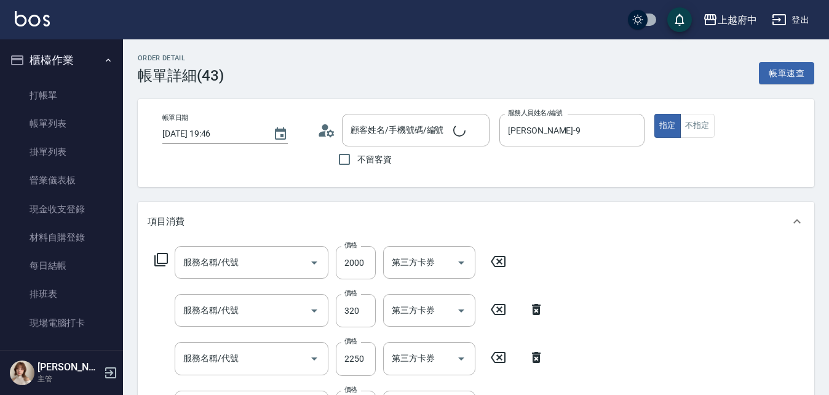
type input "M3D護髮(20003)"
type input "頭皮隔離液(32033)"
type input "漂髮 中(50022)"
type input "染髮L(12405)"
type input "剪髮(340)"
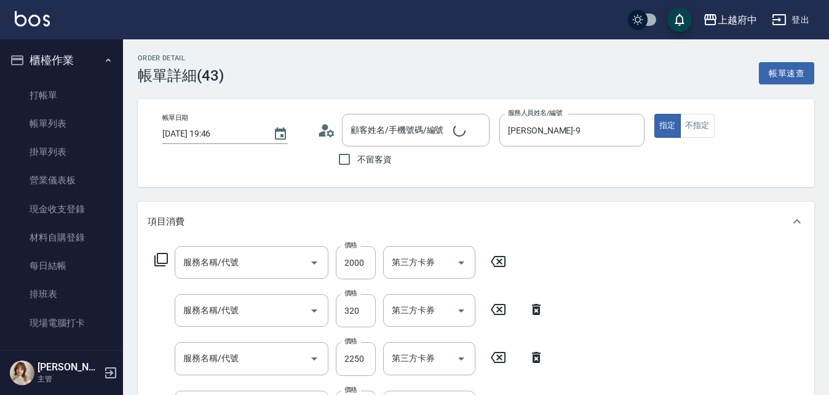
type input "有機洗髮(200)"
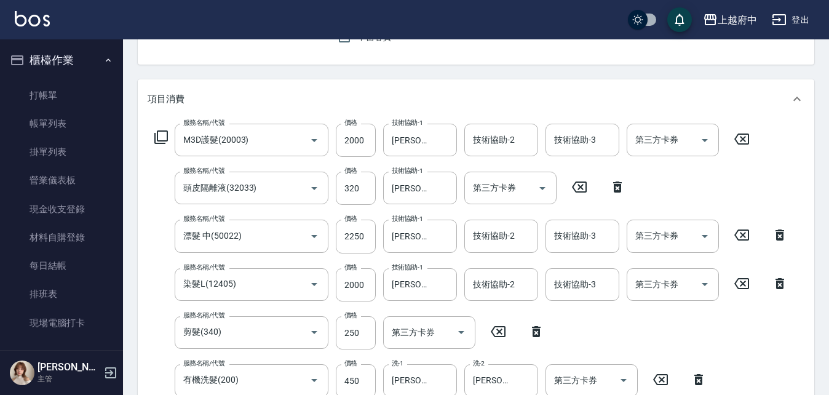
type input "蕭君芮/0903538036/T90728"
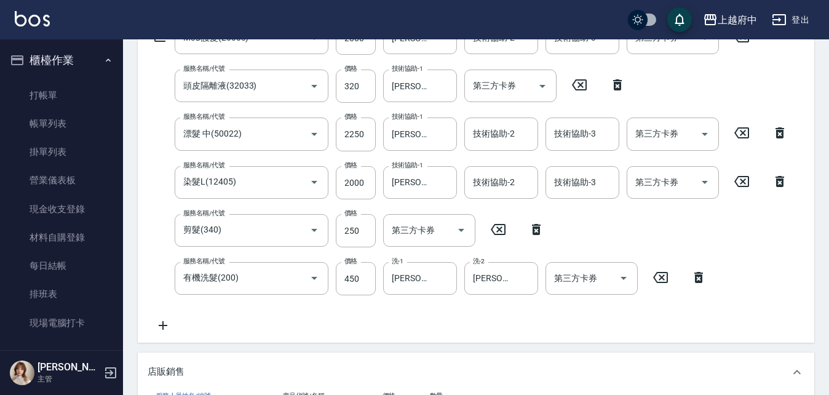
scroll to position [246, 0]
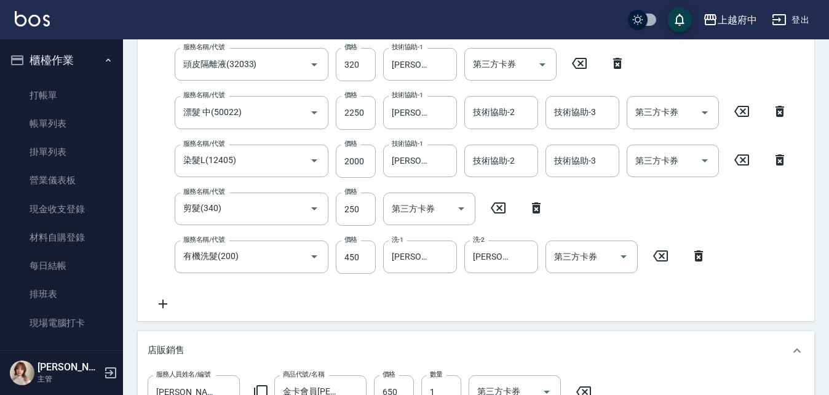
click at [741, 111] on icon at bounding box center [741, 111] width 31 height 15
type input "0"
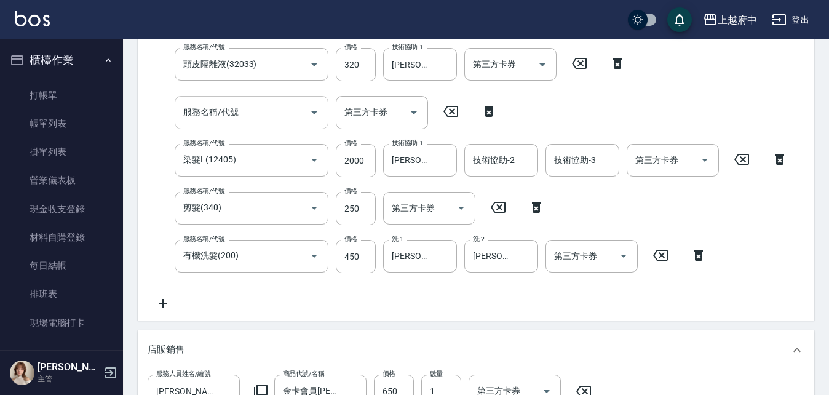
click at [203, 114] on input "服務名稱/代號" at bounding box center [242, 112] width 124 height 22
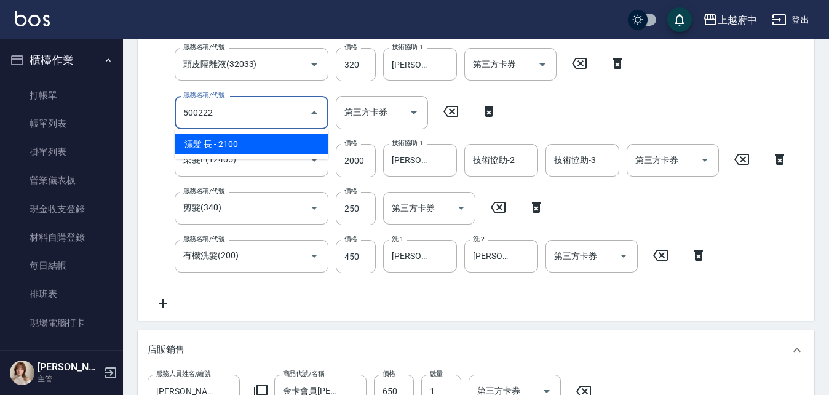
type input "漂髮 長(500222)"
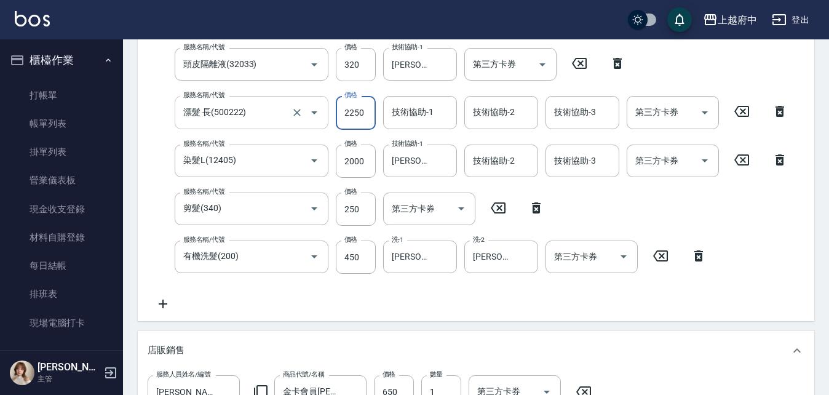
type input "2250"
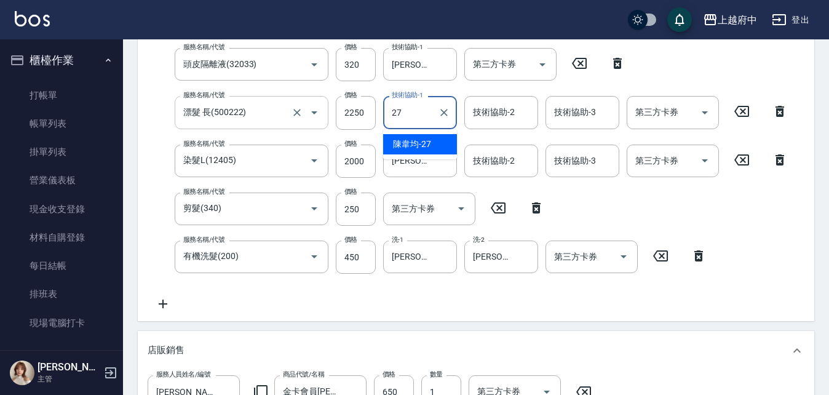
type input "陳韋均-27"
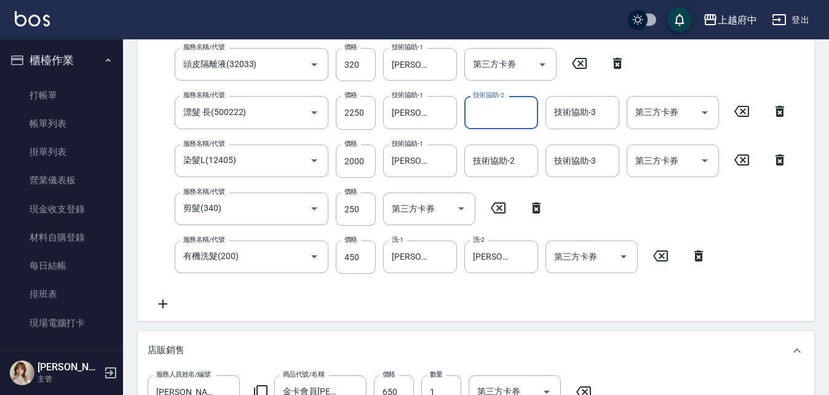
click at [411, 304] on div "服務名稱/代號 M3D護髮(20003) 服務名稱/代號 價格 2000 價格 技術協助-1 王品云-31 技術協助-1 技術協助-2 技術協助-2 技術協助…" at bounding box center [471, 155] width 647 height 311
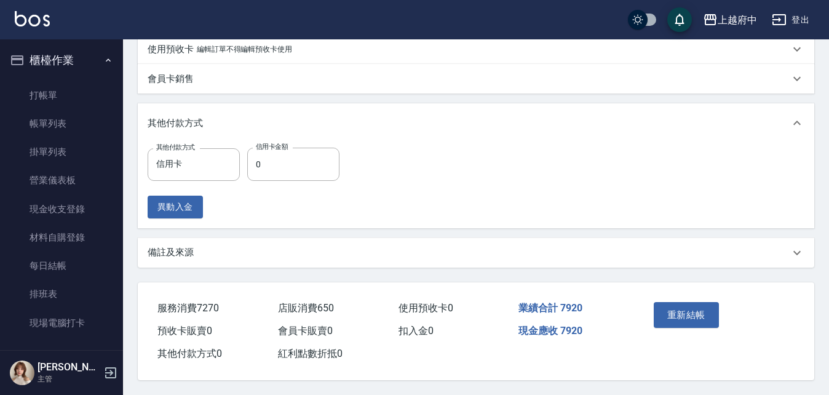
scroll to position [713, 0]
click at [299, 165] on input "0" at bounding box center [293, 164] width 92 height 33
type input "7920"
click at [388, 197] on div "其他付款方式 信用卡 其他付款方式 信用卡金額 7920 信用卡金額 異動入金" at bounding box center [476, 183] width 656 height 71
click at [682, 305] on button "重新結帳" at bounding box center [685, 315] width 65 height 26
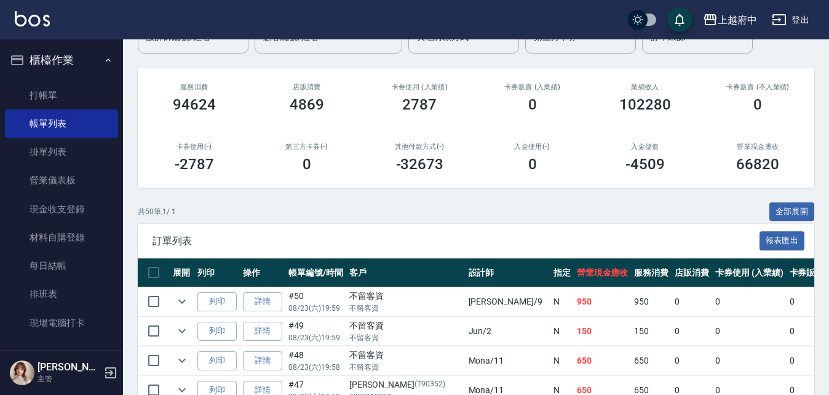
scroll to position [123, 0]
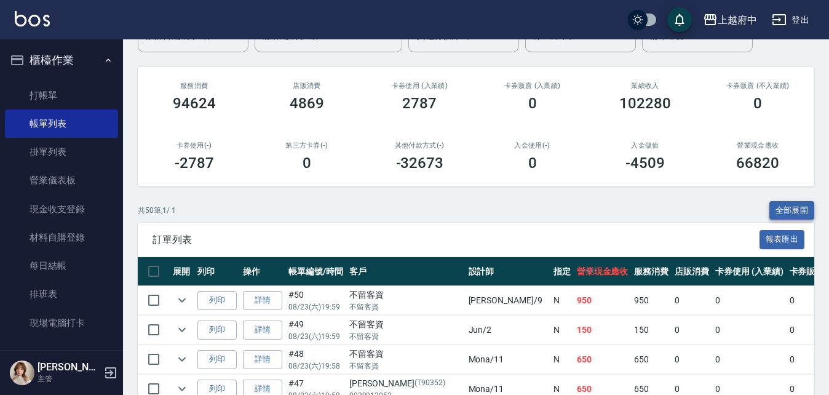
click at [781, 208] on button "全部展開" at bounding box center [791, 210] width 45 height 19
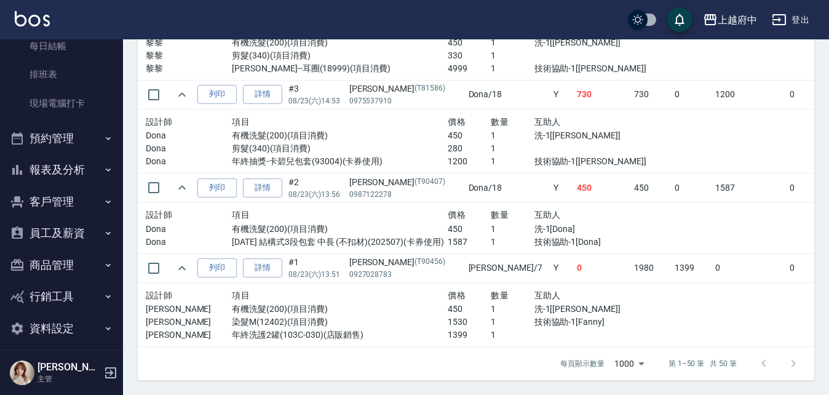
scroll to position [228, 0]
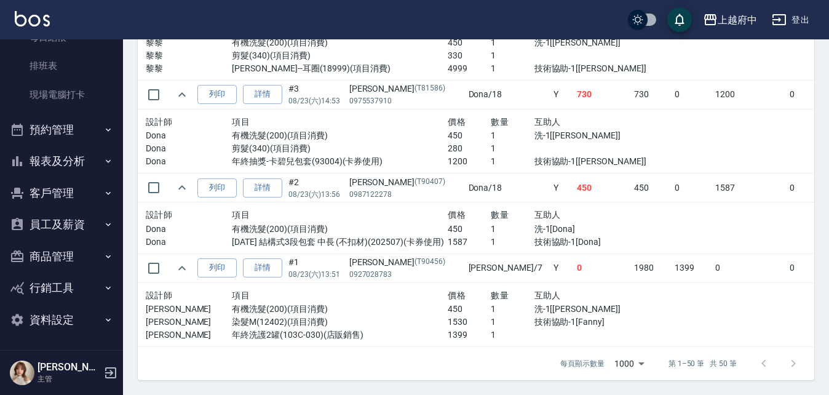
click at [57, 152] on button "報表及分析" at bounding box center [61, 161] width 113 height 32
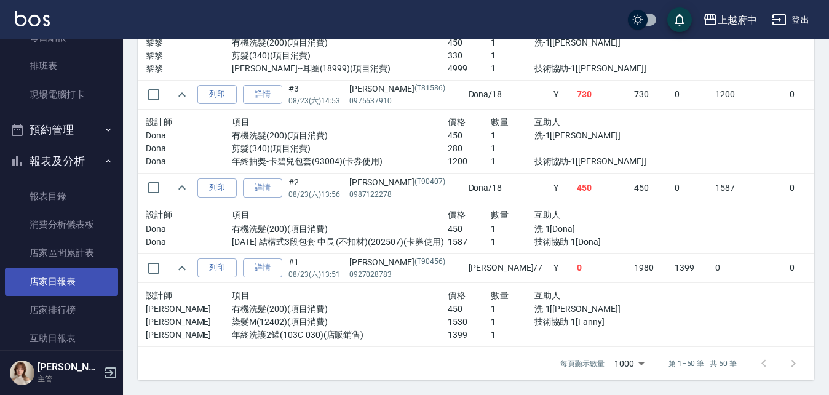
click at [61, 287] on link "店家日報表" at bounding box center [61, 281] width 113 height 28
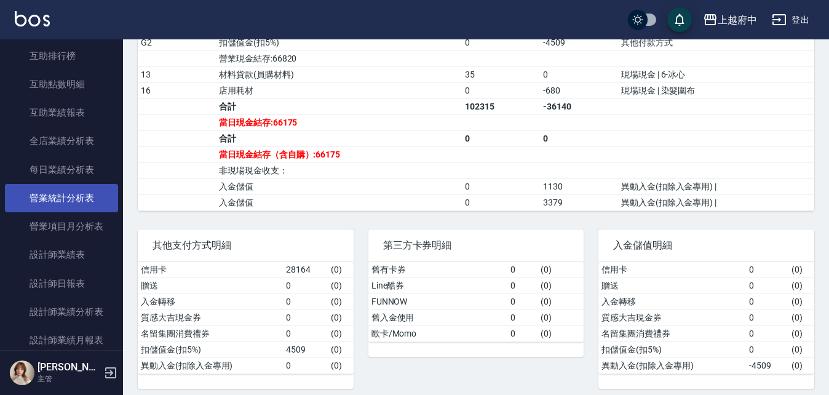
scroll to position [597, 0]
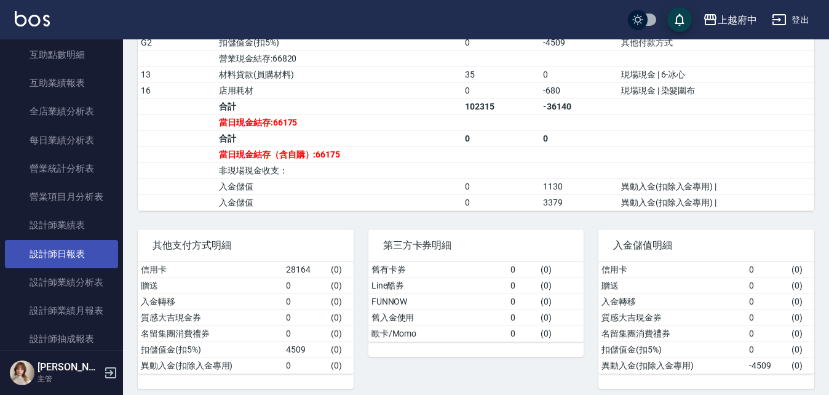
click at [71, 251] on link "設計師日報表" at bounding box center [61, 254] width 113 height 28
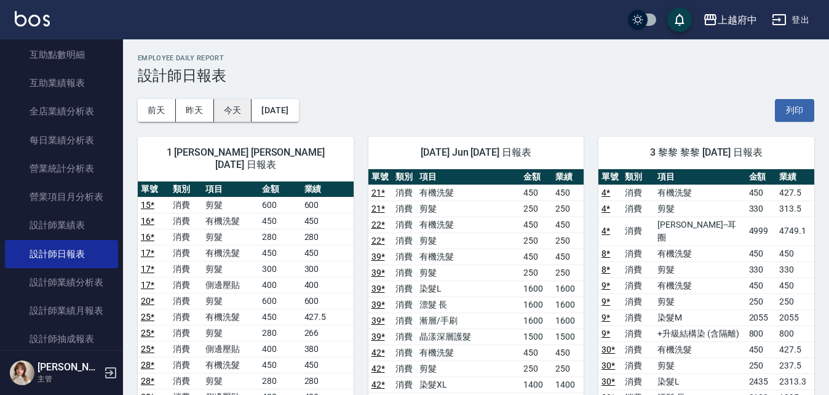
click at [242, 110] on button "今天" at bounding box center [233, 110] width 38 height 23
click at [779, 115] on button "列印" at bounding box center [793, 110] width 39 height 23
click at [797, 105] on button "列印" at bounding box center [793, 110] width 39 height 23
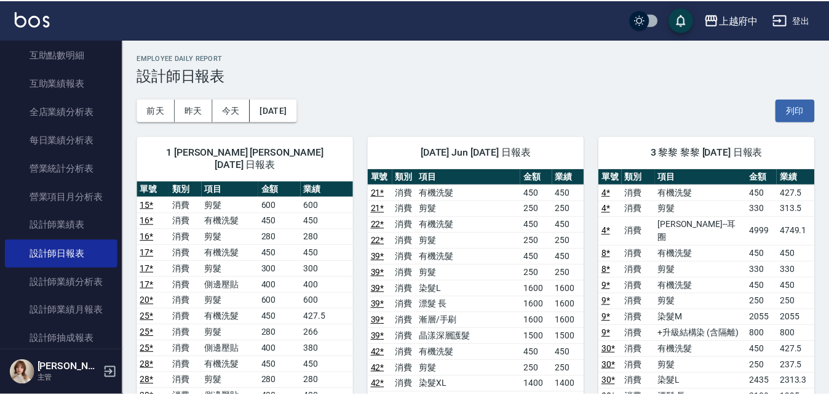
scroll to position [167, 0]
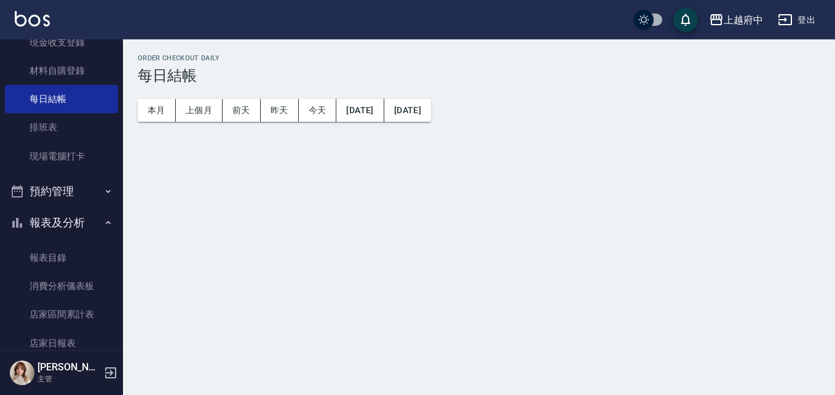
click at [60, 222] on button "報表及分析" at bounding box center [61, 223] width 113 height 32
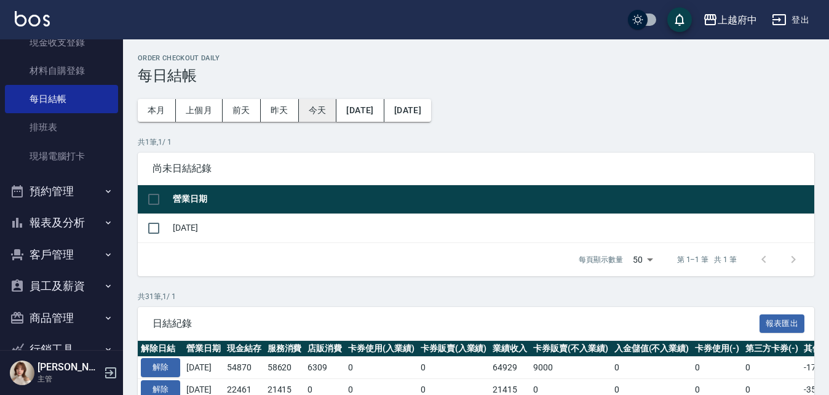
click at [320, 112] on button "今天" at bounding box center [318, 110] width 38 height 23
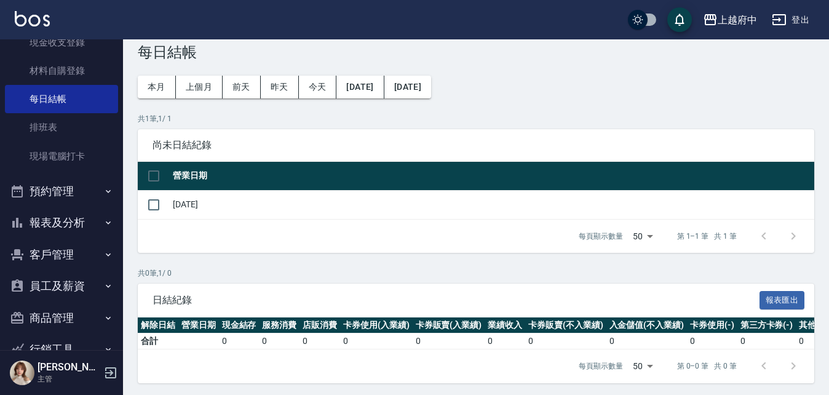
scroll to position [36, 0]
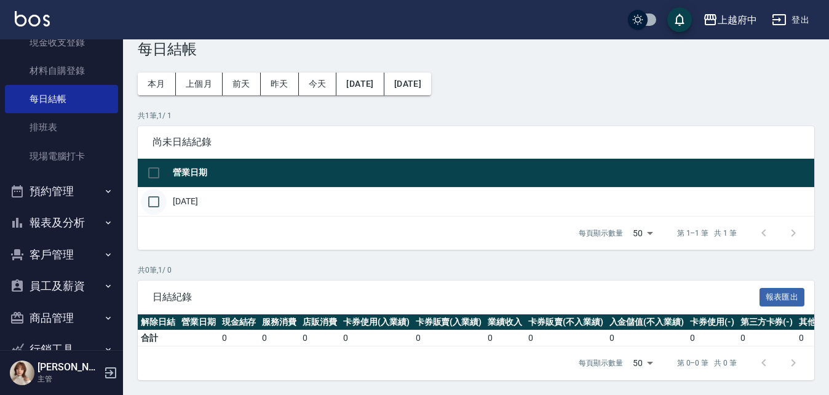
click at [149, 194] on input "checkbox" at bounding box center [154, 202] width 26 height 26
checkbox input "true"
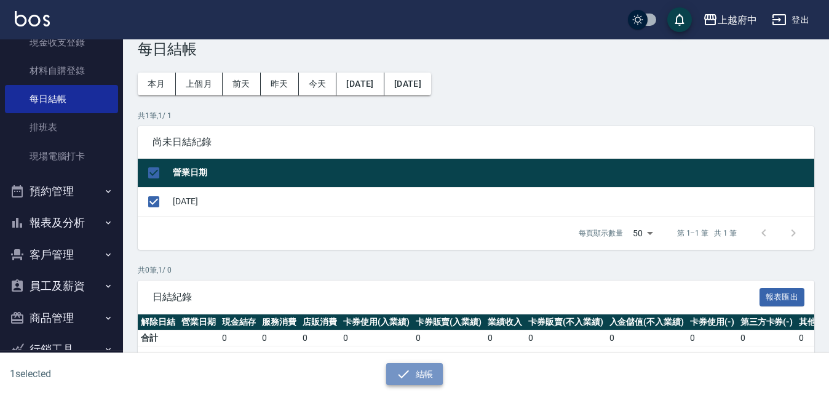
click at [418, 371] on button "結帳" at bounding box center [414, 374] width 57 height 23
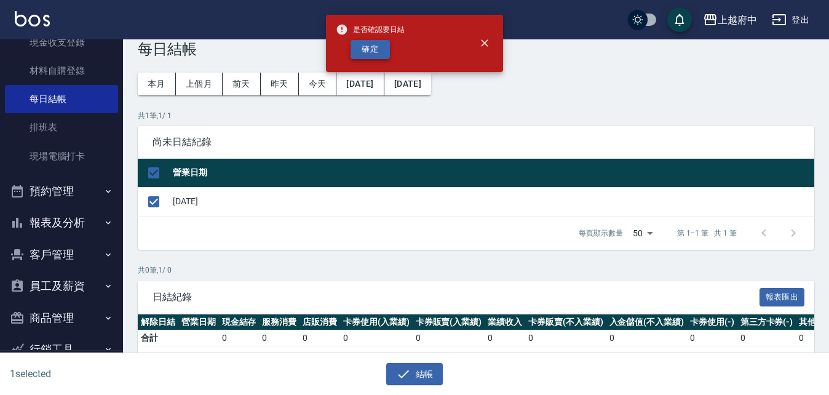
click at [361, 49] on button "確定" at bounding box center [369, 49] width 39 height 19
checkbox input "false"
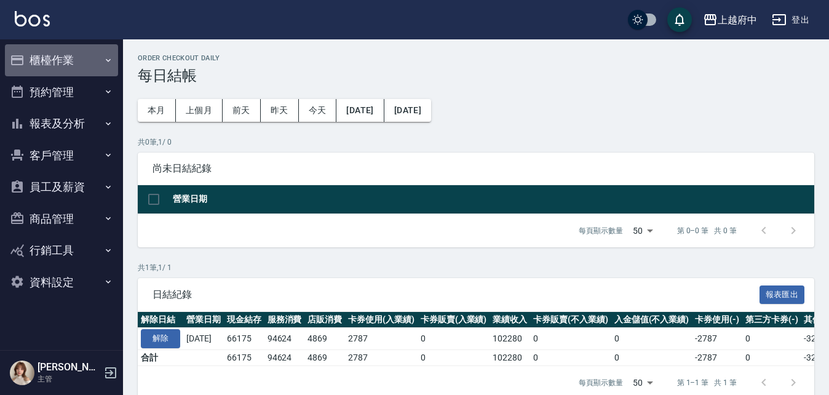
click at [56, 57] on button "櫃檯作業" at bounding box center [61, 60] width 113 height 32
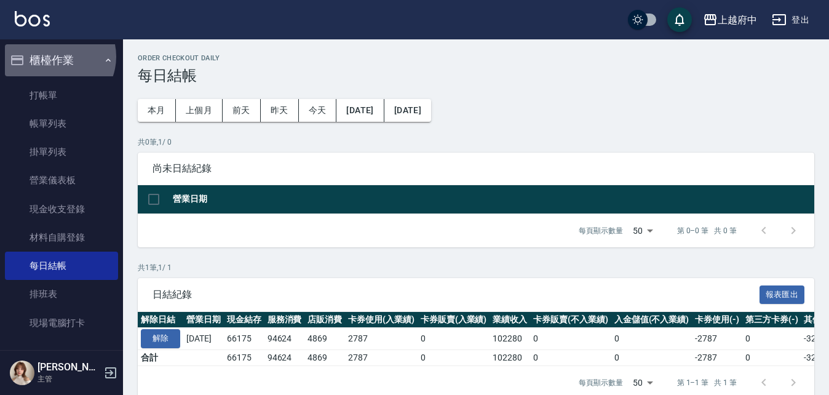
click at [56, 57] on button "櫃檯作業" at bounding box center [61, 60] width 113 height 32
